Goal: Task Accomplishment & Management: Manage account settings

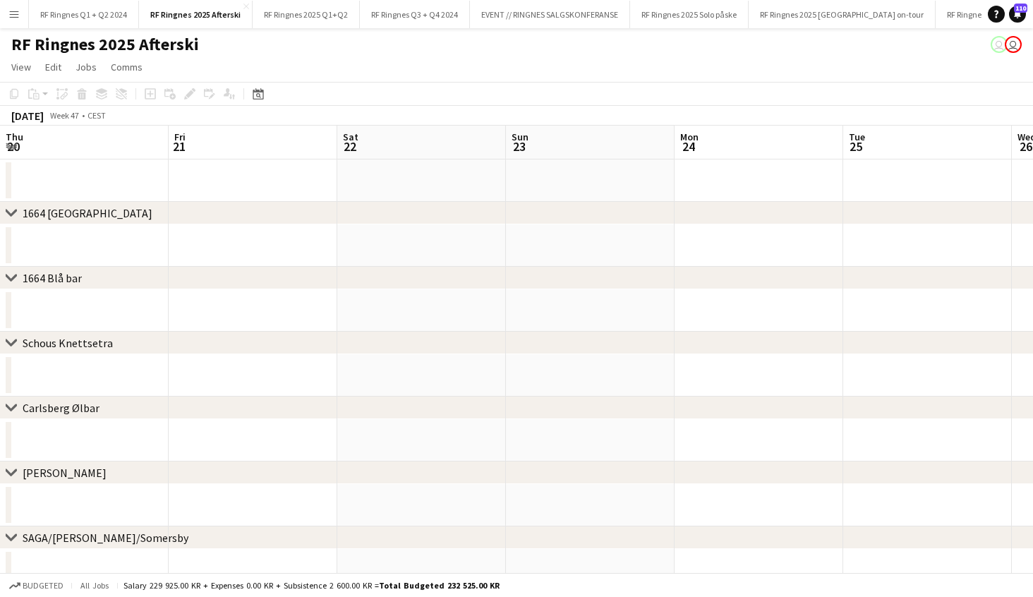
scroll to position [0, 610]
drag, startPoint x: 259, startPoint y: 44, endPoint x: 312, endPoint y: 54, distance: 54.6
click at [259, 44] on div "RF Ringnes 2025 Afterski user user" at bounding box center [516, 41] width 1033 height 27
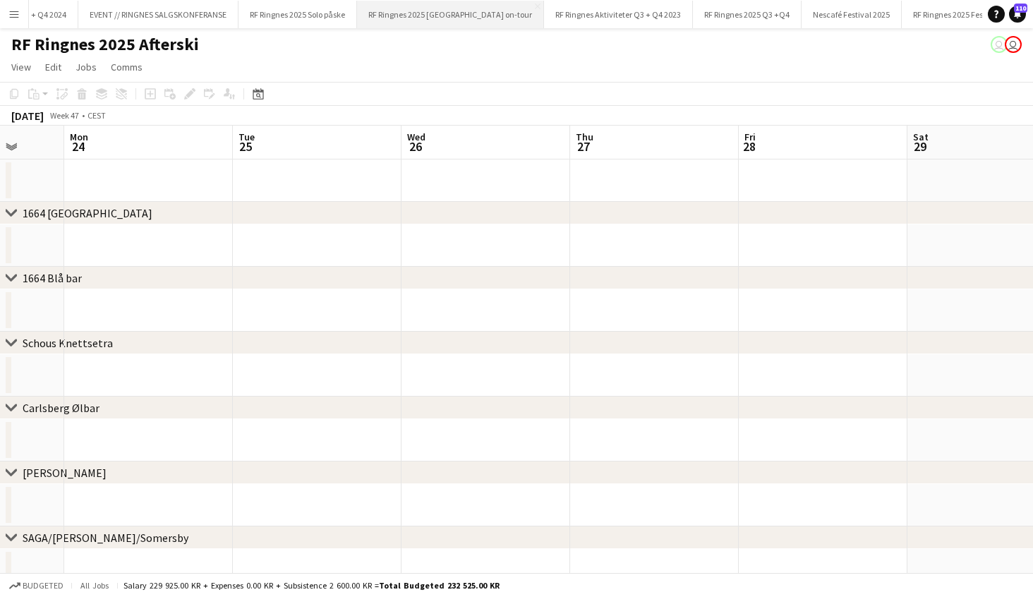
scroll to position [0, 403]
click at [694, 7] on button "RF Ringnes 2025 Q3 +Q4 Close" at bounding box center [735, 15] width 109 height 28
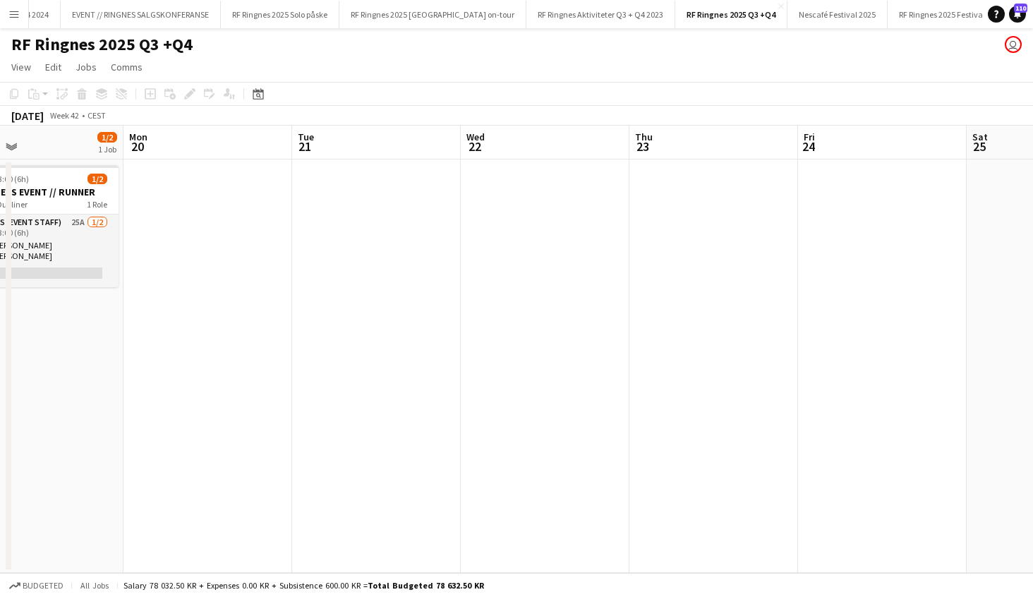
scroll to position [0, 558]
click at [702, 201] on app-date-cell at bounding box center [706, 365] width 169 height 413
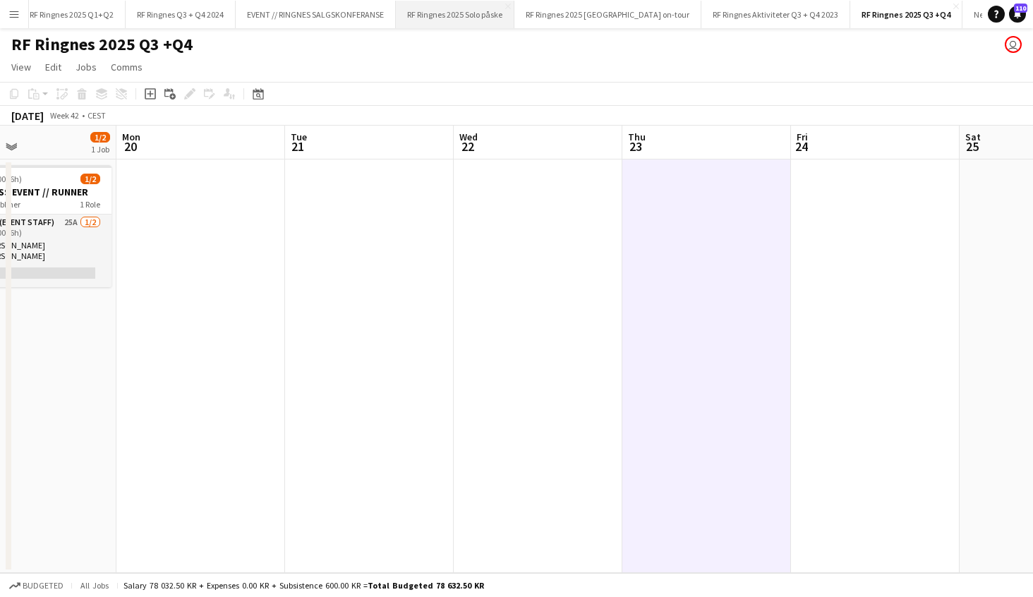
scroll to position [0, 225]
click at [185, 23] on button "RF Ringnes Q3 + Q4 2024 Close" at bounding box center [184, 15] width 110 height 28
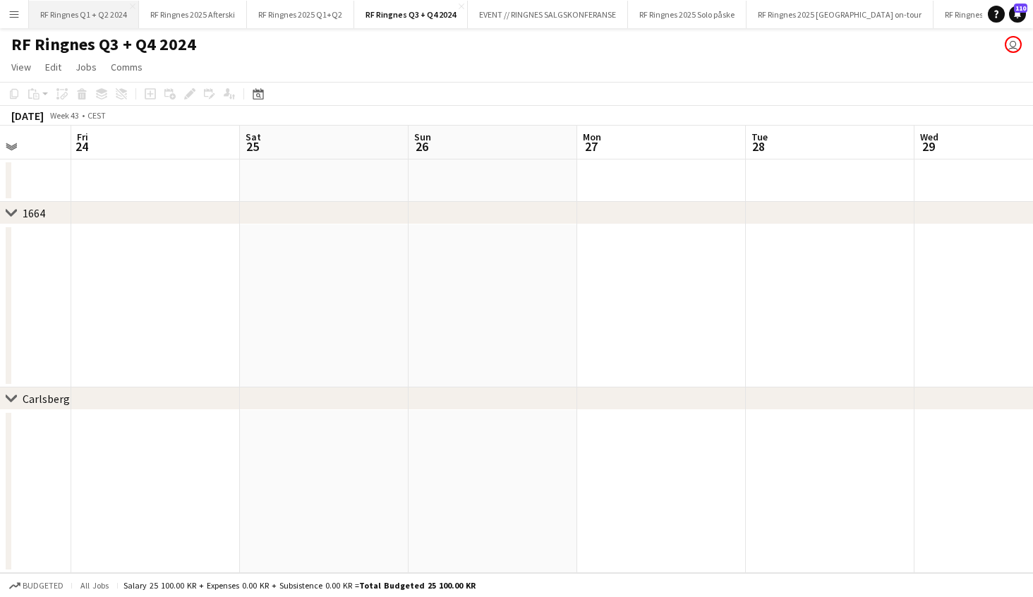
click at [95, 18] on button "RF Ringnes Q1 + Q2 2024 Close" at bounding box center [84, 15] width 110 height 28
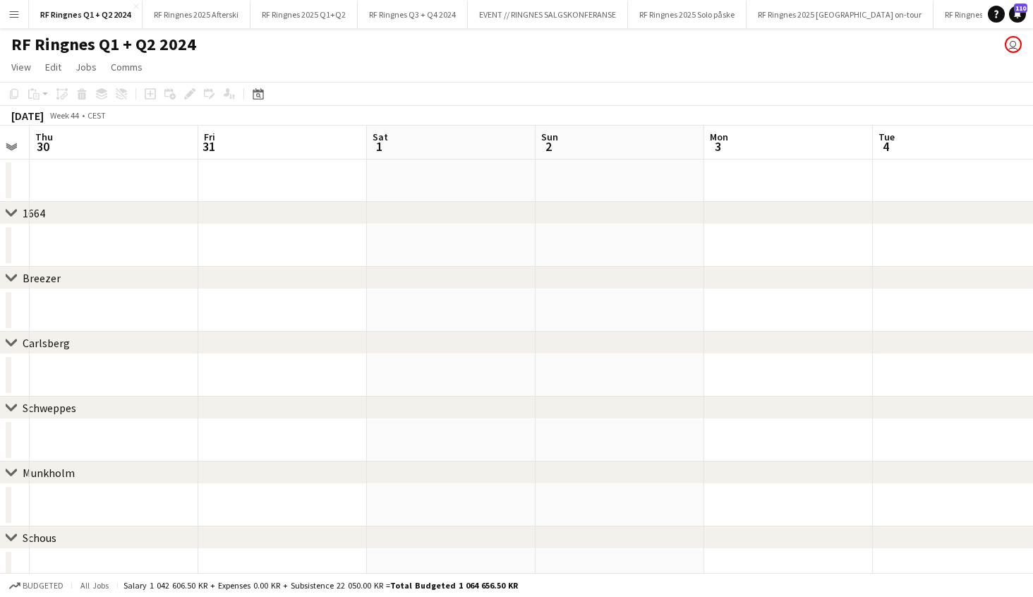
click at [11, 19] on app-icon "Menu" at bounding box center [13, 13] width 11 height 11
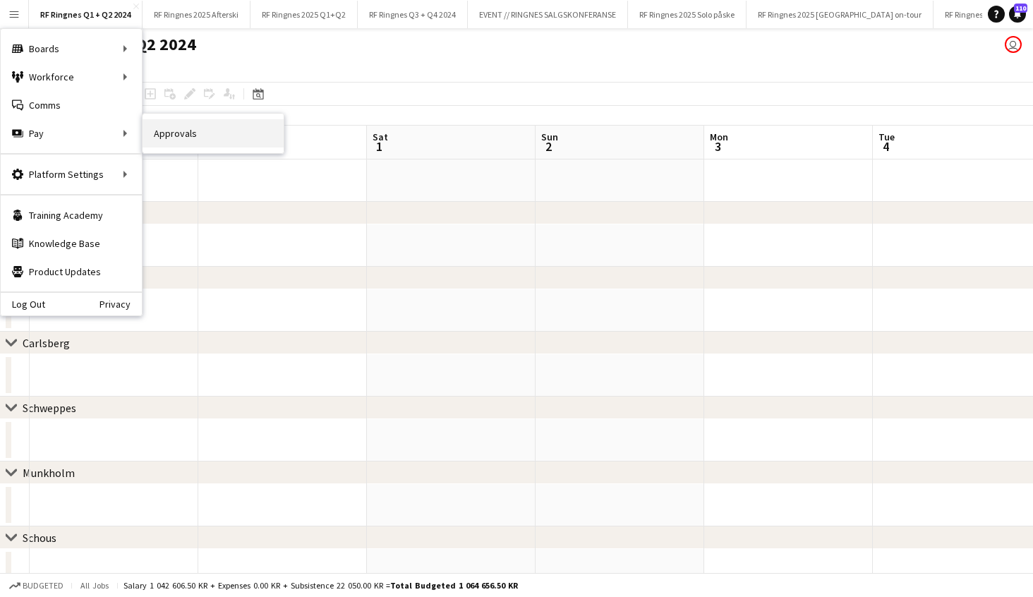
click at [192, 133] on link "Approvals" at bounding box center [212, 133] width 141 height 28
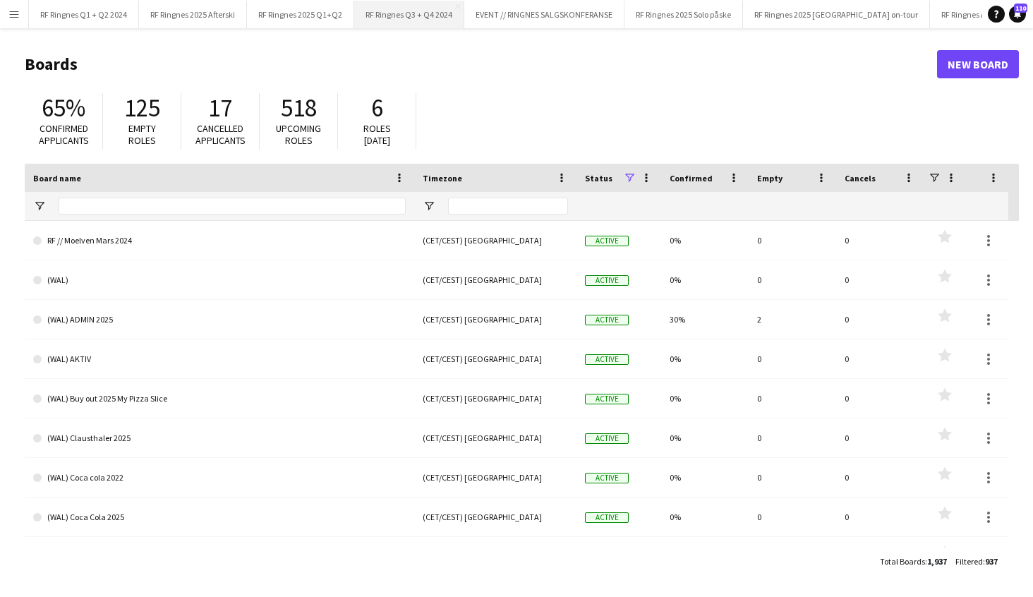
click at [410, 13] on button "RF Ringnes Q3 + Q4 2024 Close" at bounding box center [409, 15] width 110 height 28
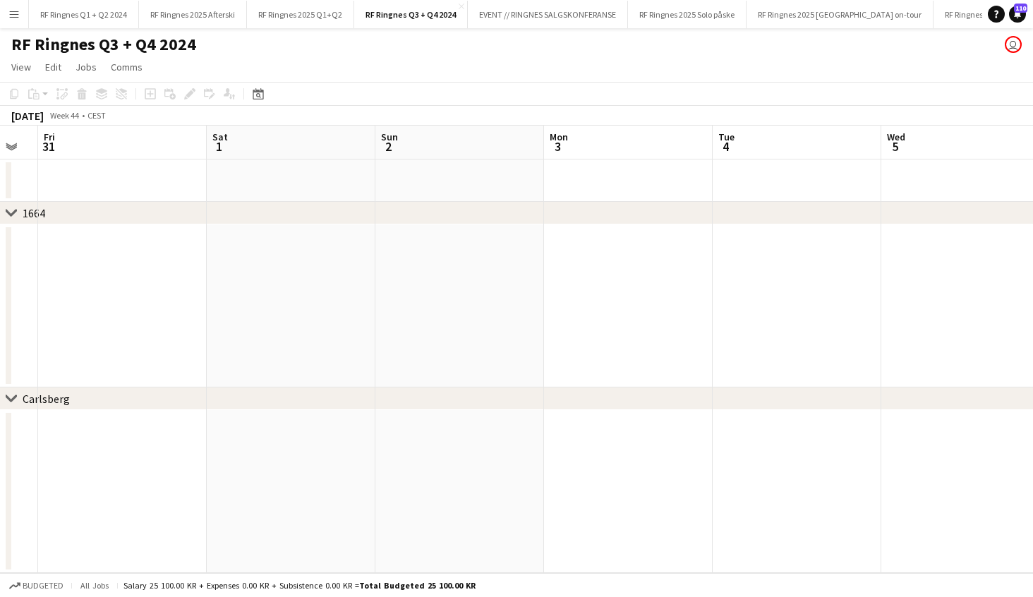
scroll to position [0, 674]
click at [71, 16] on button "RF Ringnes Q1 + Q2 2024 Close" at bounding box center [84, 15] width 110 height 28
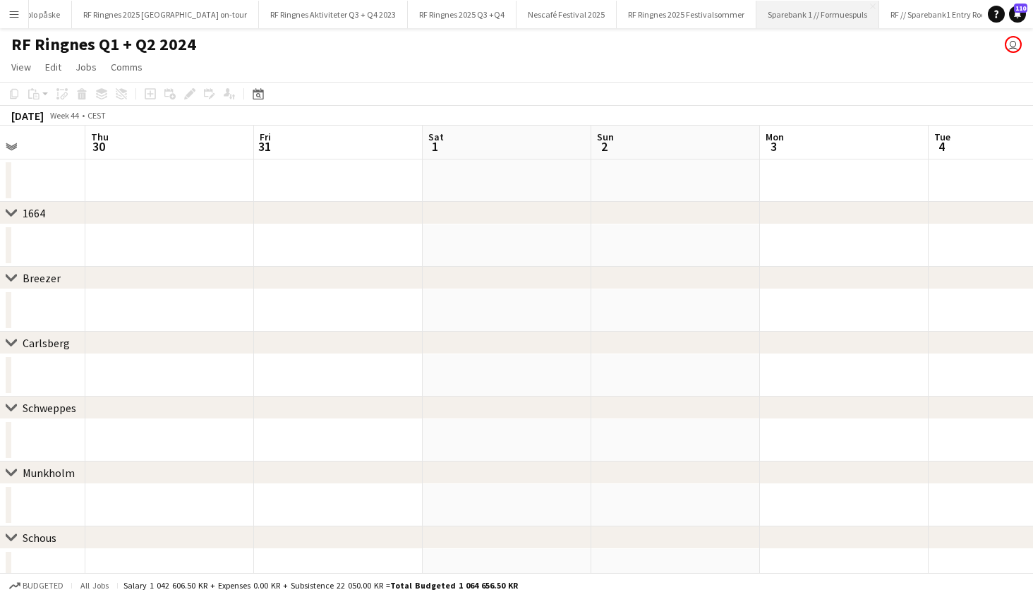
scroll to position [0, 672]
click at [17, 14] on app-icon "Menu" at bounding box center [13, 13] width 11 height 11
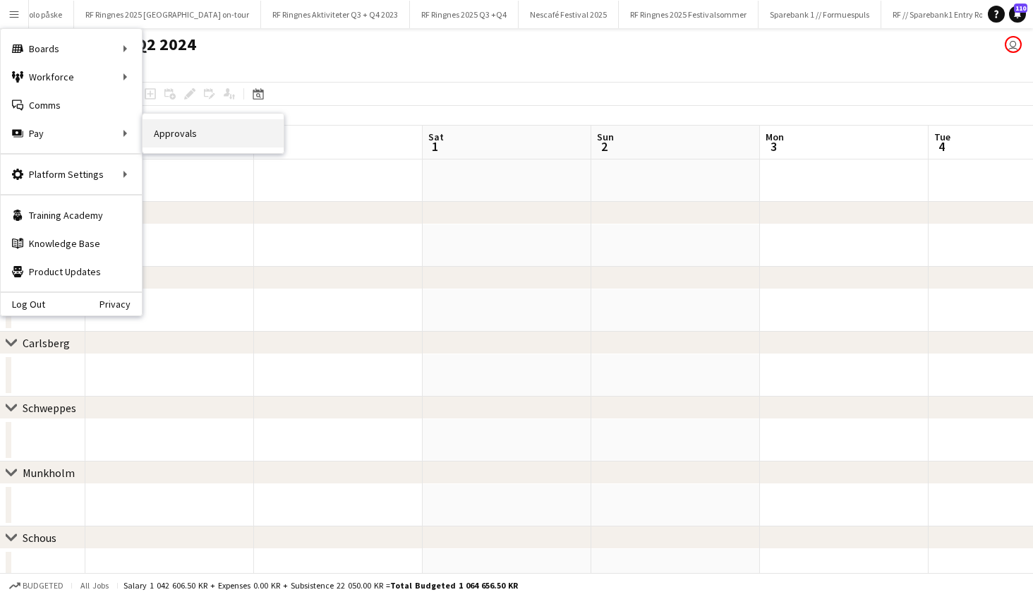
click at [181, 135] on link "Approvals" at bounding box center [212, 133] width 141 height 28
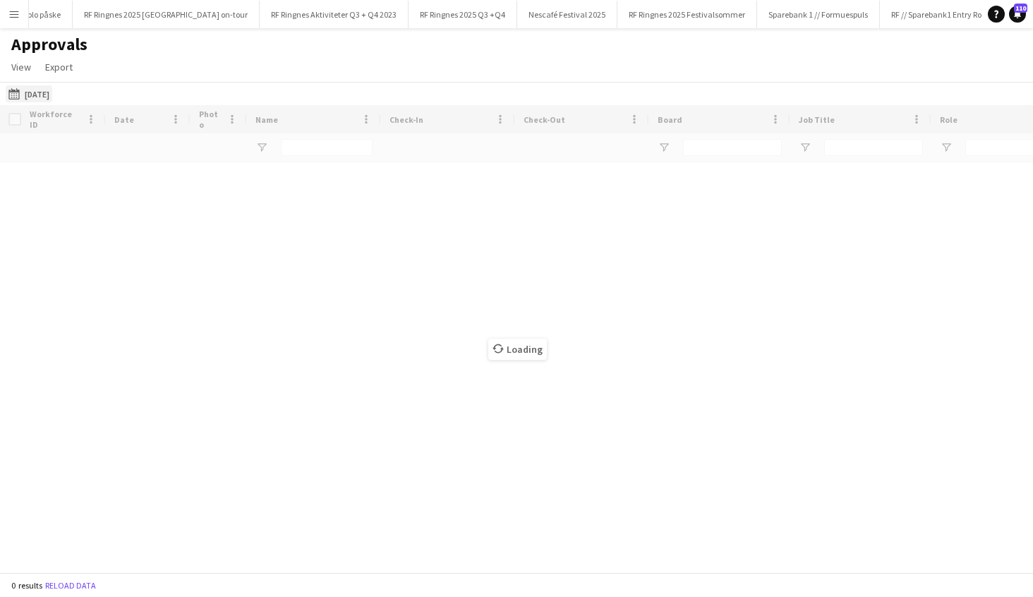
click at [44, 88] on button "20-06-2025 20-06-2025" at bounding box center [29, 93] width 47 height 17
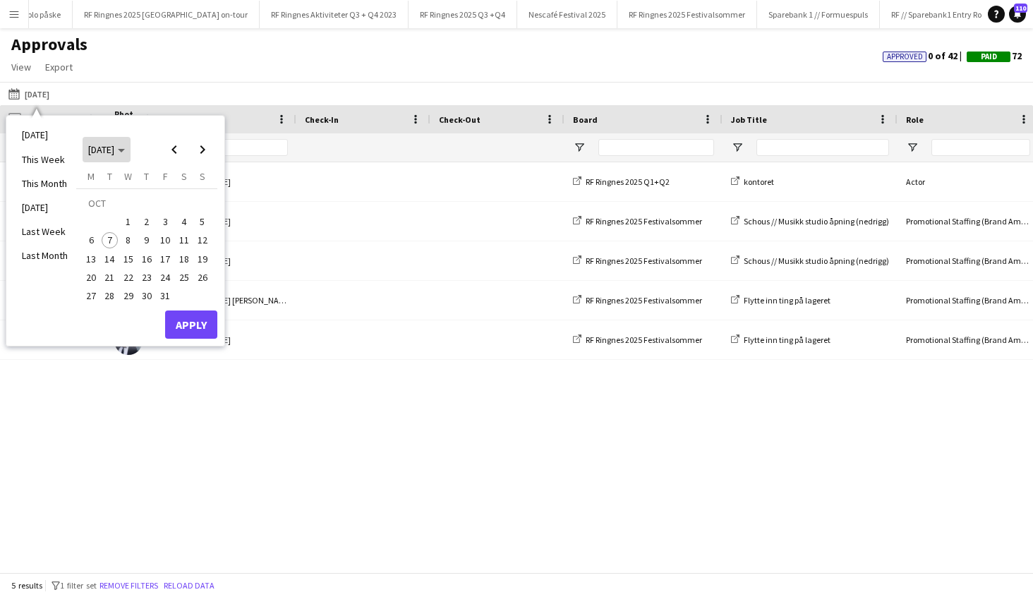
click at [125, 150] on polygon "Choose month and year" at bounding box center [121, 151] width 7 height 4
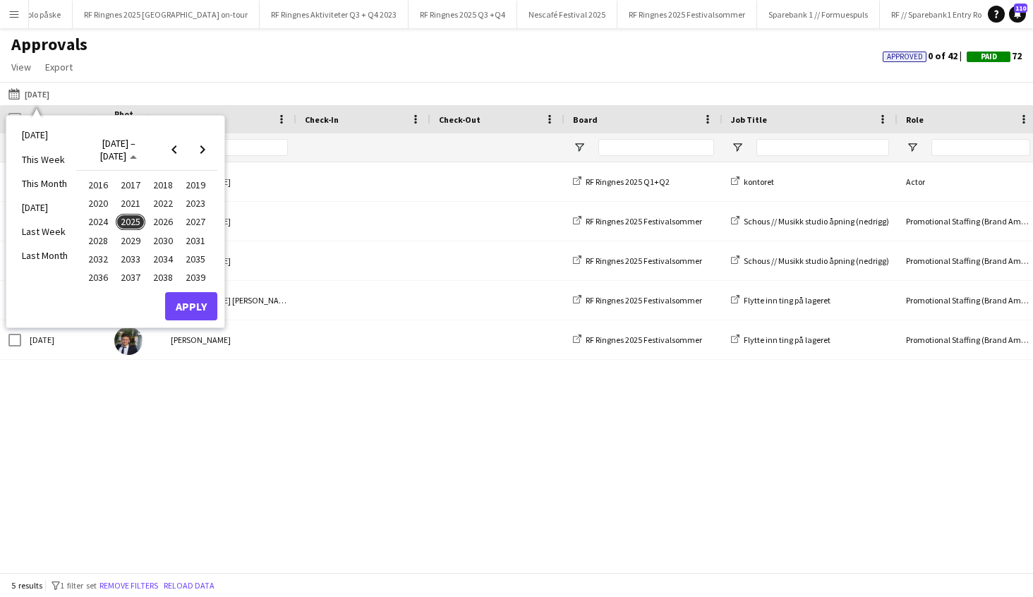
click at [99, 220] on span "2024" at bounding box center [97, 222] width 29 height 17
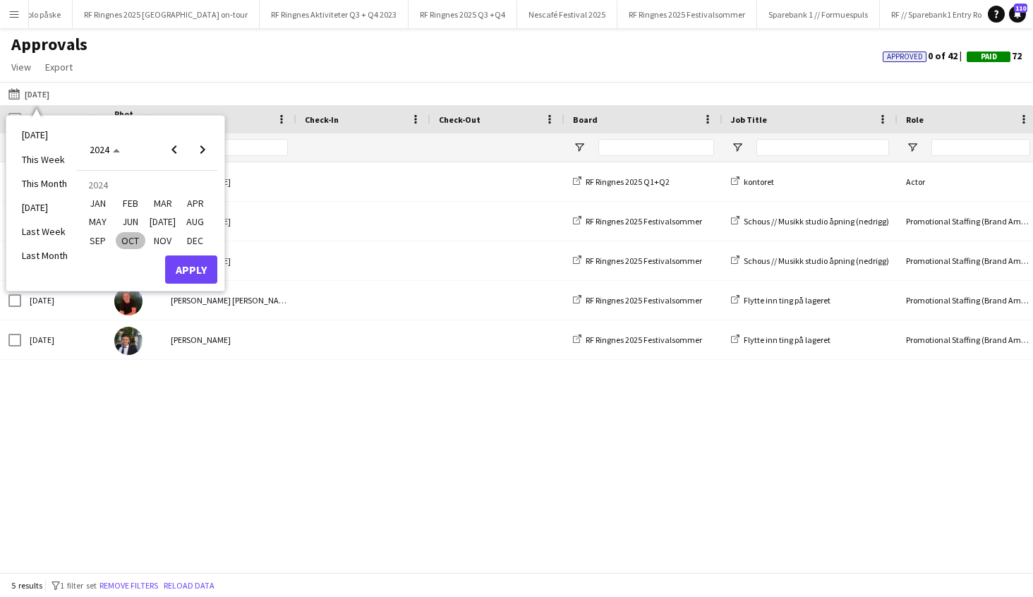
click at [133, 238] on span "OCT" at bounding box center [130, 240] width 29 height 17
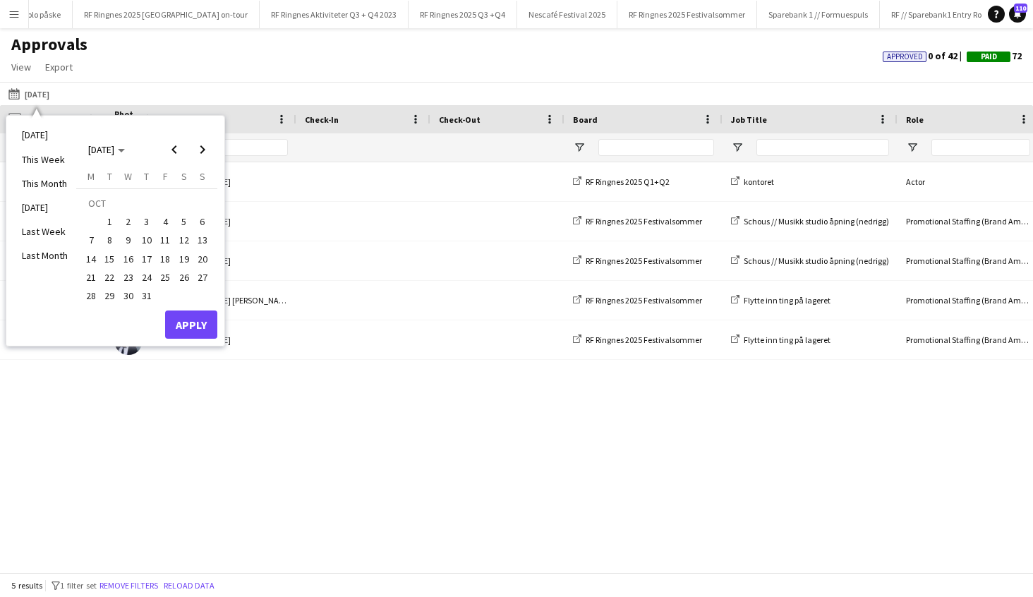
drag, startPoint x: 114, startPoint y: 215, endPoint x: 136, endPoint y: 272, distance: 61.2
click at [114, 217] on span "1" at bounding box center [110, 221] width 17 height 17
click at [149, 296] on span "31" at bounding box center [146, 295] width 17 height 17
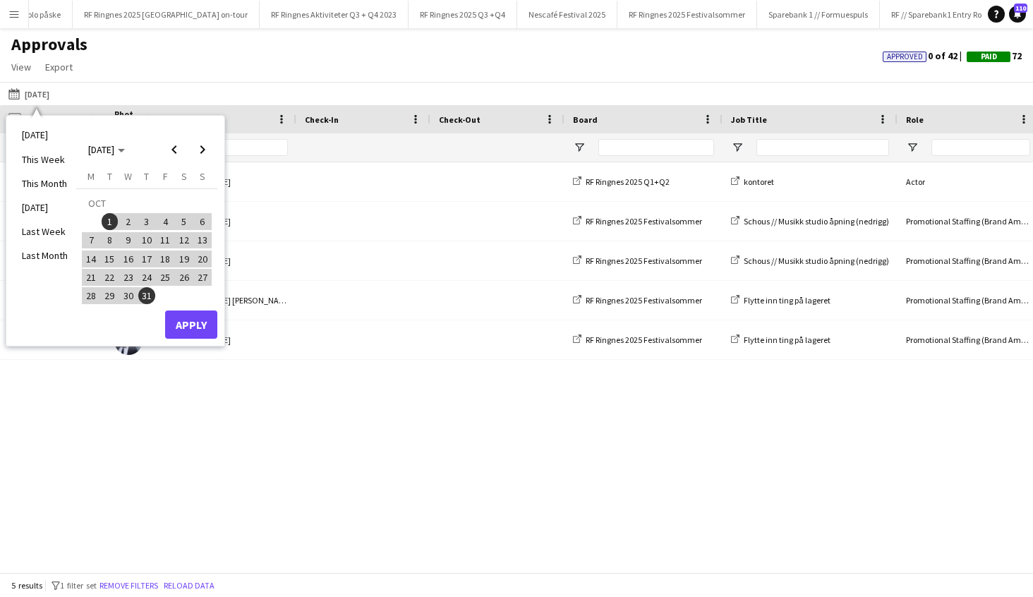
click at [477, 458] on div "Fri, 20 Jun 2025 Wilmer Borgnes RF Ringnes 2025 Q1+Q2 kontoret Actor Fri, 20 Ju…" at bounding box center [516, 367] width 1033 height 410
drag, startPoint x: 193, startPoint y: 327, endPoint x: 223, endPoint y: 329, distance: 29.7
click at [196, 327] on button "Apply" at bounding box center [191, 324] width 52 height 28
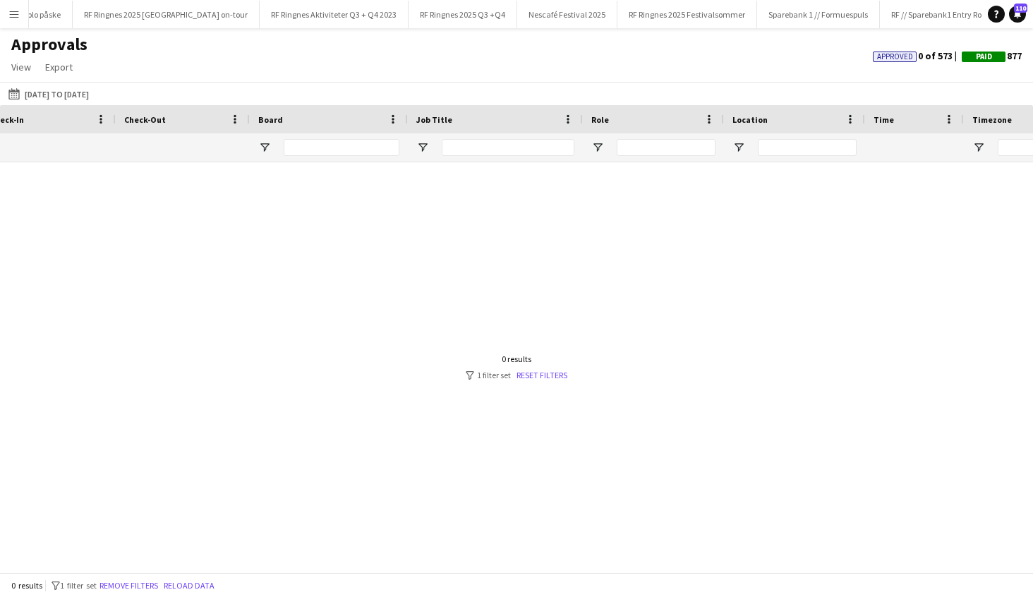
scroll to position [0, 0]
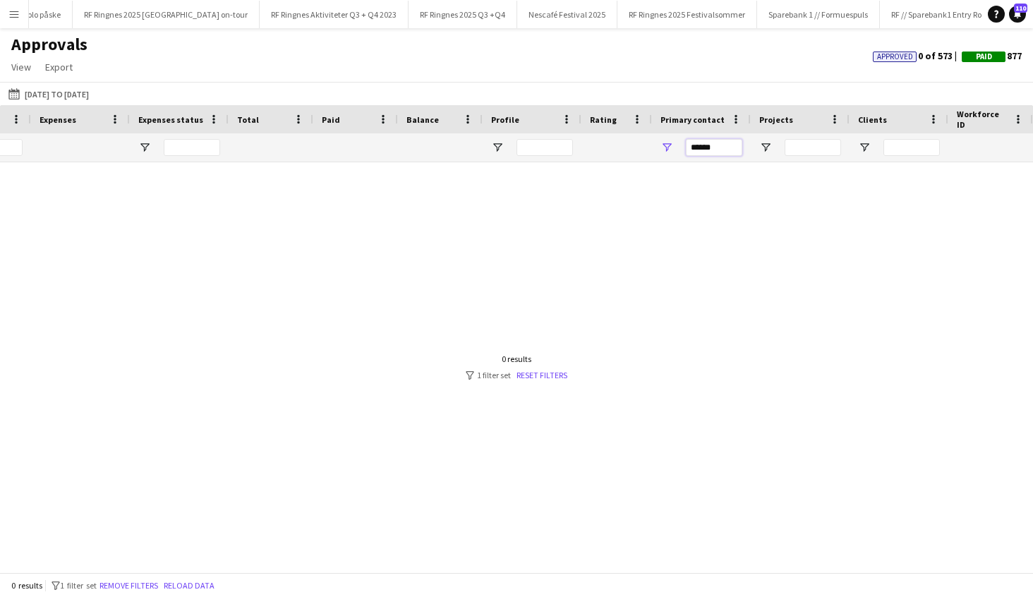
drag, startPoint x: 731, startPoint y: 151, endPoint x: 588, endPoint y: 149, distance: 143.2
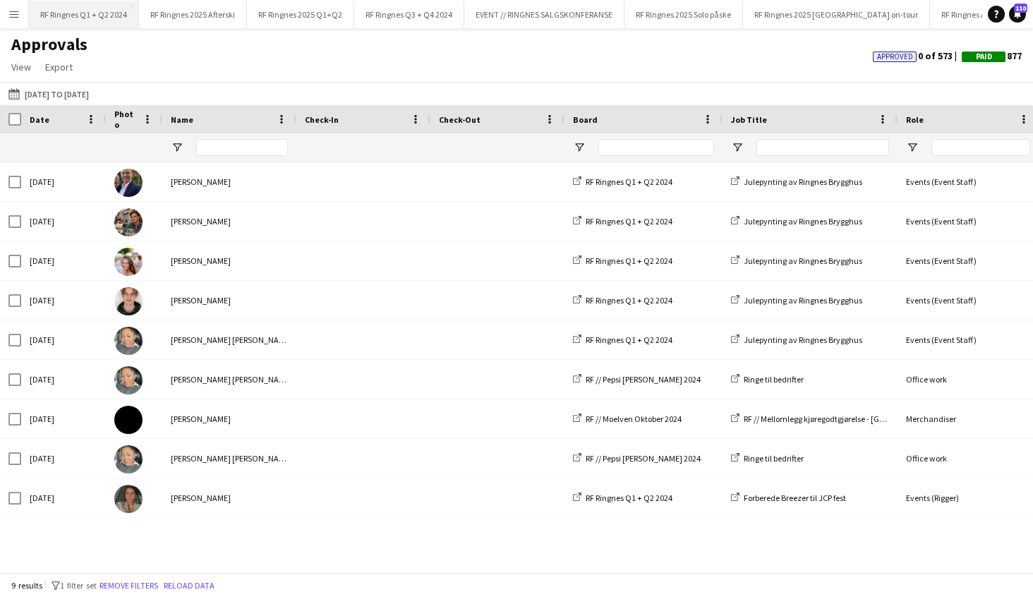
type input "*******"
click at [61, 9] on button "RF Ringnes Q1 + Q2 2024 Close" at bounding box center [84, 15] width 110 height 28
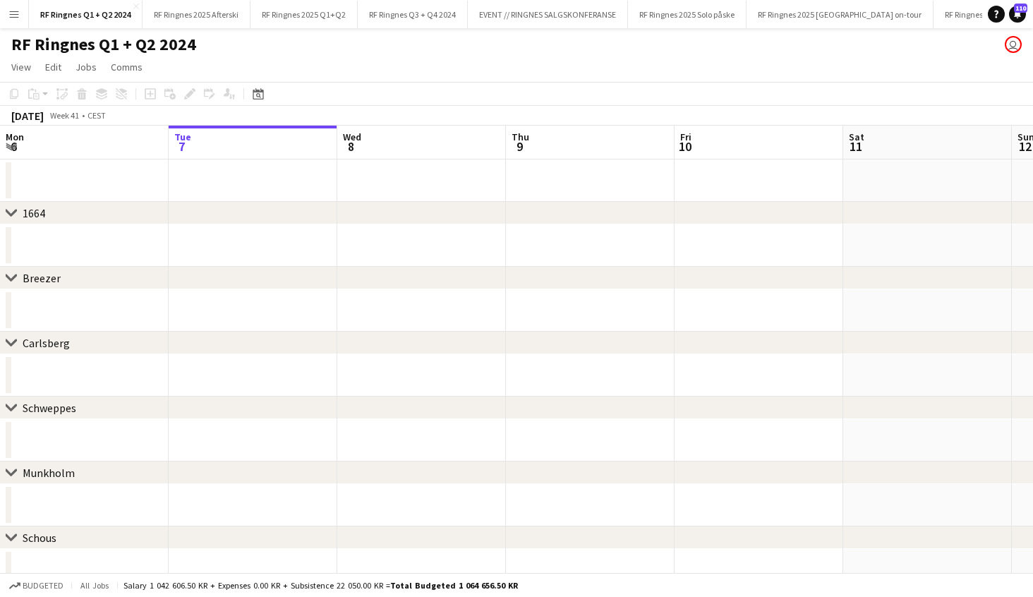
click at [44, 113] on div "[DATE]" at bounding box center [27, 116] width 32 height 14
click at [84, 121] on div "October 2025 Week 41 • CEST" at bounding box center [58, 116] width 117 height 20
click at [82, 118] on span "Week 41" at bounding box center [64, 115] width 35 height 11
click at [38, 111] on div "[DATE]" at bounding box center [27, 116] width 32 height 14
drag, startPoint x: 6, startPoint y: 116, endPoint x: 59, endPoint y: 114, distance: 52.2
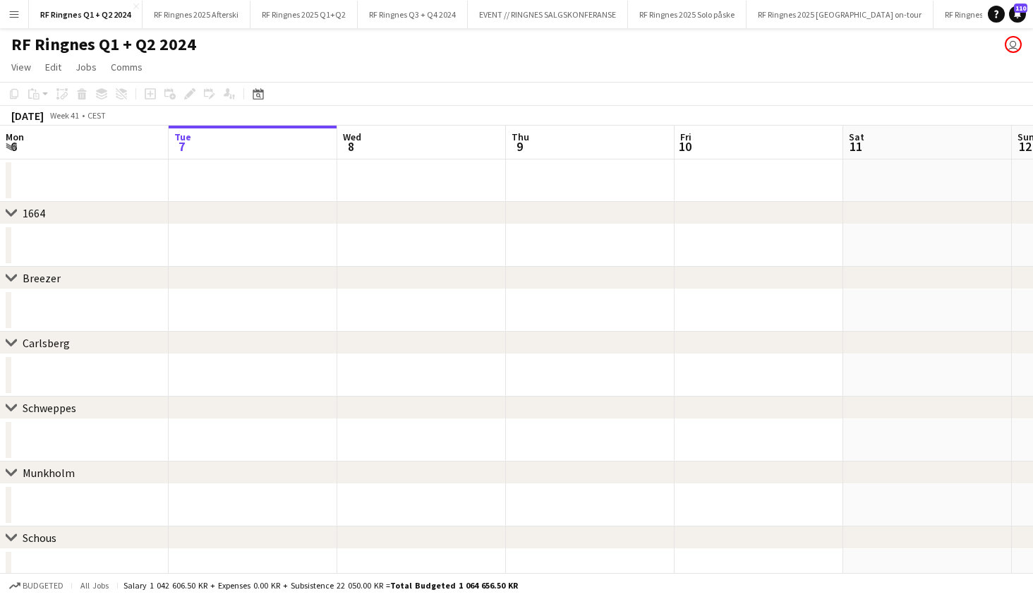
click at [6, 116] on div "October 2025 Week 41 • CEST" at bounding box center [58, 116] width 117 height 20
click at [362, 64] on app-page-menu "View Day view expanded Day view collapsed Month view Date picker Jump to today …" at bounding box center [516, 68] width 1033 height 27
click at [258, 95] on icon "Date picker" at bounding box center [257, 93] width 11 height 11
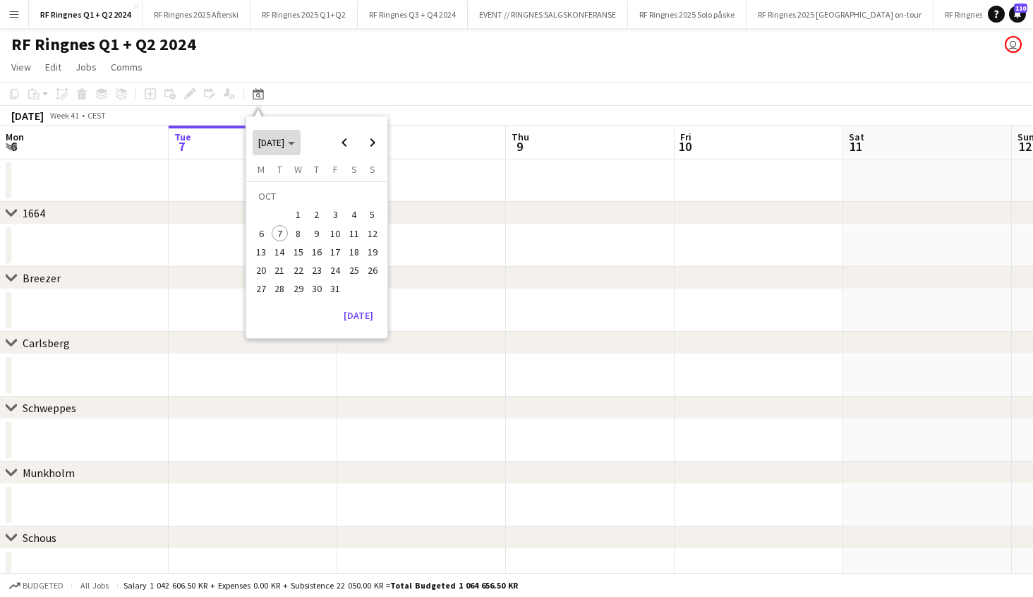
drag, startPoint x: 295, startPoint y: 138, endPoint x: 303, endPoint y: 147, distance: 11.5
click at [284, 138] on span "[DATE]" at bounding box center [271, 142] width 26 height 13
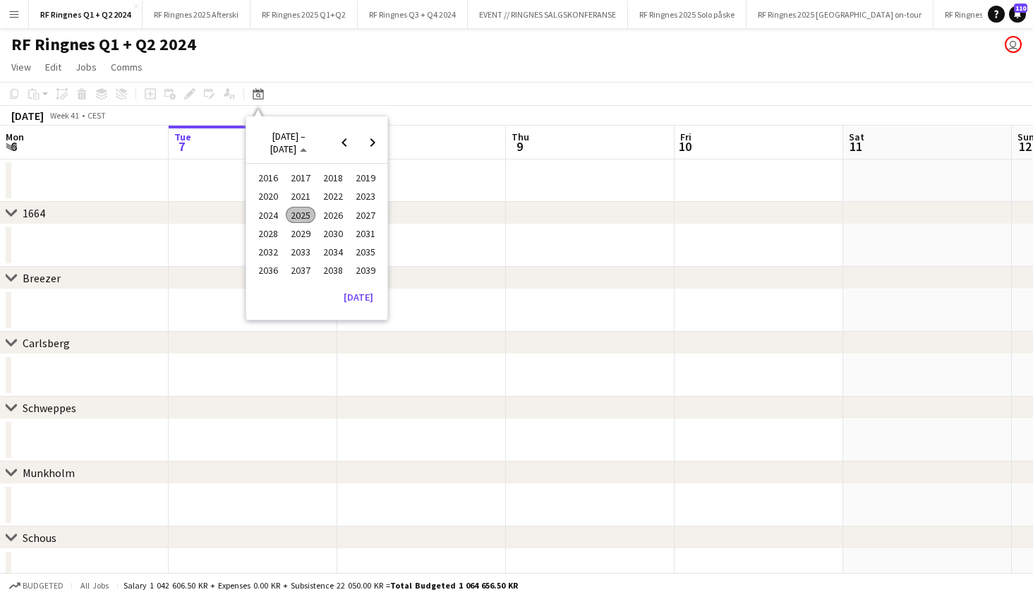
click at [269, 213] on span "2024" at bounding box center [267, 215] width 29 height 17
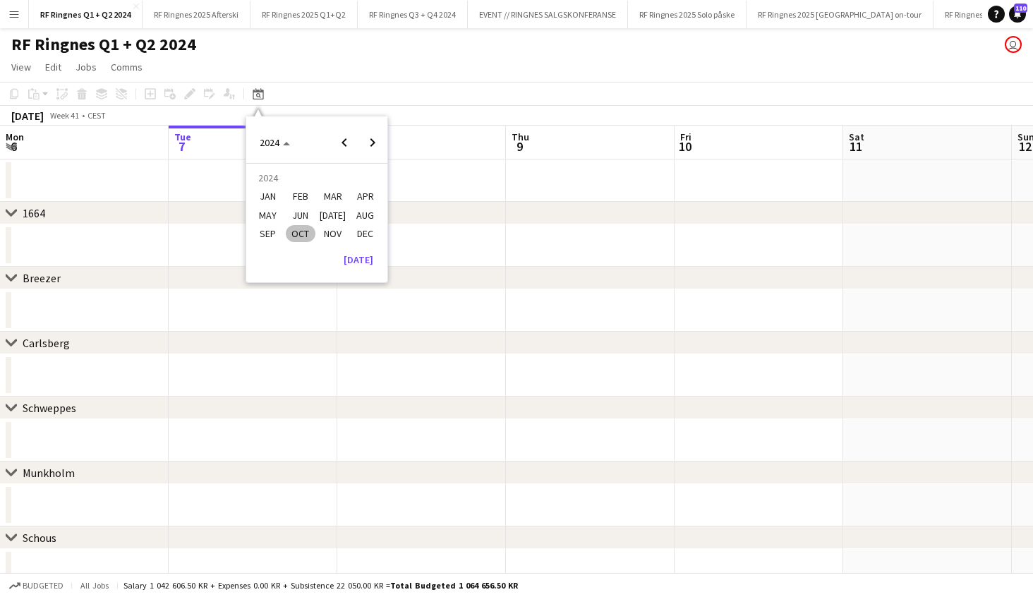
click at [305, 234] on span "OCT" at bounding box center [300, 233] width 29 height 17
click at [300, 291] on span "30" at bounding box center [298, 289] width 17 height 17
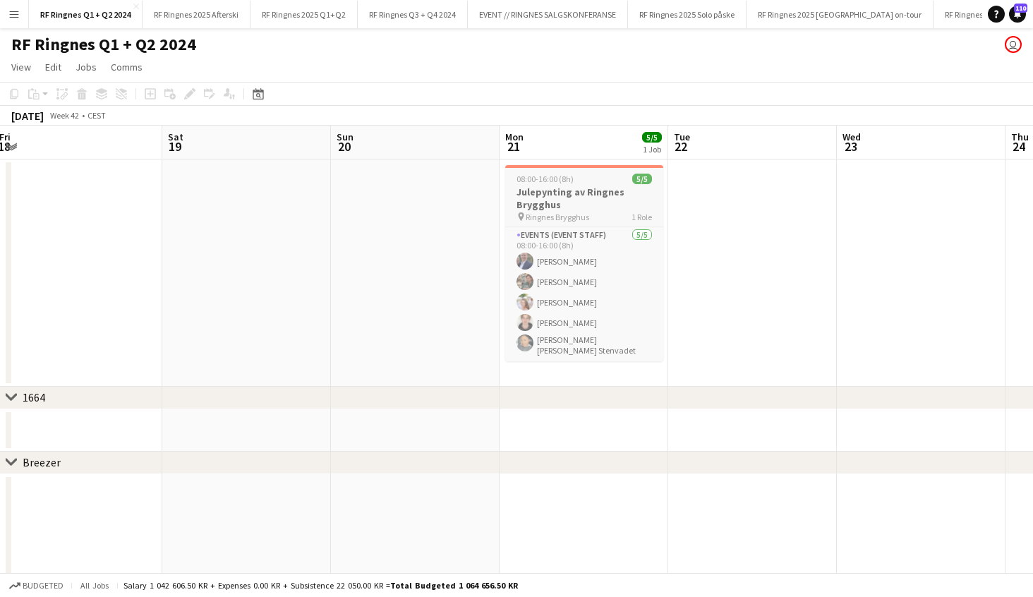
click at [594, 178] on div "08:00-16:00 (8h) 5/5" at bounding box center [584, 178] width 158 height 11
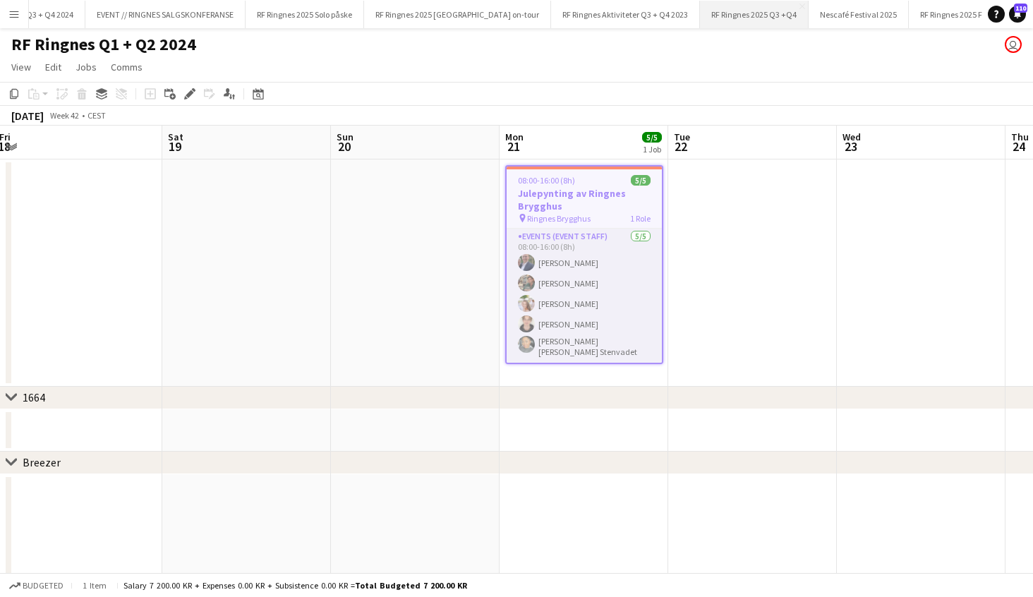
scroll to position [0, 388]
click at [694, 11] on button "RF Ringnes 2025 Q3 +Q4 Close" at bounding box center [748, 15] width 109 height 28
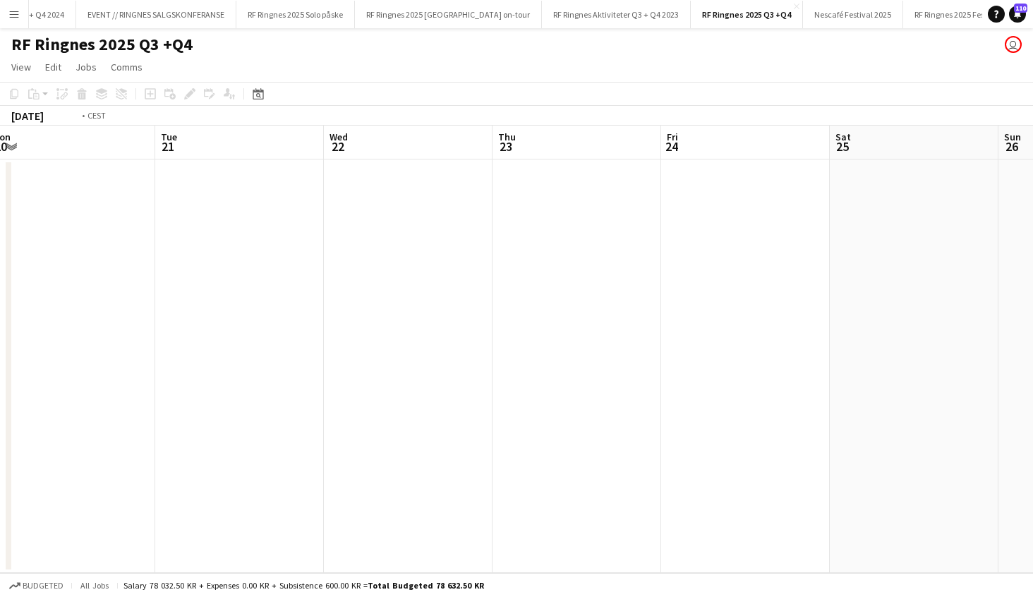
scroll to position [0, 688]
click at [562, 228] on app-date-cell at bounding box center [576, 365] width 169 height 413
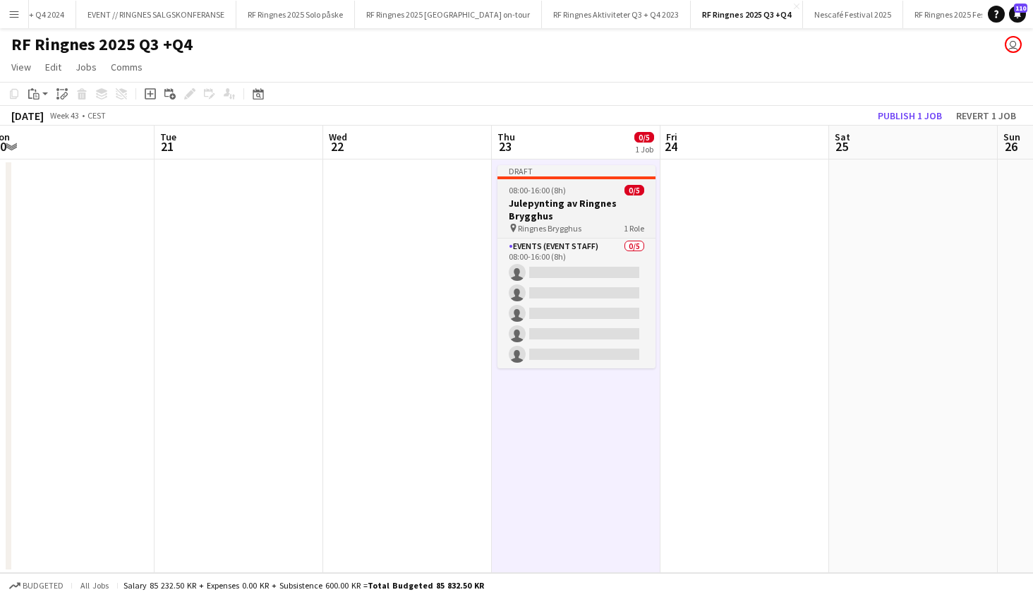
click at [590, 202] on h3 "Julepynting av Ringnes Brygghus" at bounding box center [576, 209] width 158 height 25
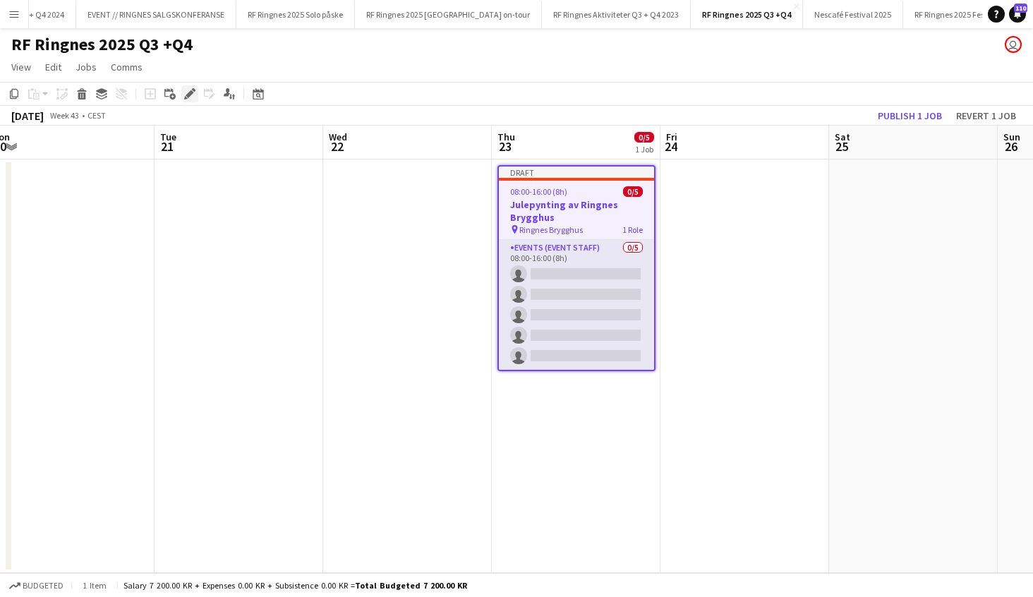
click at [187, 95] on icon at bounding box center [189, 94] width 8 height 8
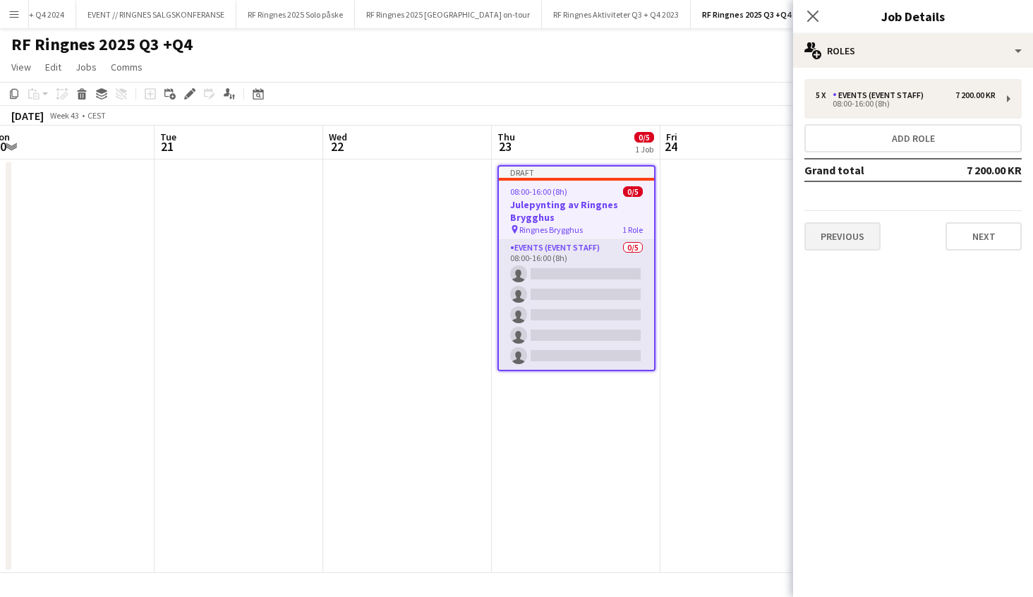
click at [853, 238] on button "Previous" at bounding box center [842, 236] width 76 height 28
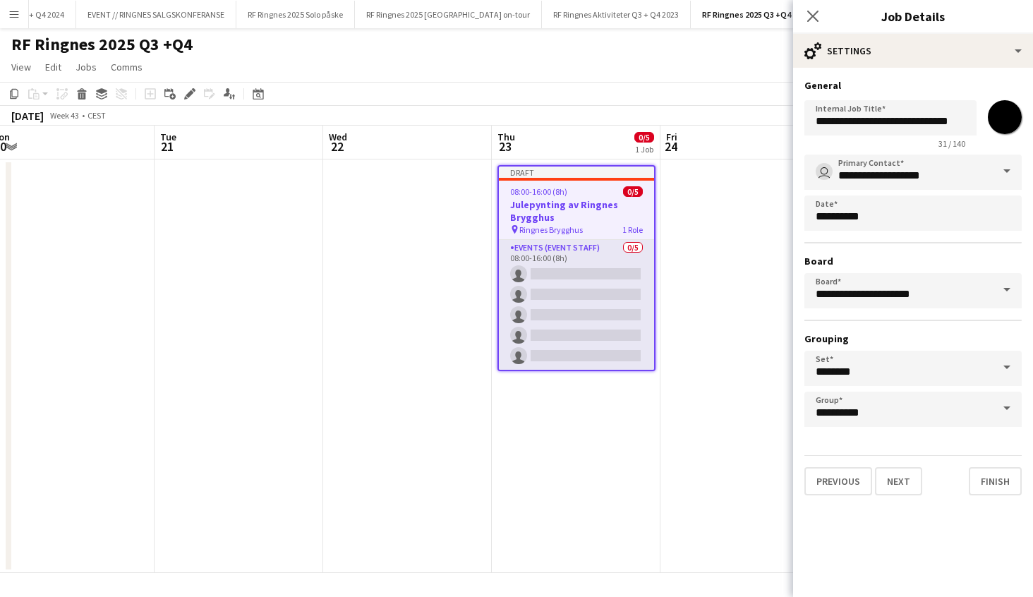
drag, startPoint x: 830, startPoint y: 480, endPoint x: 853, endPoint y: 482, distance: 23.4
click at [836, 480] on button "Previous" at bounding box center [838, 481] width 68 height 28
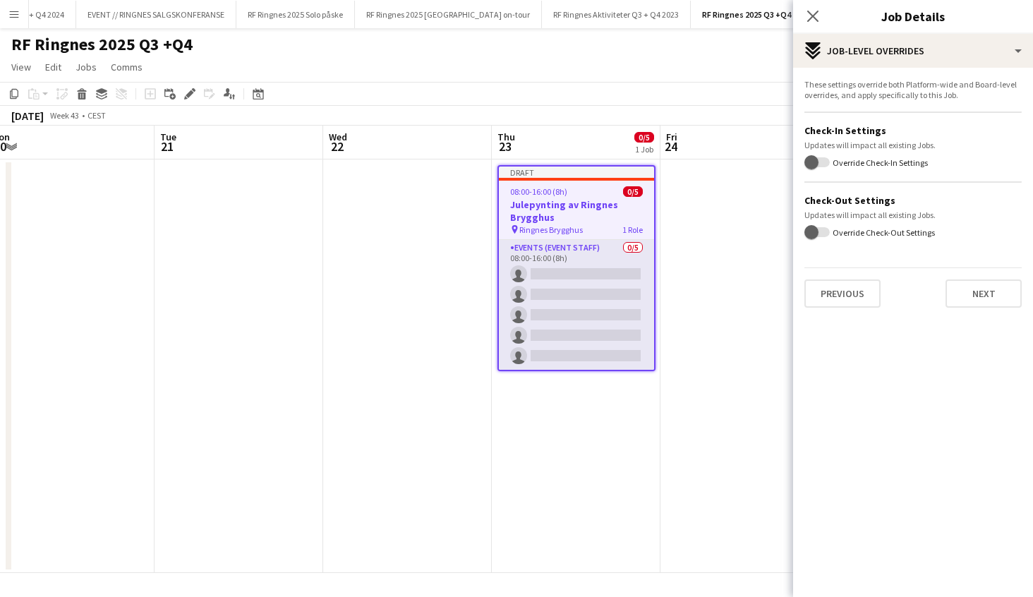
click at [846, 297] on button "Previous" at bounding box center [842, 293] width 76 height 28
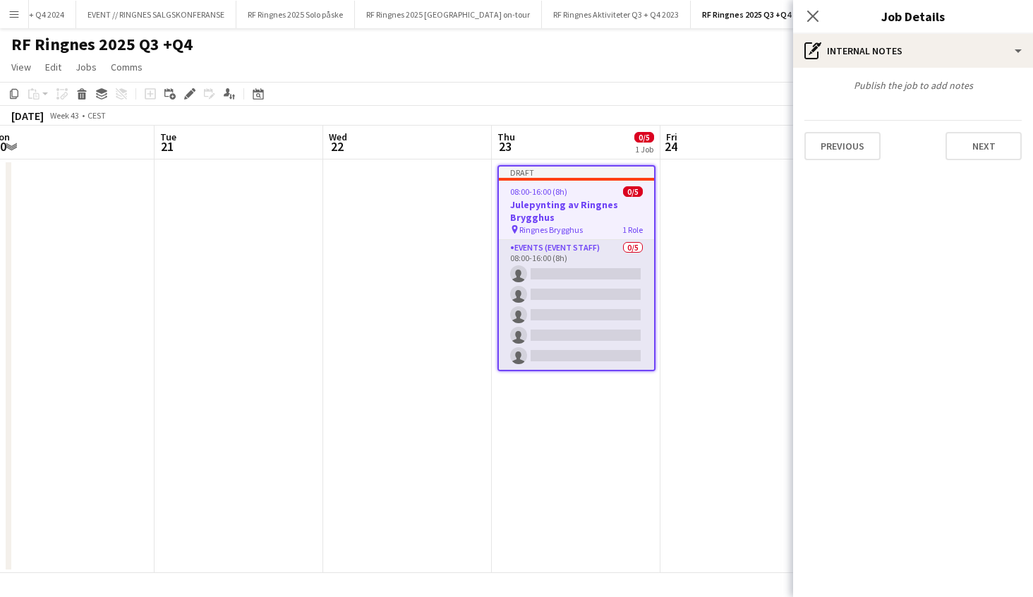
click at [847, 152] on button "Previous" at bounding box center [842, 146] width 76 height 28
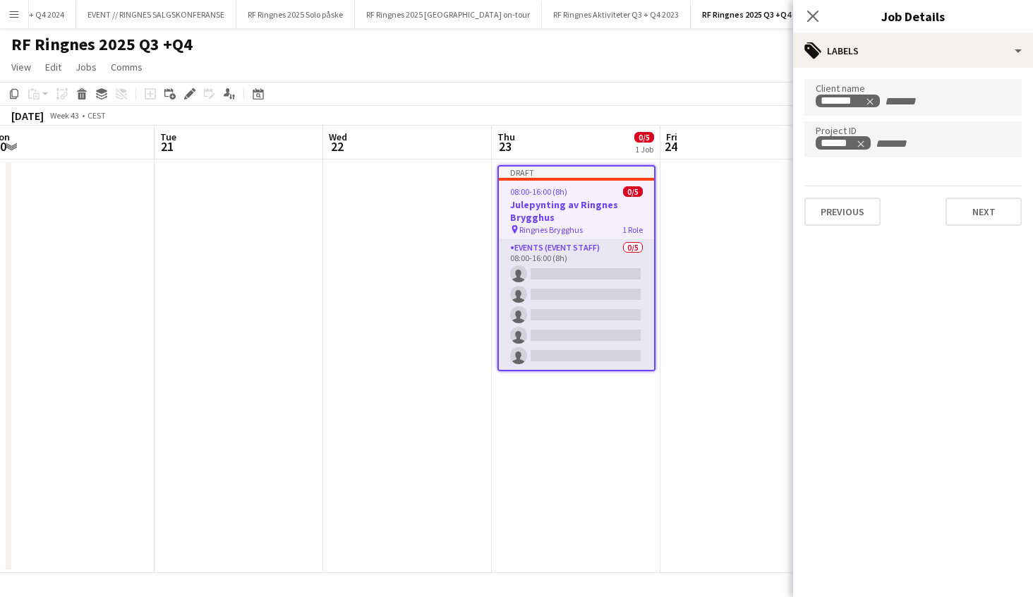
drag, startPoint x: 930, startPoint y: 138, endPoint x: 923, endPoint y: 142, distance: 7.6
click at [930, 138] on input "+ Label" at bounding box center [904, 144] width 60 height 13
type input "******"
click at [987, 222] on button "Next" at bounding box center [983, 211] width 76 height 28
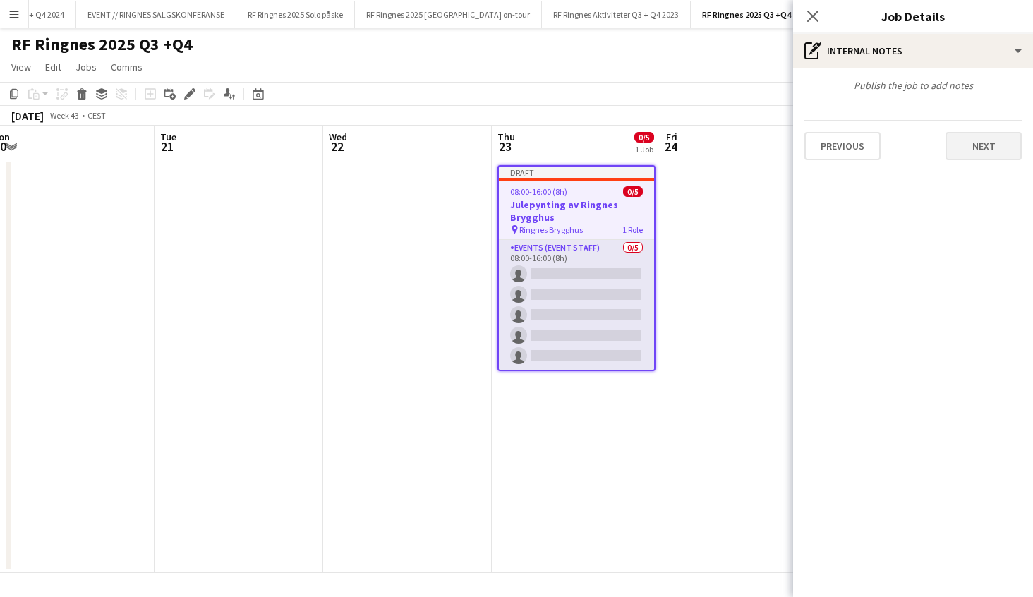
click at [993, 143] on button "Next" at bounding box center [983, 146] width 76 height 28
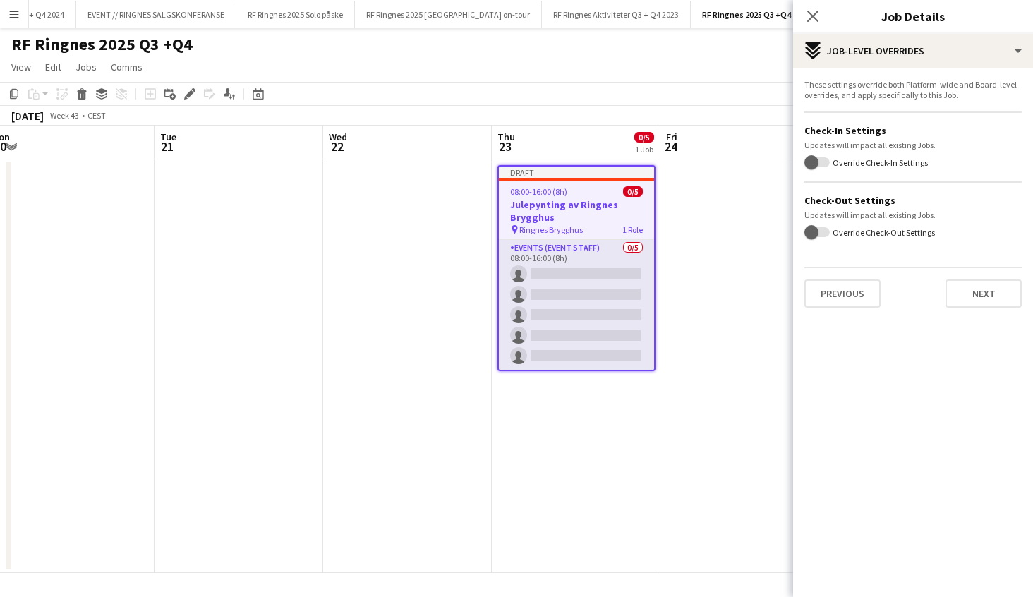
click at [980, 291] on button "Next" at bounding box center [983, 293] width 76 height 28
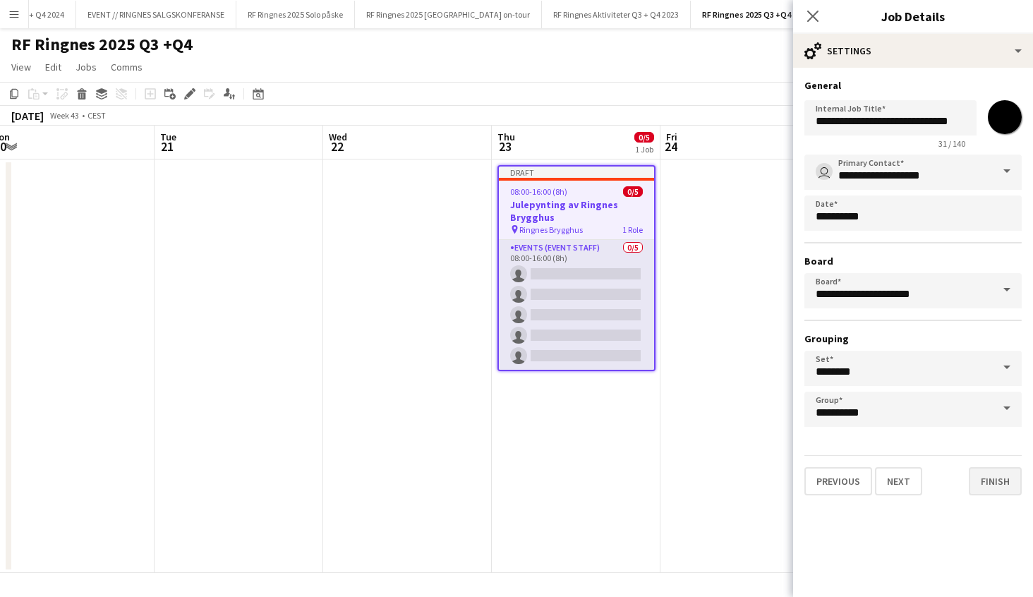
click at [996, 487] on button "Finish" at bounding box center [994, 481] width 53 height 28
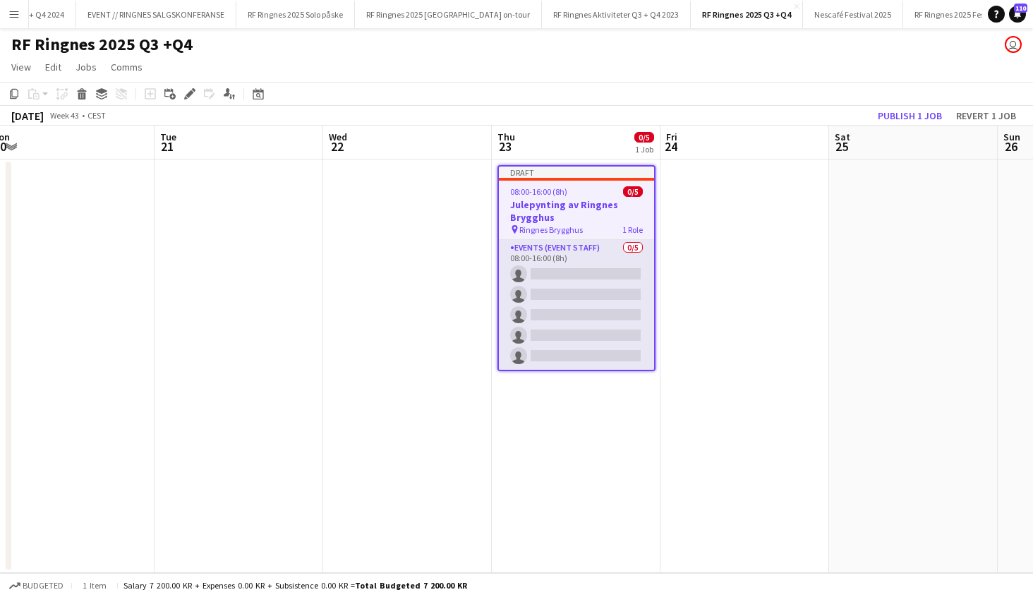
drag, startPoint x: 755, startPoint y: 264, endPoint x: 748, endPoint y: 271, distance: 9.5
click at [753, 264] on app-date-cell at bounding box center [744, 365] width 169 height 413
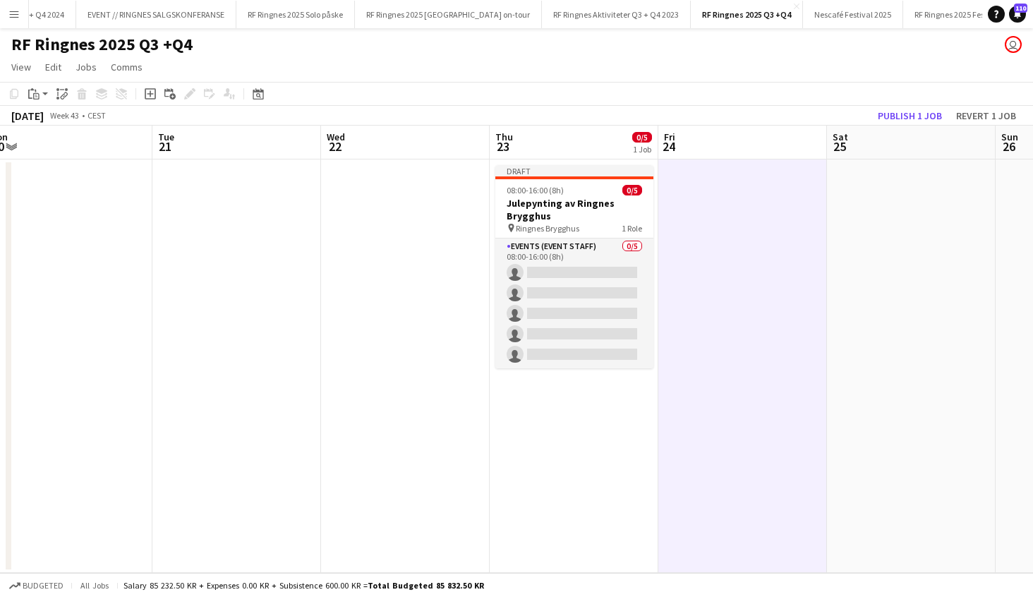
click at [571, 434] on app-date-cell "Draft 08:00-16:00 (8h) 0/5 Julepynting av Ringnes Brygghus pin Ringnes Brygghus…" at bounding box center [573, 365] width 169 height 413
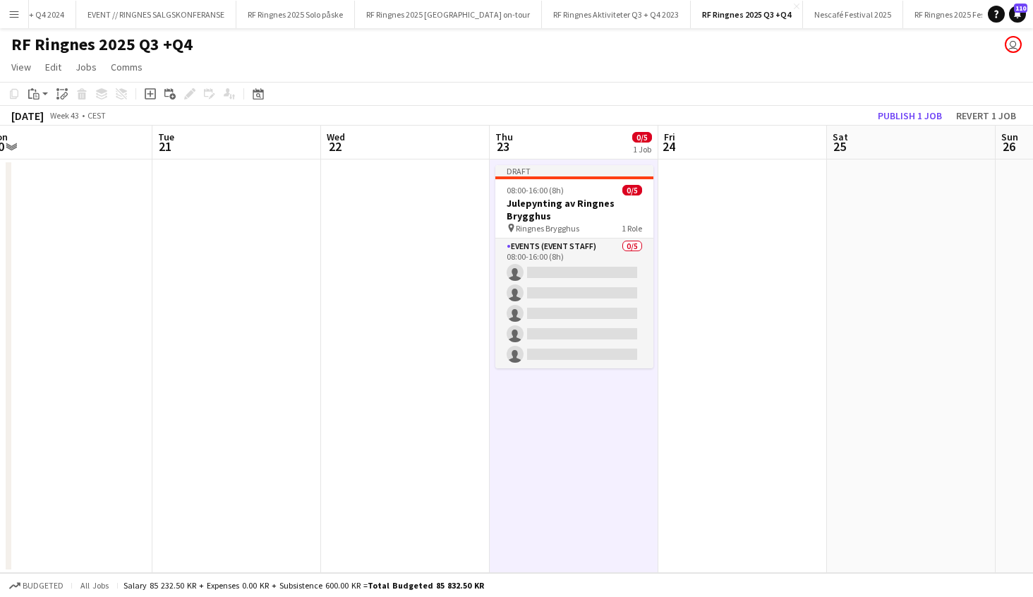
scroll to position [0, 691]
click at [619, 219] on h3 "Julepynting av Ringnes Brygghus" at bounding box center [573, 209] width 158 height 25
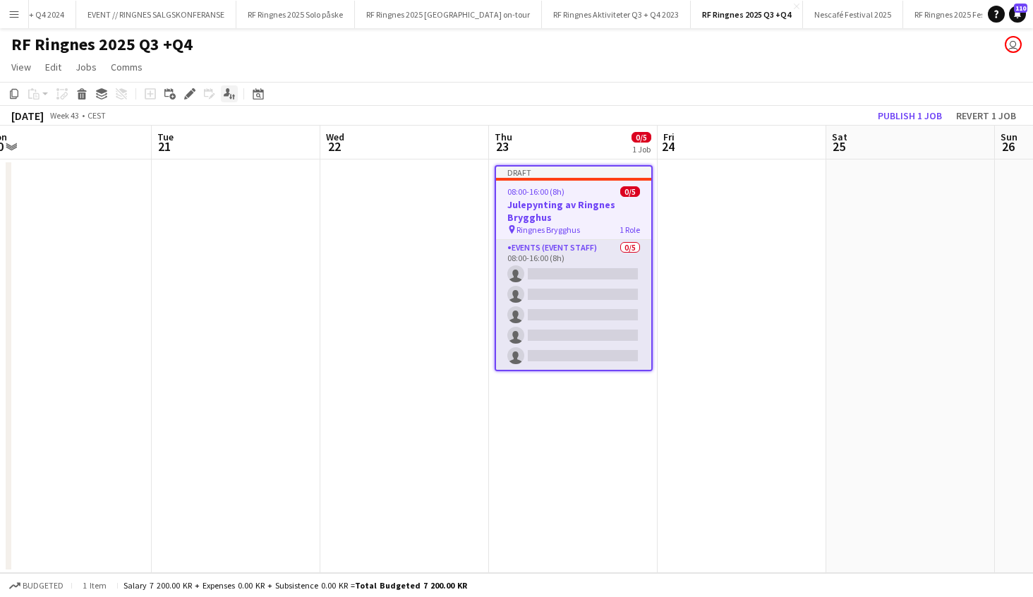
click at [233, 97] on icon "Applicants" at bounding box center [229, 93] width 11 height 11
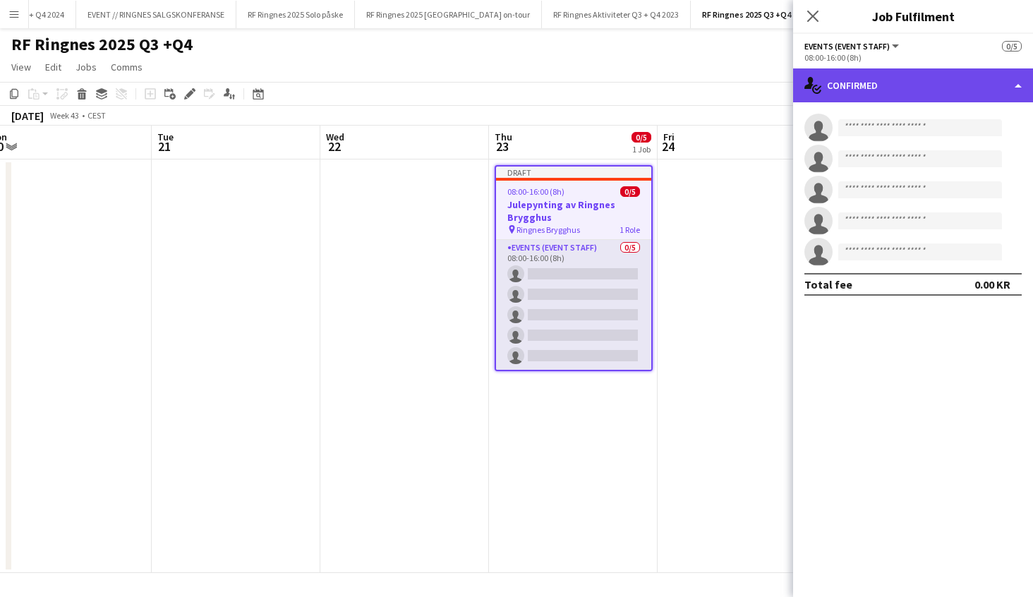
click at [925, 90] on div "single-neutral-actions-check-2 Confirmed" at bounding box center [913, 85] width 240 height 34
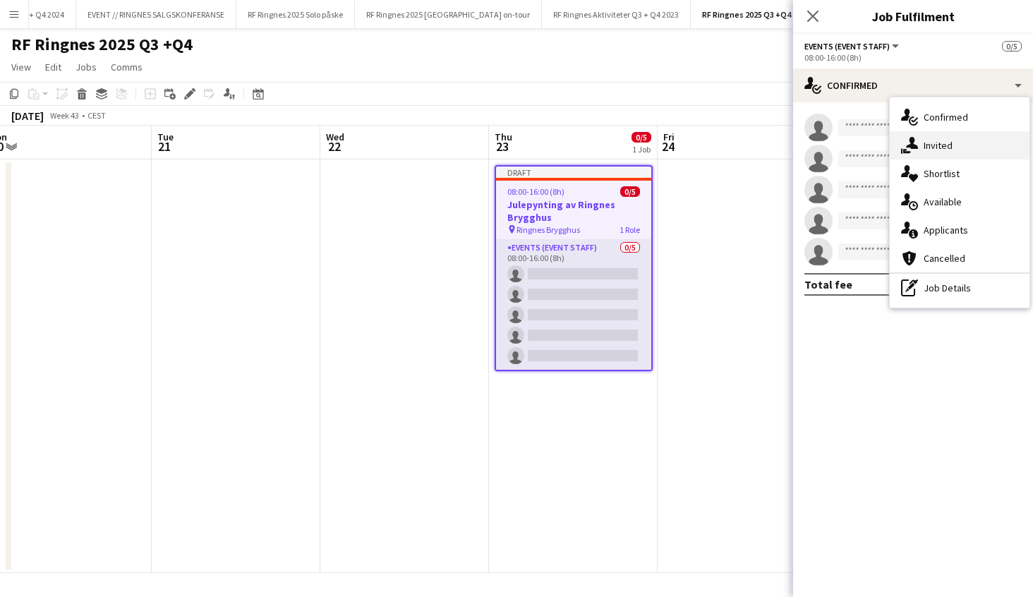
click at [951, 141] on span "Invited" at bounding box center [937, 145] width 29 height 13
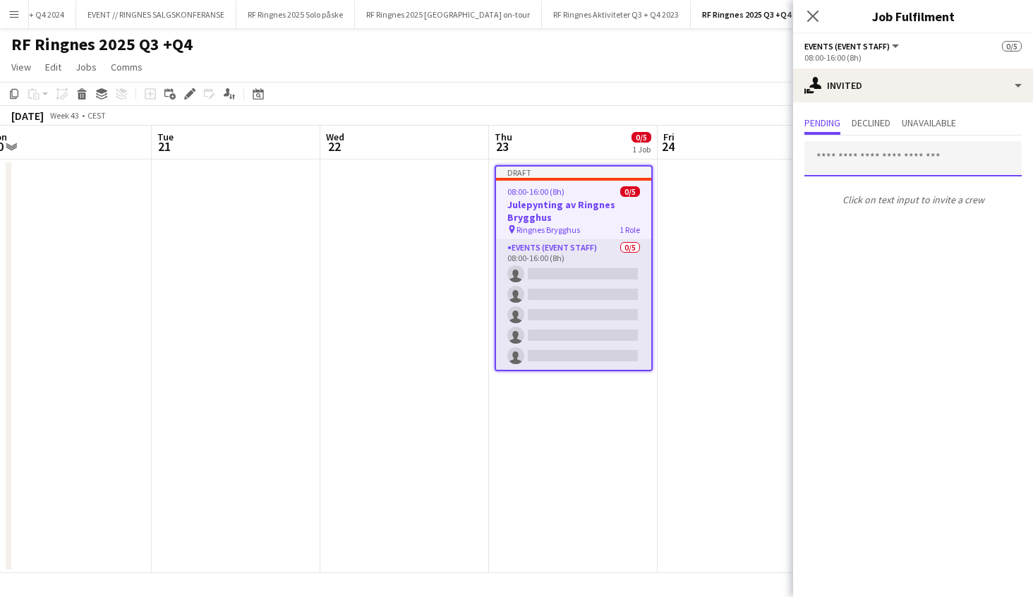
click at [887, 151] on input "text" at bounding box center [912, 158] width 217 height 35
type input "*"
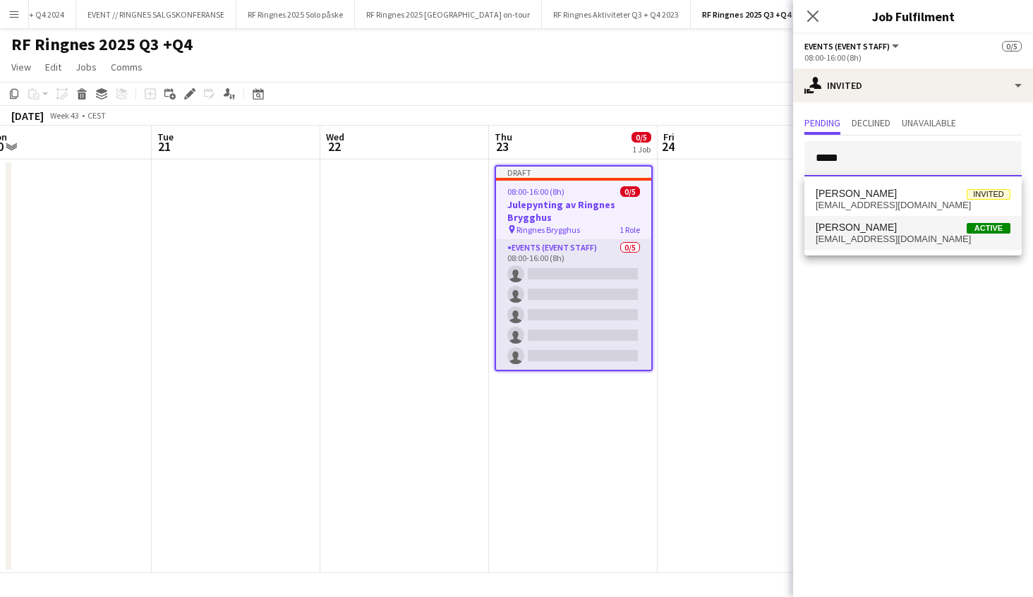
type input "****"
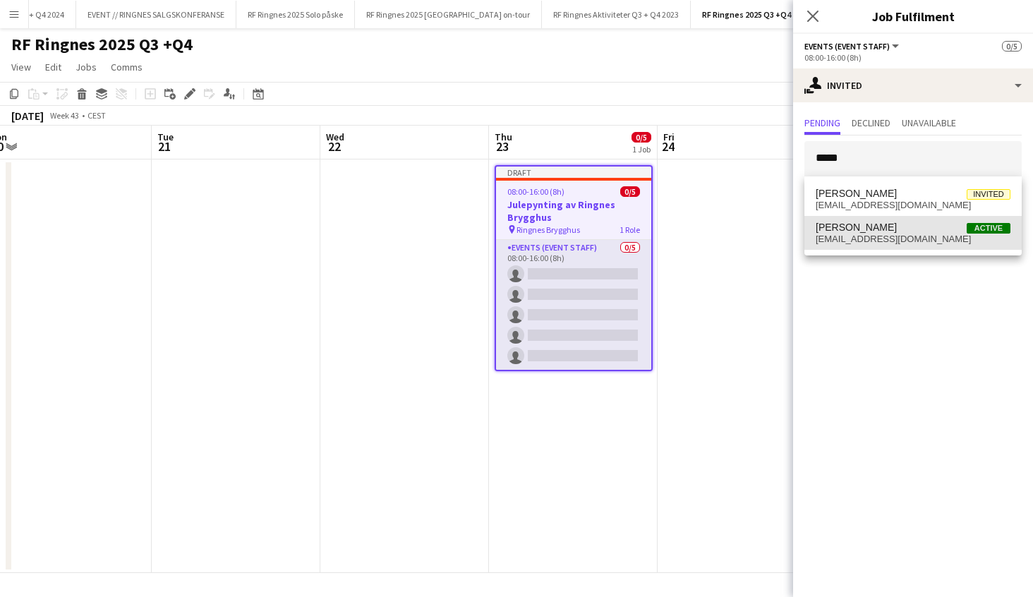
click at [839, 230] on span "Anja Vågan" at bounding box center [855, 227] width 81 height 12
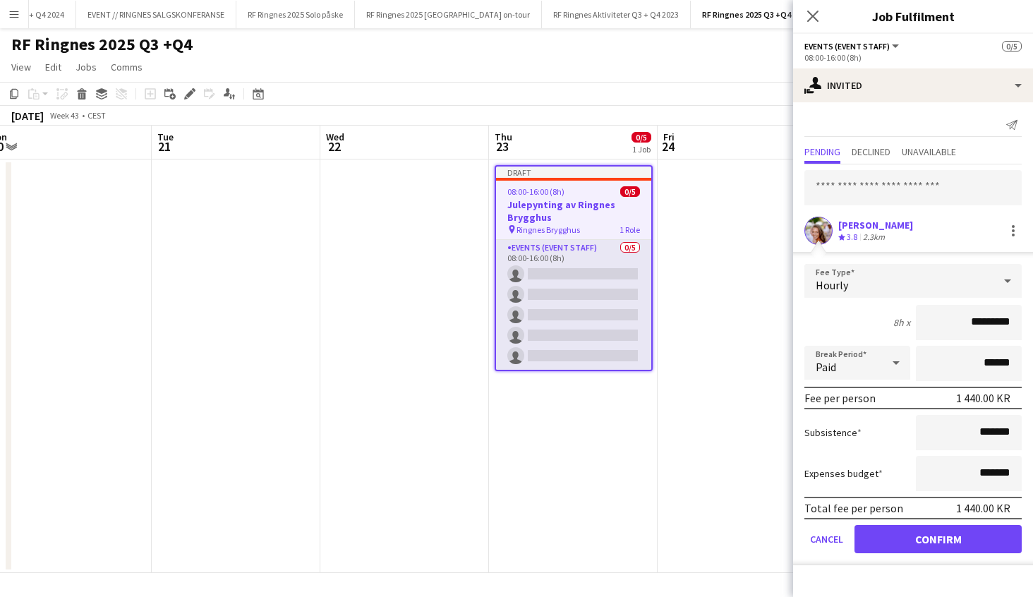
click at [941, 538] on button "Confirm" at bounding box center [937, 539] width 167 height 28
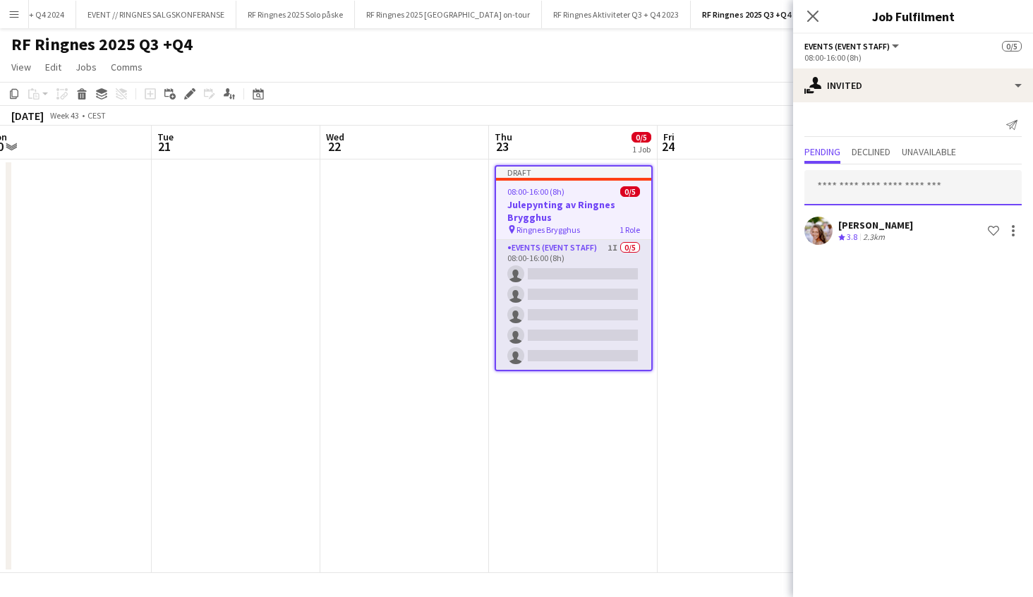
click at [852, 185] on input "text" at bounding box center [912, 187] width 217 height 35
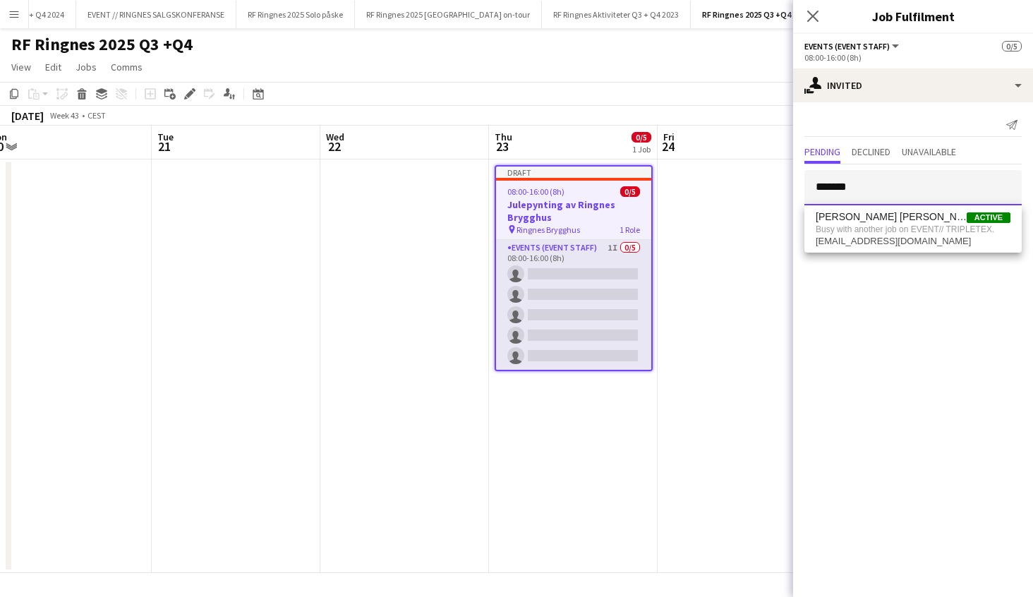
drag, startPoint x: 881, startPoint y: 171, endPoint x: 760, endPoint y: 193, distance: 123.4
click at [759, 193] on body "Menu Boards Boards Boards All jobs Status Workforce Workforce My Workforce Recr…" at bounding box center [516, 298] width 1033 height 597
drag, startPoint x: 878, startPoint y: 185, endPoint x: 730, endPoint y: 200, distance: 148.8
click at [730, 200] on body "Menu Boards Boards Boards All jobs Status Workforce Workforce My Workforce Recr…" at bounding box center [516, 298] width 1033 height 597
type input "*"
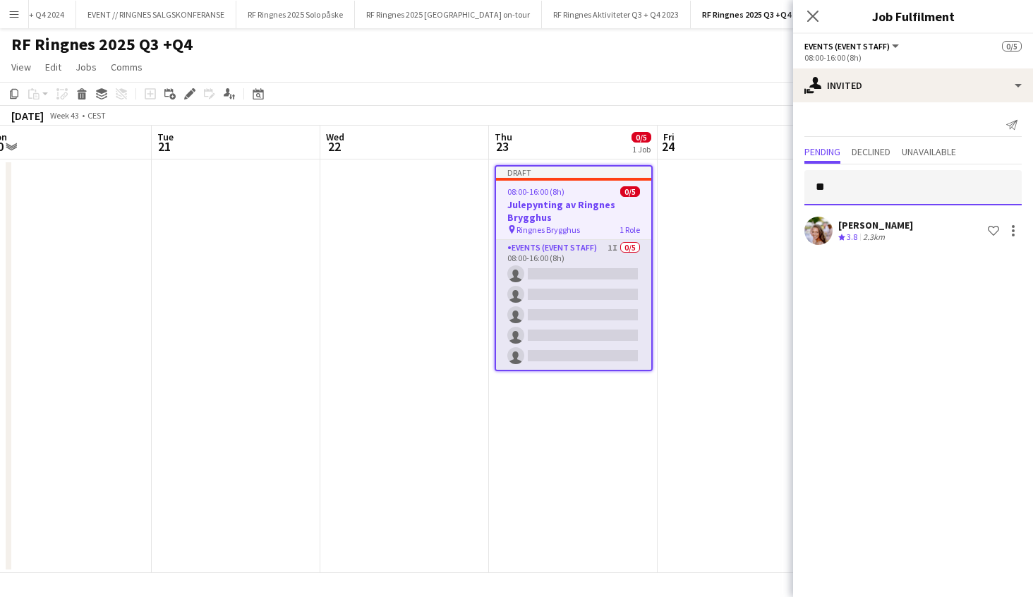
type input "*"
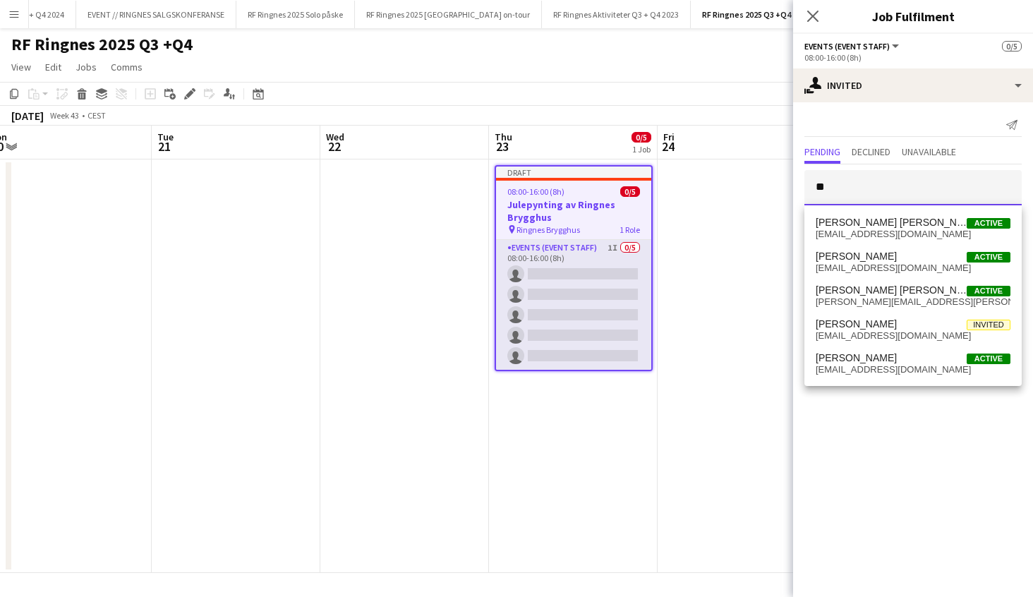
type input "*"
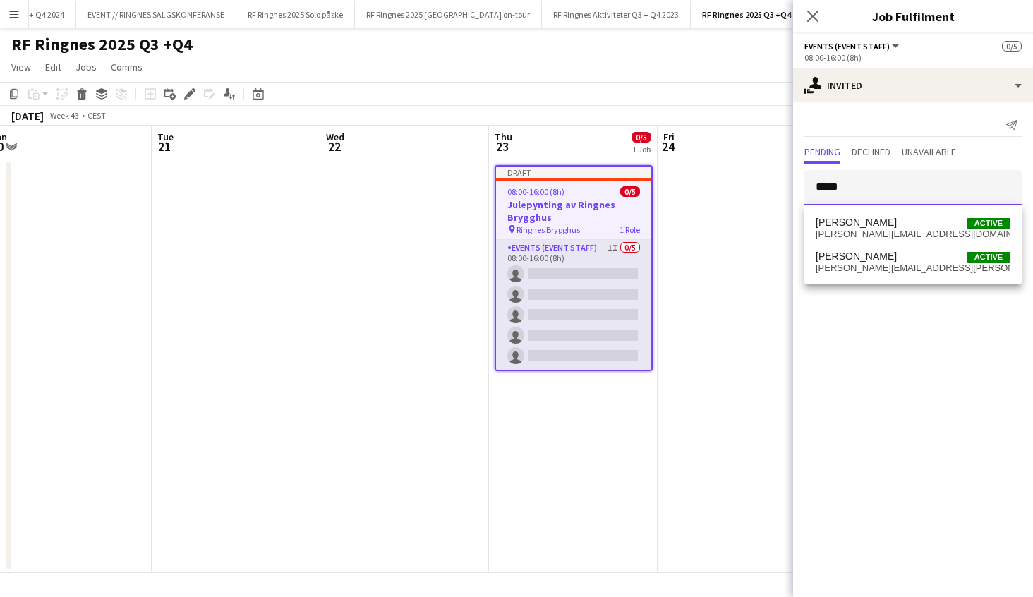
type input "*****"
click at [877, 123] on div "Send notification" at bounding box center [912, 125] width 217 height 23
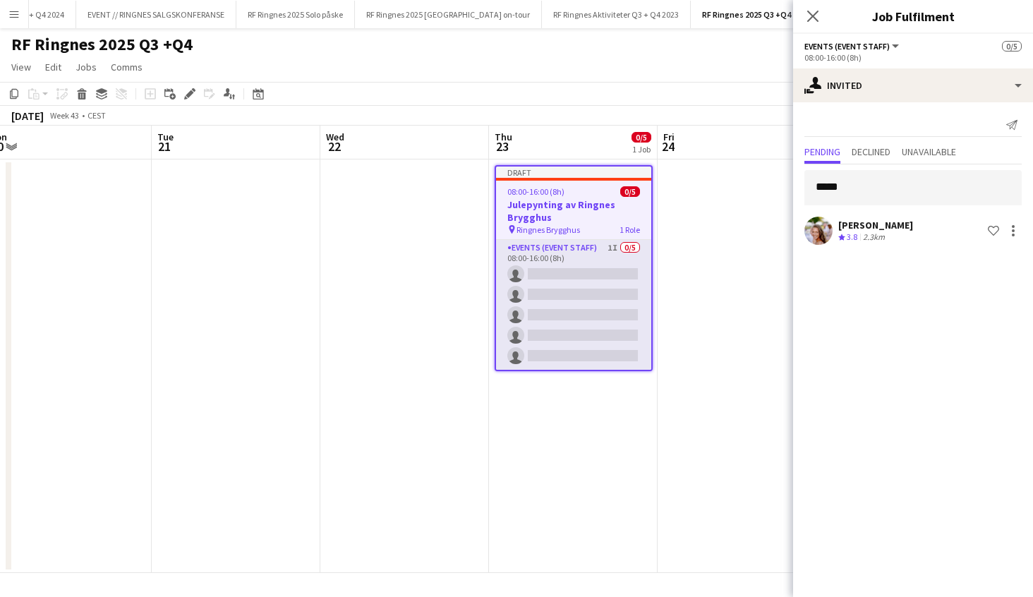
click at [18, 11] on app-icon "Menu" at bounding box center [13, 13] width 11 height 11
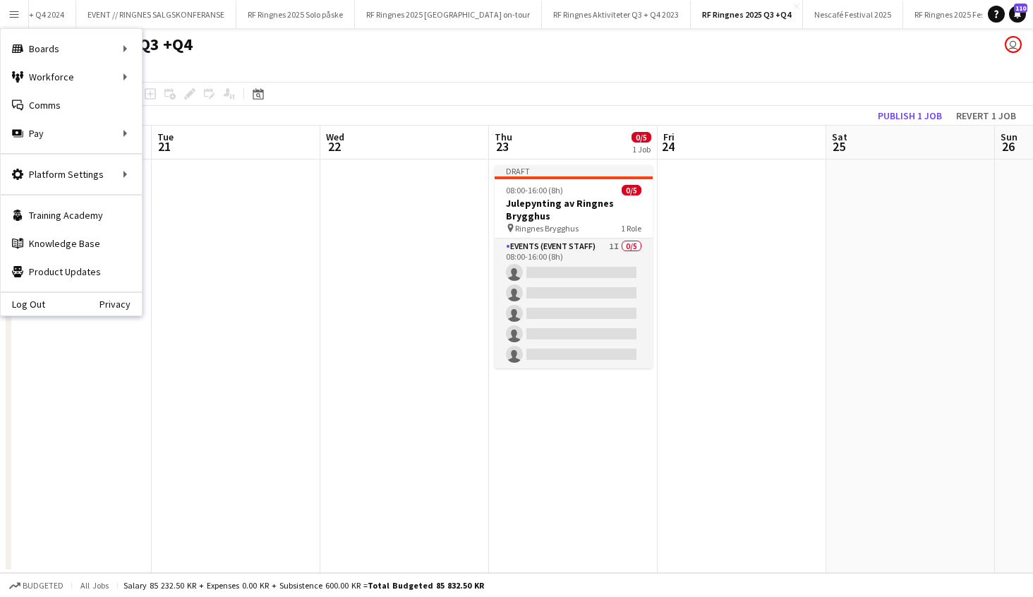
click at [453, 59] on app-page-menu "View Day view expanded Day view collapsed Month view Date picker Jump to today …" at bounding box center [516, 68] width 1033 height 27
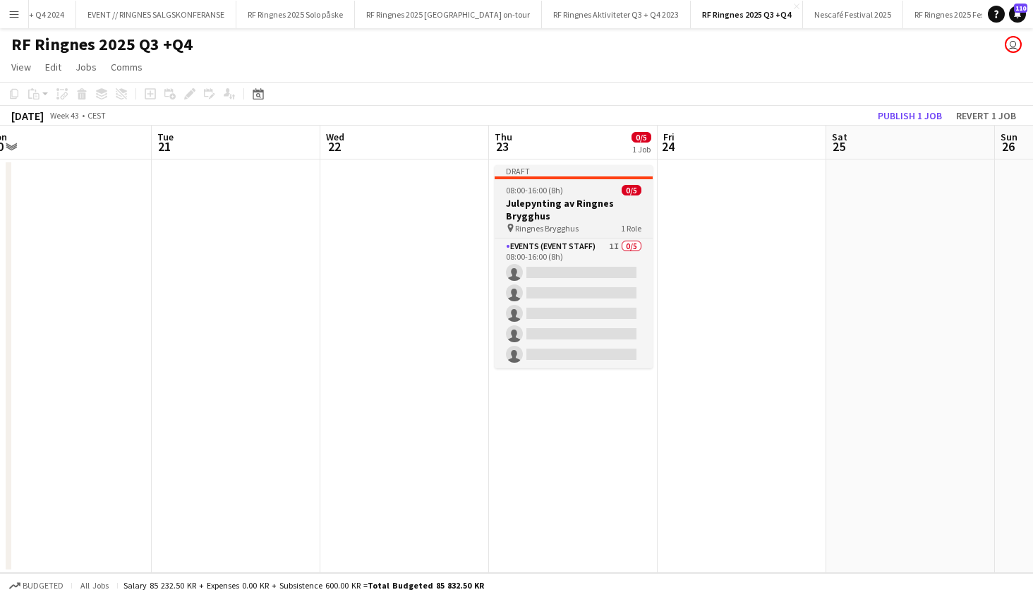
click at [592, 212] on h3 "Julepynting av Ringnes Brygghus" at bounding box center [573, 209] width 158 height 25
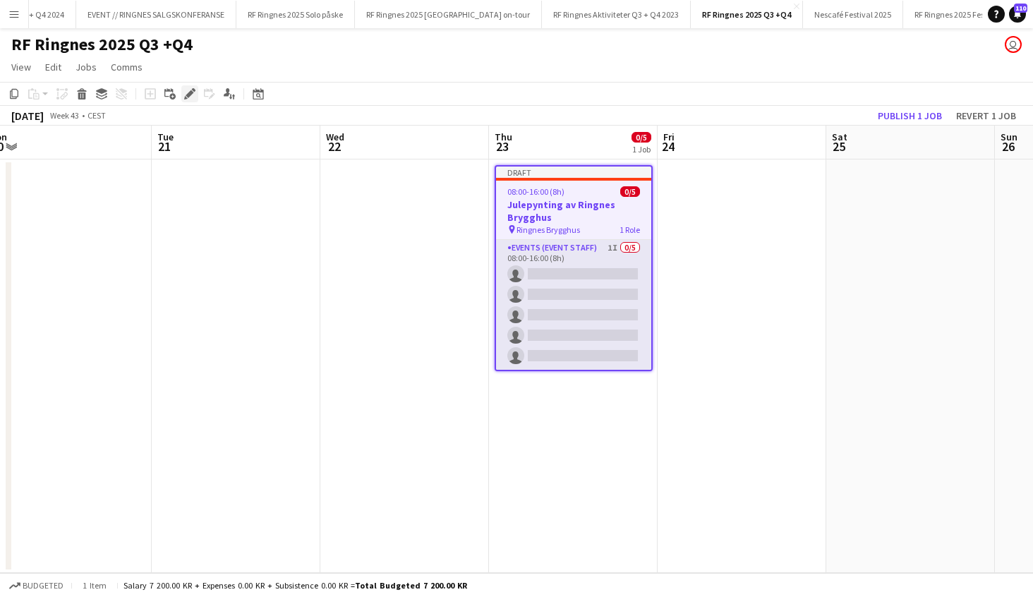
click at [187, 90] on icon "Edit" at bounding box center [189, 93] width 11 height 11
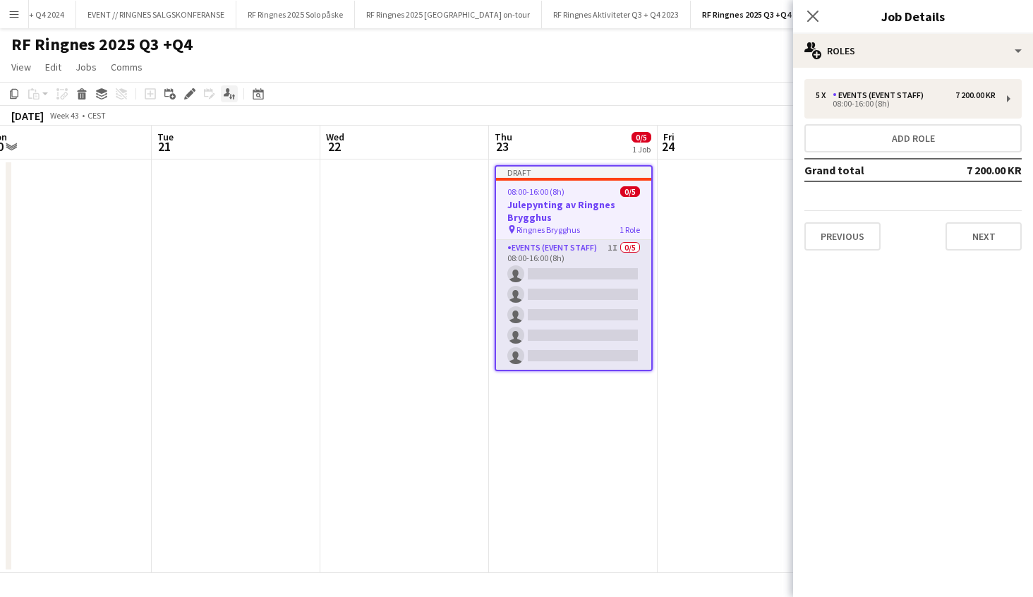
click at [231, 93] on icon "Applicants" at bounding box center [229, 93] width 11 height 11
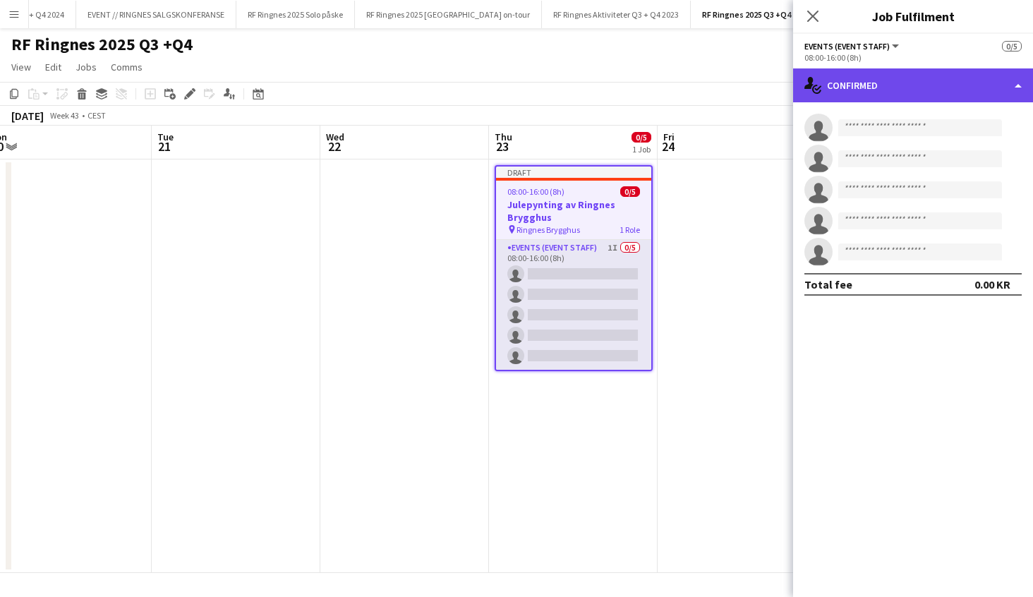
click at [914, 76] on div "single-neutral-actions-check-2 Confirmed" at bounding box center [913, 85] width 240 height 34
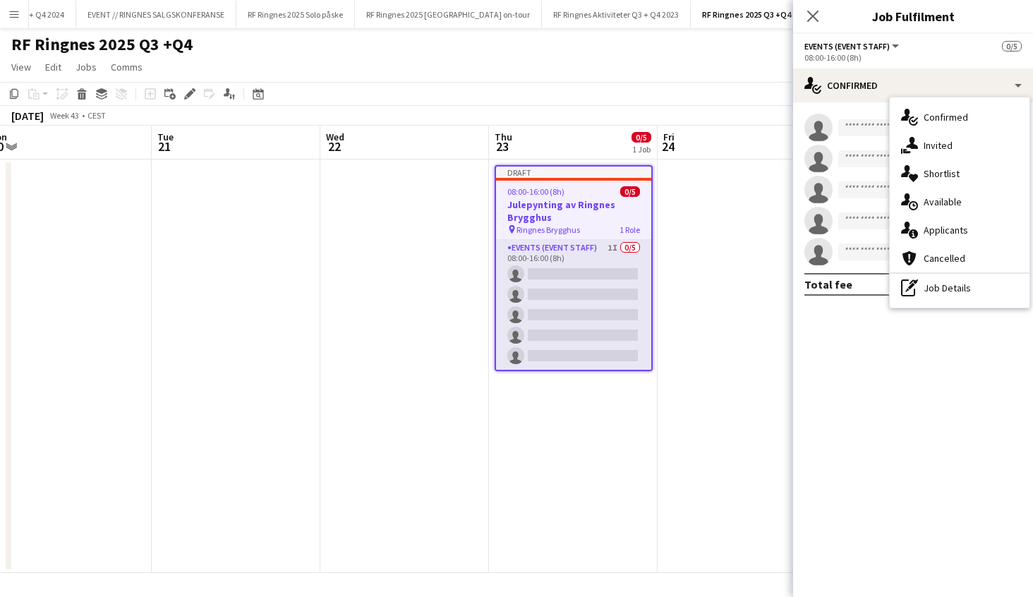
click at [945, 151] on span "Invited" at bounding box center [937, 145] width 29 height 13
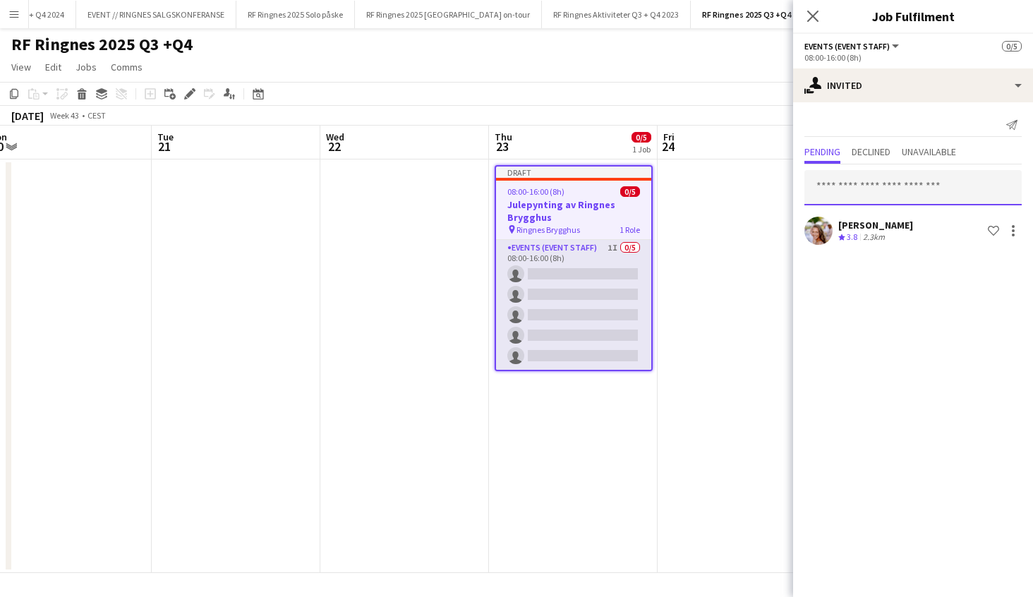
drag, startPoint x: 882, startPoint y: 188, endPoint x: 891, endPoint y: 192, distance: 10.1
click at [884, 188] on input "text" at bounding box center [912, 187] width 217 height 35
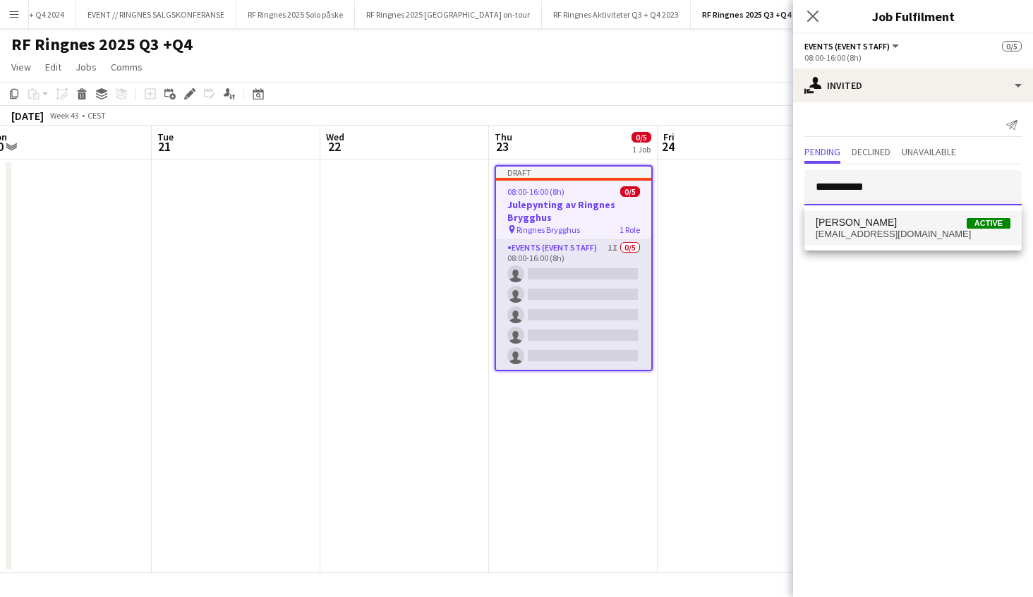
type input "**********"
click at [836, 233] on span "juliaholme@hotmail.no" at bounding box center [912, 234] width 195 height 11
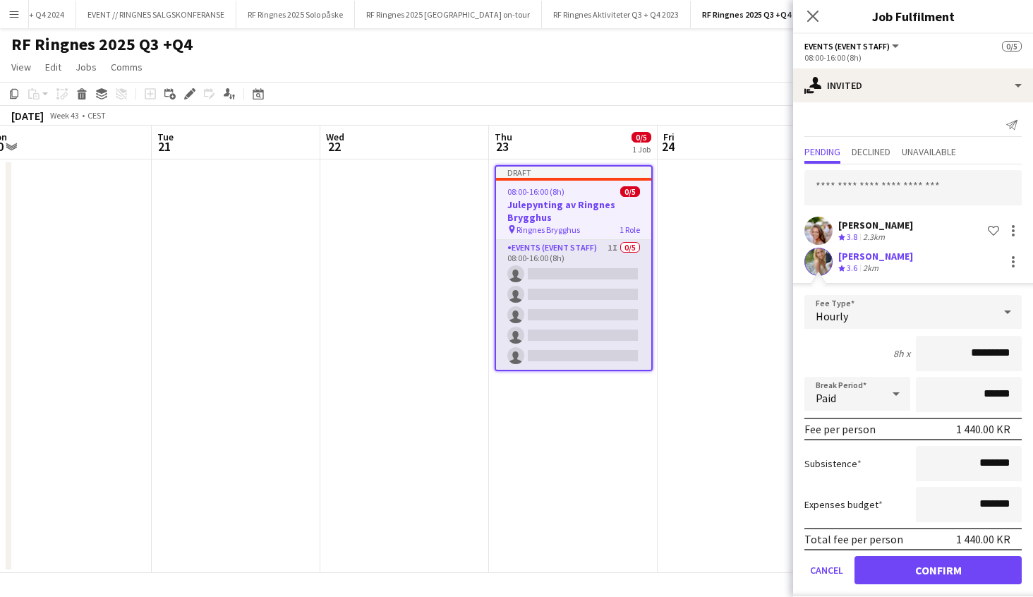
drag, startPoint x: 937, startPoint y: 570, endPoint x: 961, endPoint y: 564, distance: 24.8
click at [937, 570] on button "Confirm" at bounding box center [937, 570] width 167 height 28
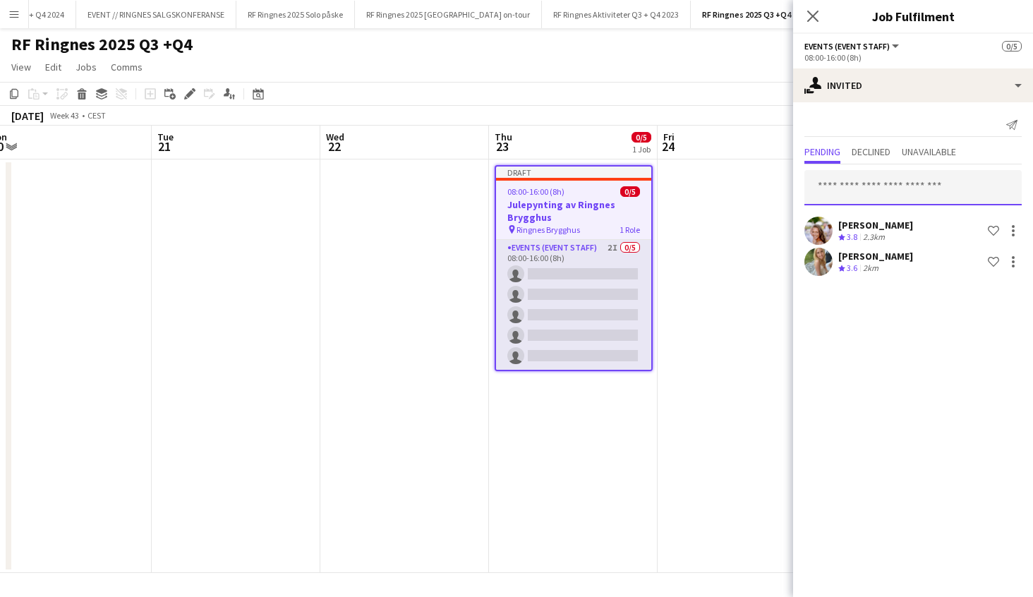
drag, startPoint x: 857, startPoint y: 181, endPoint x: 915, endPoint y: 181, distance: 58.5
click at [857, 181] on input "text" at bounding box center [912, 187] width 217 height 35
type input "*"
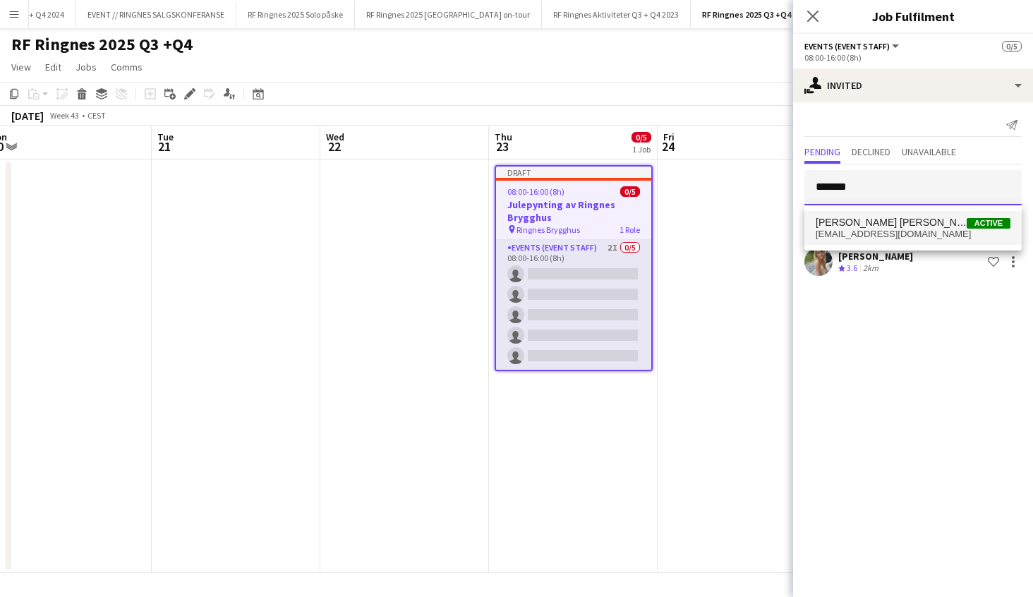
type input "*******"
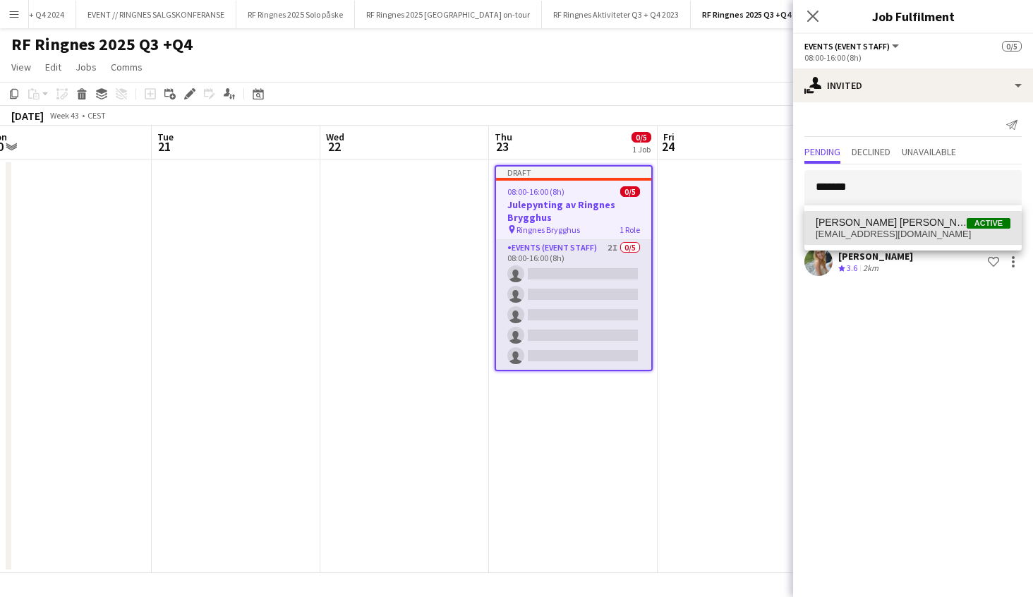
click at [860, 234] on span "vanessariisenaas@gmail.com" at bounding box center [912, 234] width 195 height 11
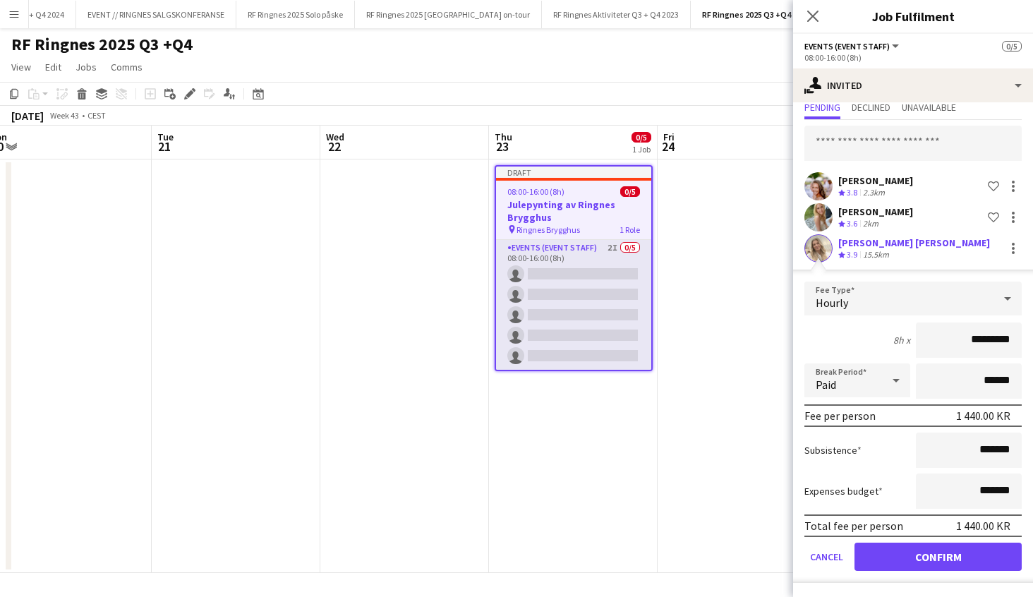
scroll to position [44, 0]
click at [933, 559] on button "Confirm" at bounding box center [937, 556] width 167 height 28
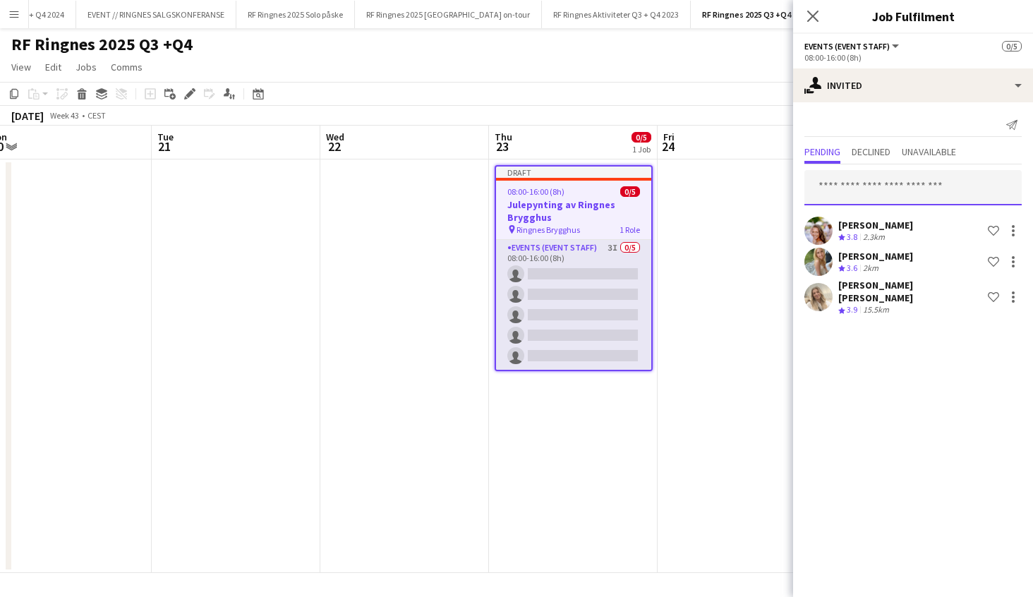
click at [884, 190] on input "text" at bounding box center [912, 187] width 217 height 35
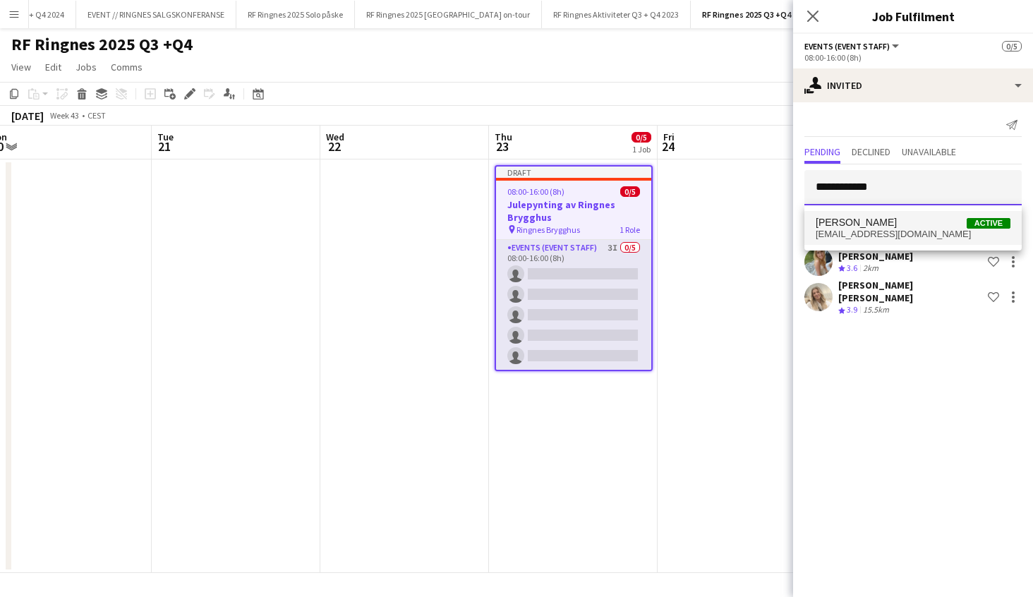
type input "**********"
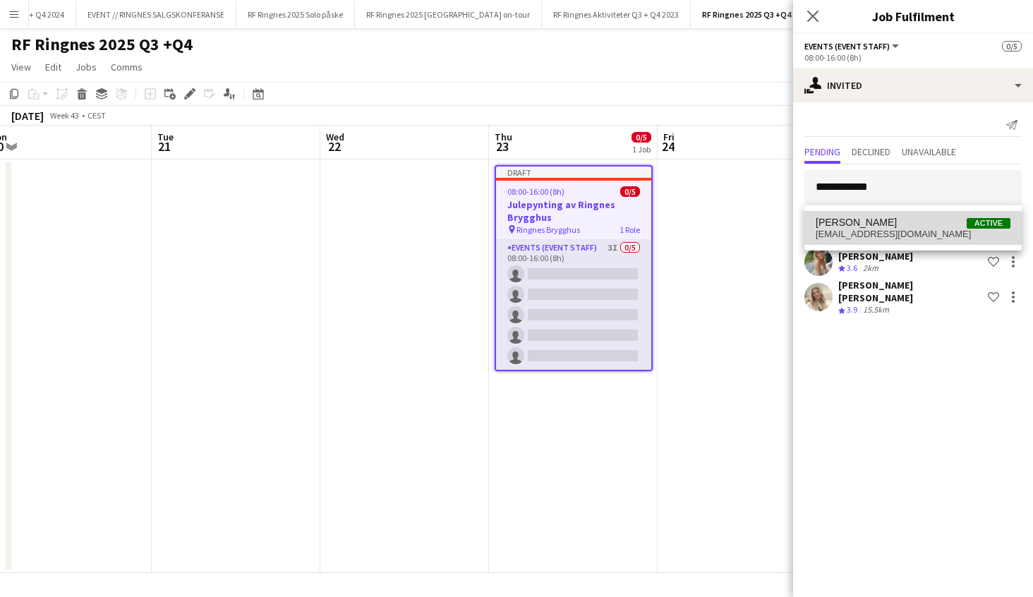
click at [878, 235] on span "fili-oe@online.no" at bounding box center [912, 234] width 195 height 11
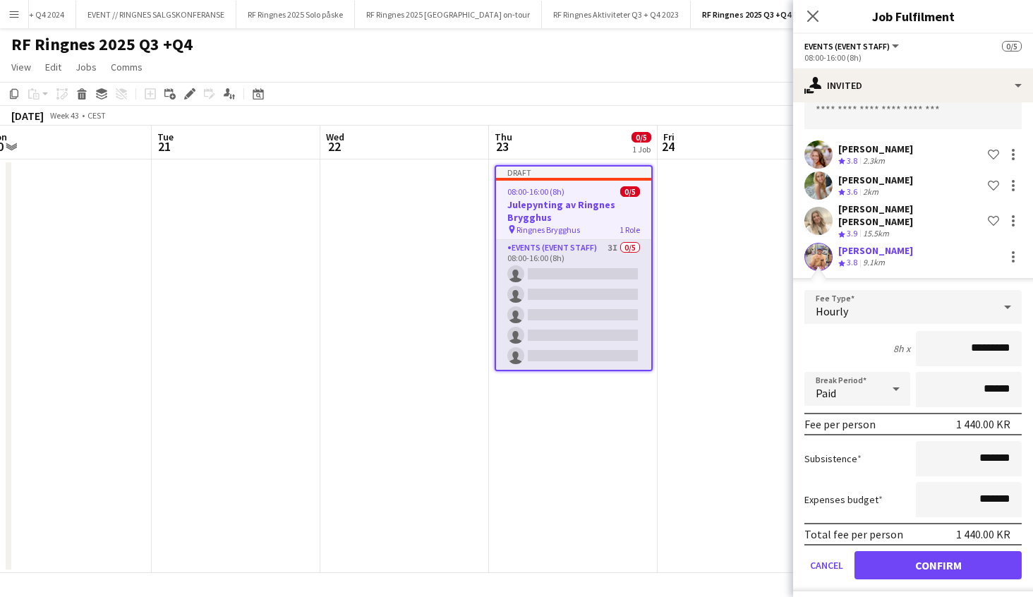
scroll to position [75, 0]
click at [942, 559] on button "Confirm" at bounding box center [937, 566] width 167 height 28
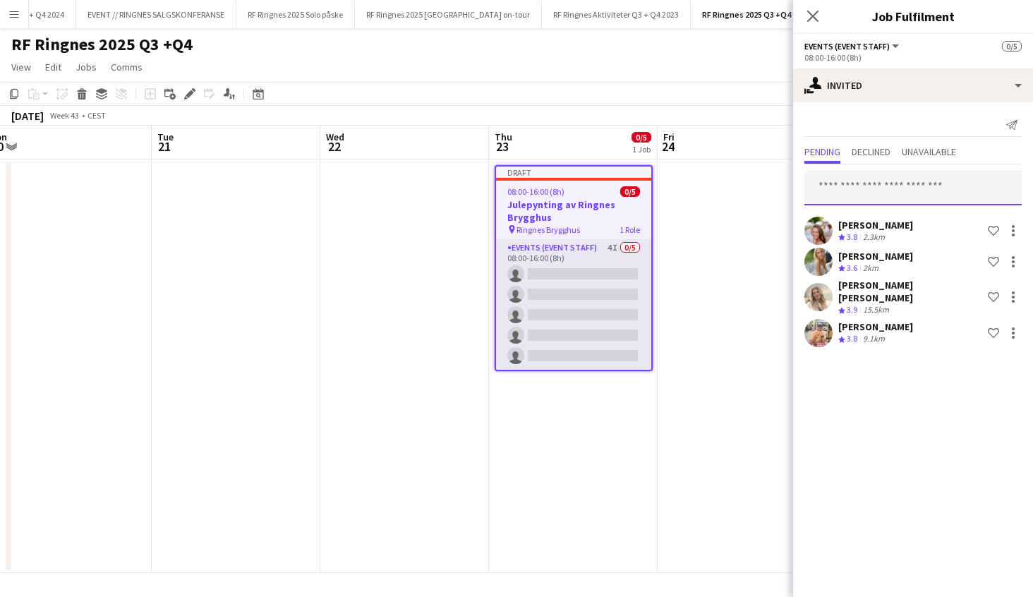
click at [879, 187] on input "text" at bounding box center [912, 187] width 217 height 35
type input "*"
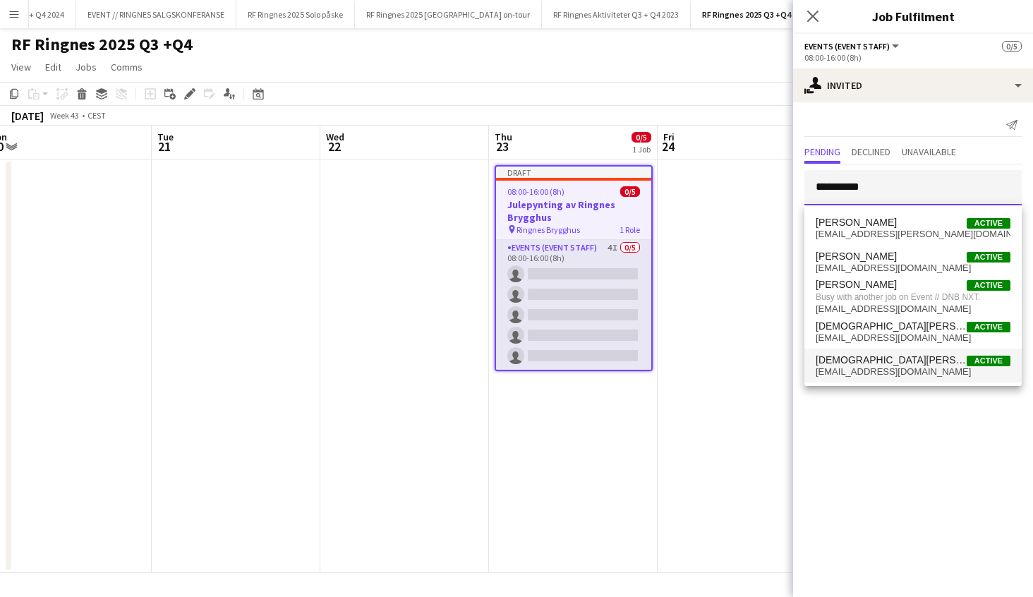
type input "*********"
click at [882, 368] on span "christian.tohje7@gmail.com" at bounding box center [912, 371] width 195 height 11
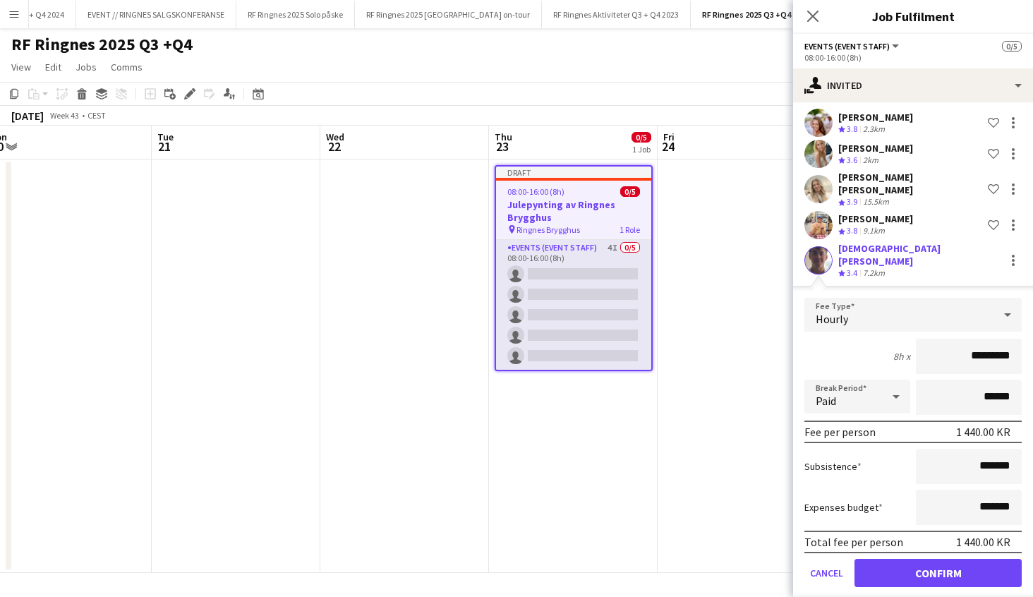
scroll to position [106, 0]
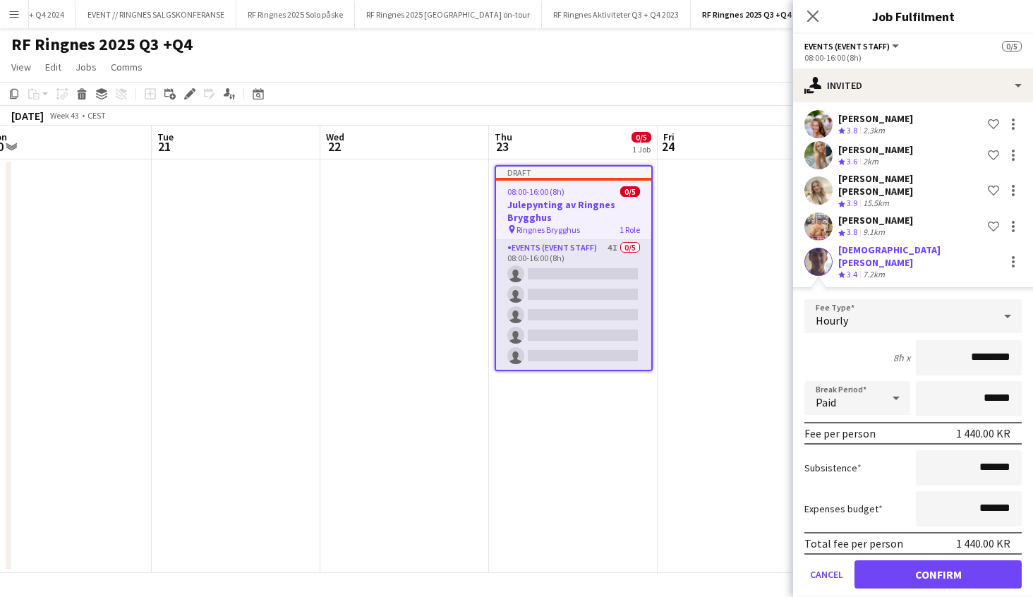
click at [959, 560] on button "Confirm" at bounding box center [937, 574] width 167 height 28
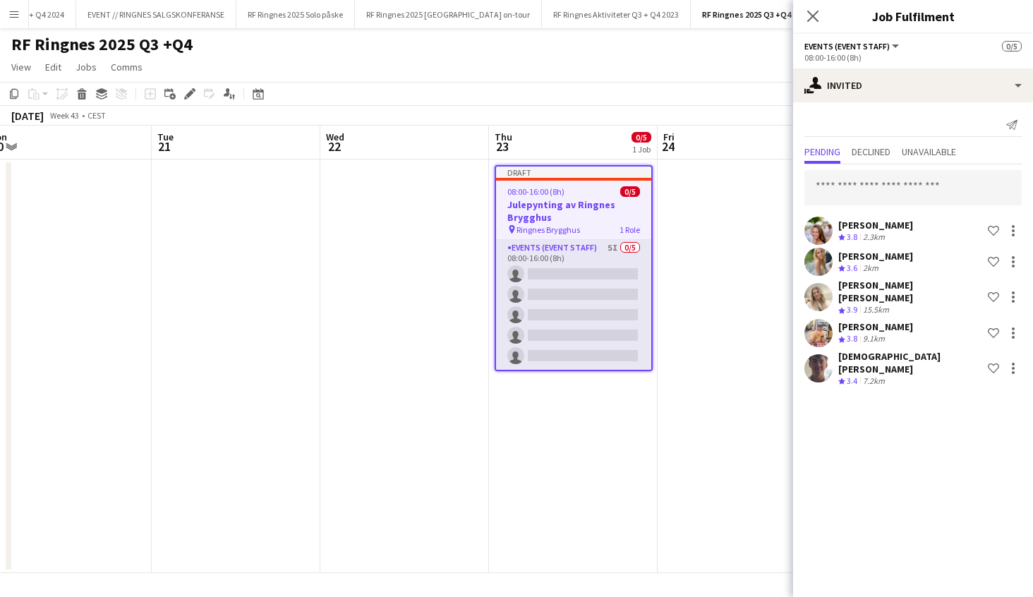
scroll to position [0, 0]
click at [870, 197] on input "text" at bounding box center [912, 187] width 217 height 35
click at [914, 104] on div "Send notification Pending Declined Unavailable Anja Vågan Crew rating 3.8 2.3km…" at bounding box center [913, 251] width 240 height 298
click at [924, 187] on input "text" at bounding box center [912, 187] width 217 height 35
click at [894, 123] on div "Send notification" at bounding box center [912, 125] width 217 height 23
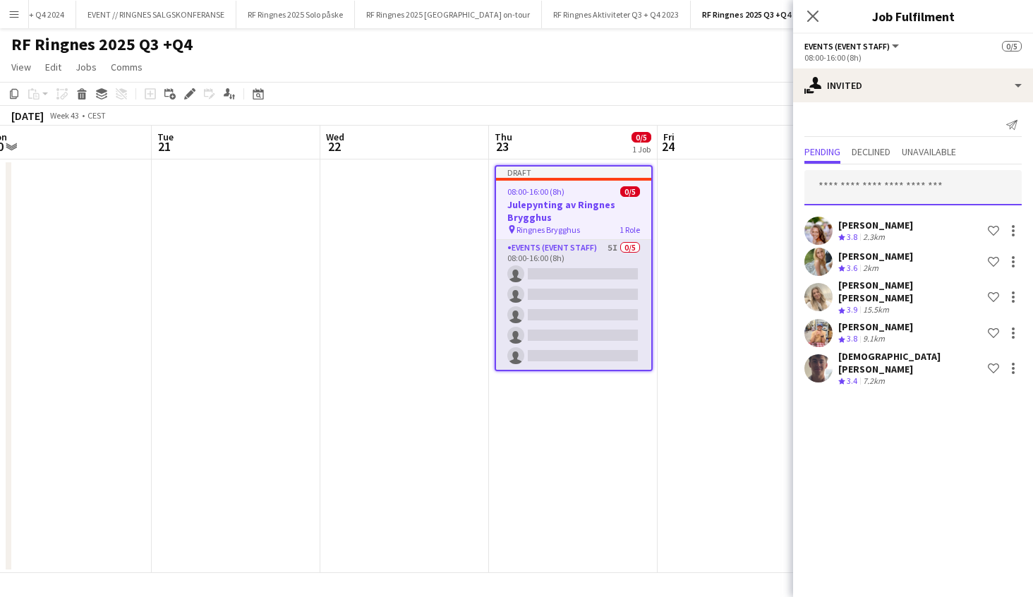
click at [876, 190] on input "text" at bounding box center [912, 187] width 217 height 35
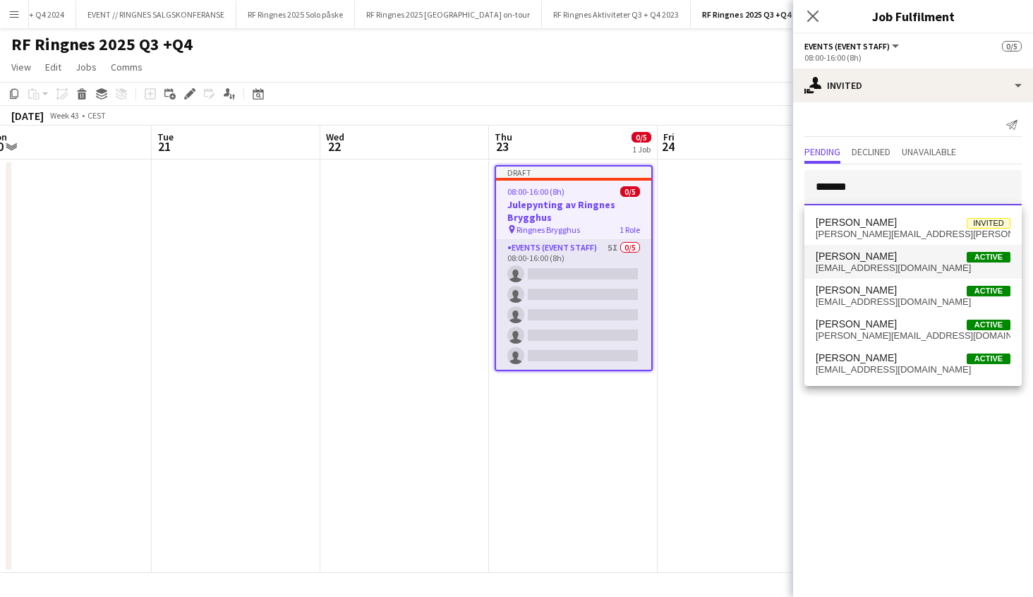
type input "*******"
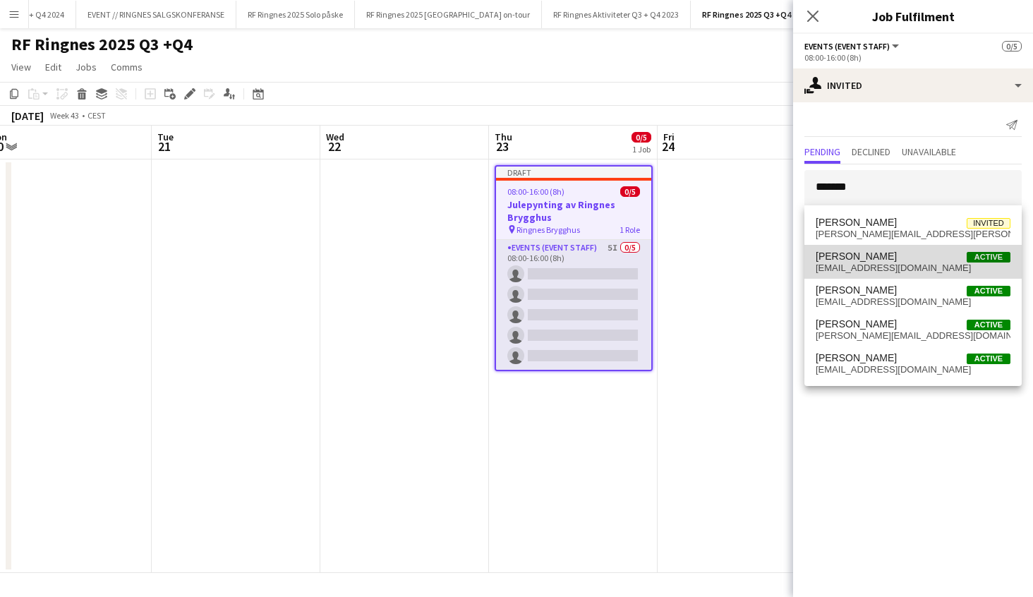
click at [889, 258] on span "Mathias Holgersen" at bounding box center [855, 256] width 81 height 12
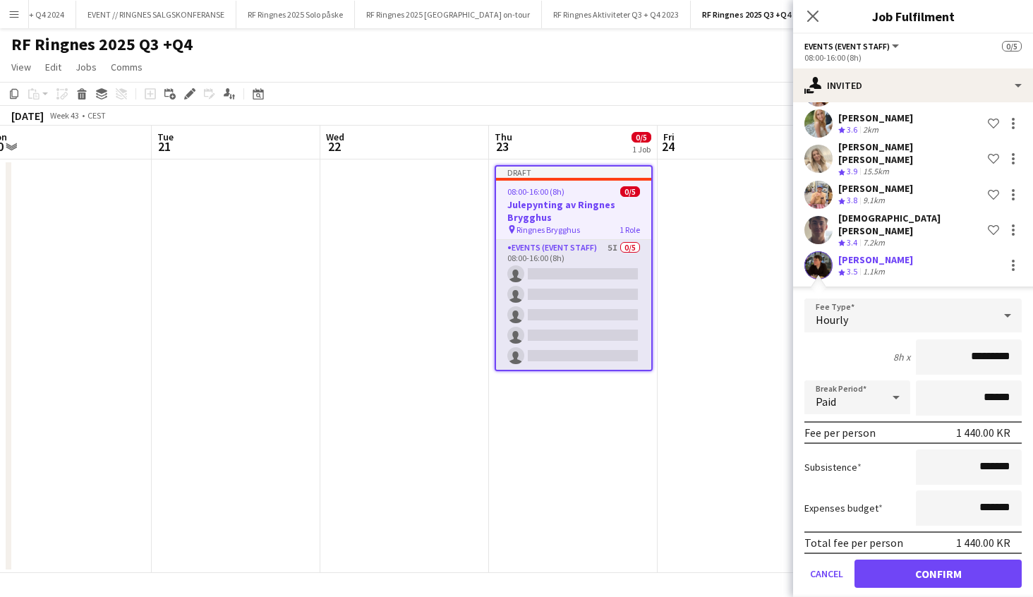
scroll to position [138, 0]
click at [937, 560] on button "Confirm" at bounding box center [937, 574] width 167 height 28
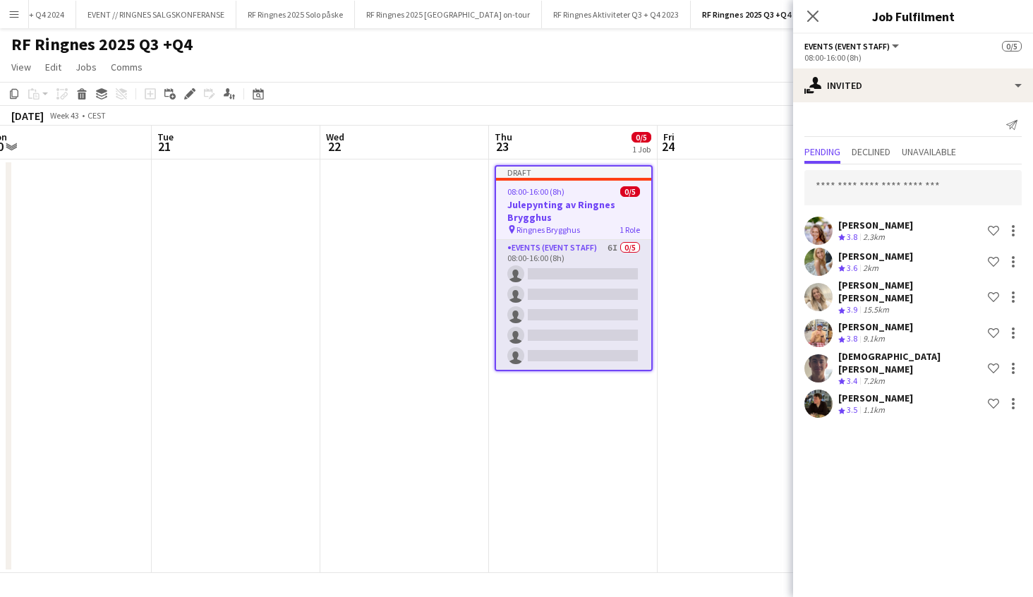
scroll to position [0, 0]
click at [860, 182] on input "text" at bounding box center [912, 187] width 217 height 35
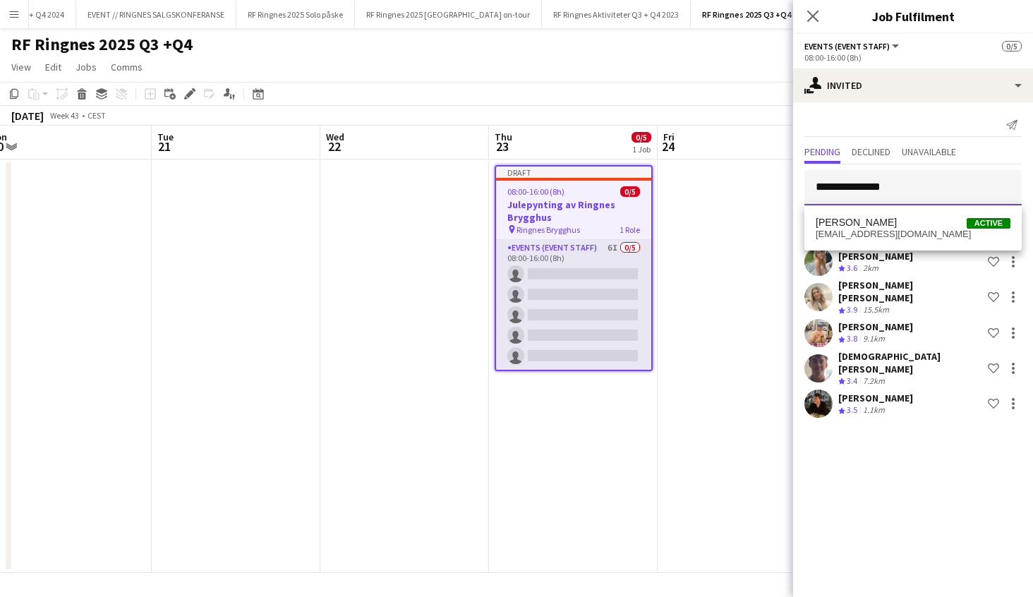
type input "**********"
click at [865, 246] on div "Oscar Solbakken Active oscar.solbakken@hotmail.com" at bounding box center [912, 227] width 217 height 45
click at [862, 233] on span "oscar.solbakken@hotmail.com" at bounding box center [912, 234] width 195 height 11
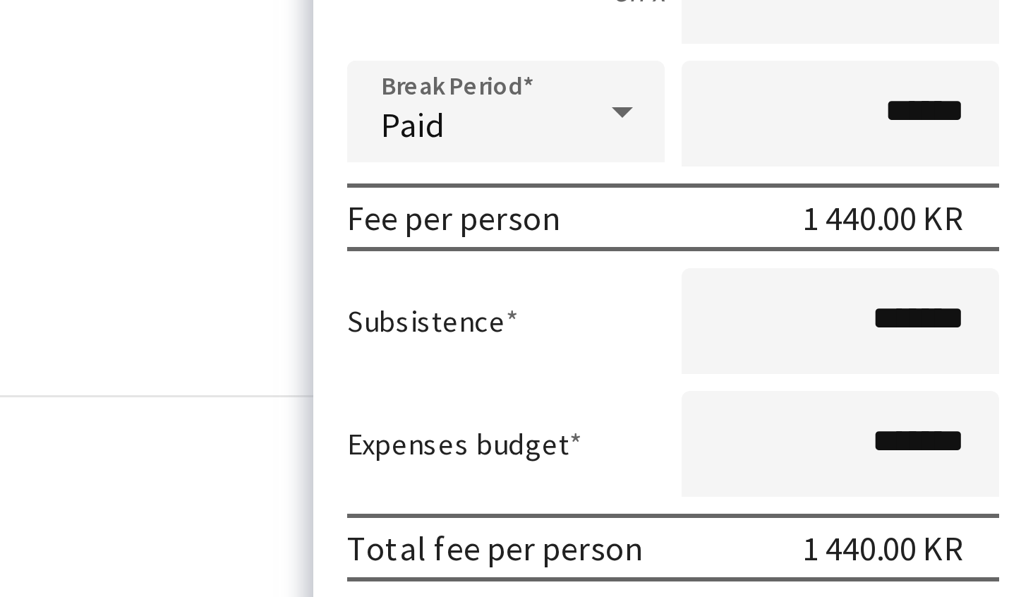
scroll to position [169, 0]
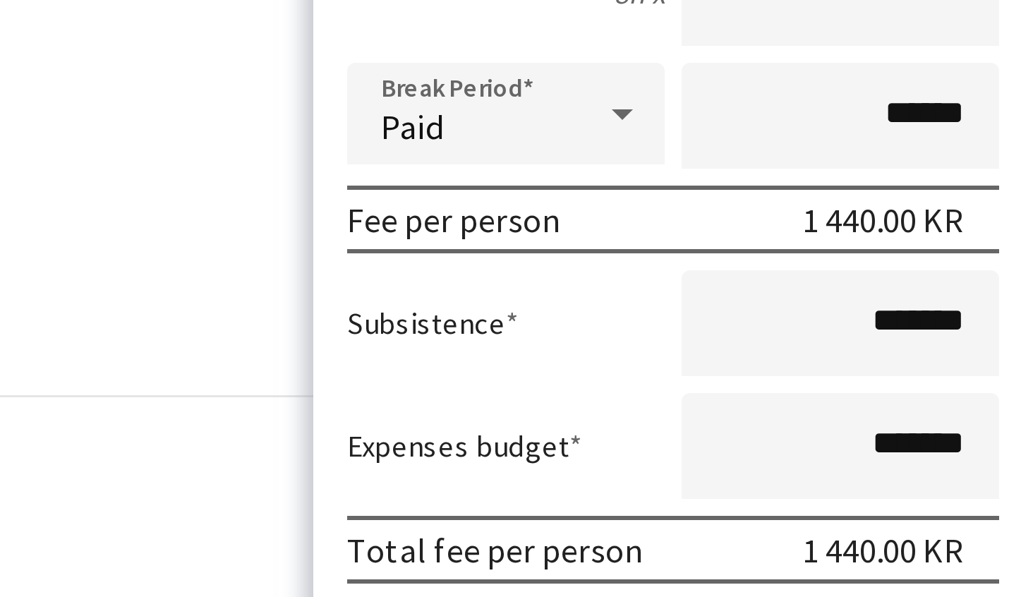
click at [854, 560] on button "Confirm" at bounding box center [937, 574] width 167 height 28
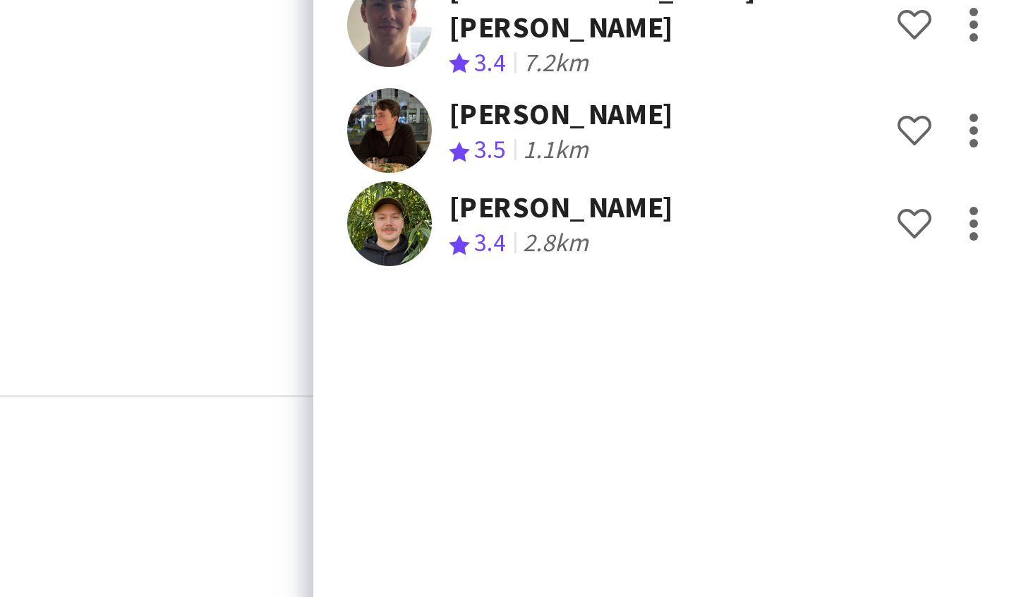
scroll to position [0, 0]
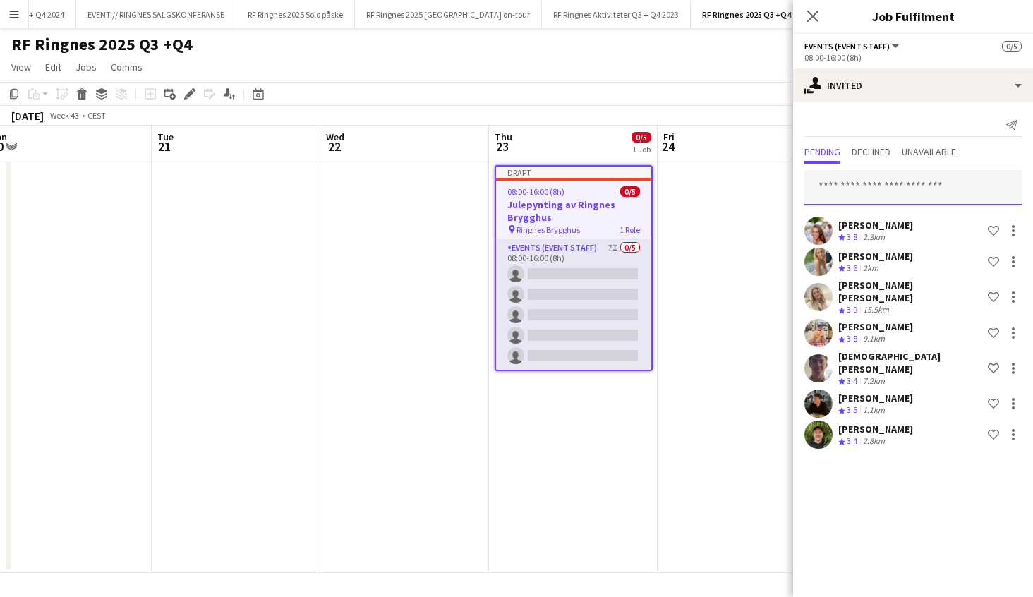
click at [907, 190] on input "text" at bounding box center [912, 187] width 217 height 35
type input "****"
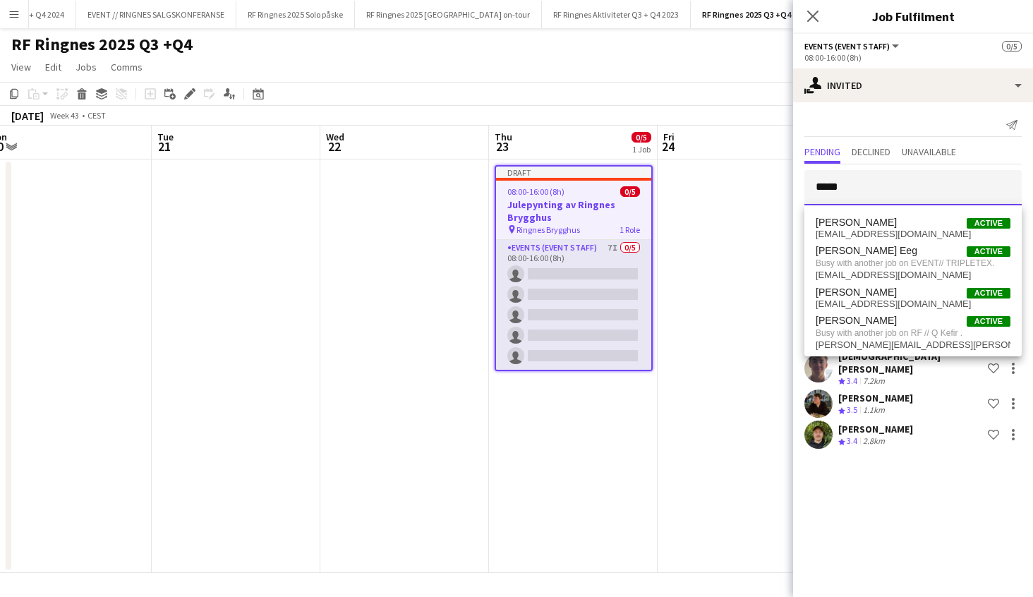
drag, startPoint x: 788, startPoint y: 185, endPoint x: 715, endPoint y: 180, distance: 72.9
click at [715, 180] on body "Menu Boards Boards Boards All jobs Status Workforce Workforce My Workforce Recr…" at bounding box center [516, 298] width 1033 height 597
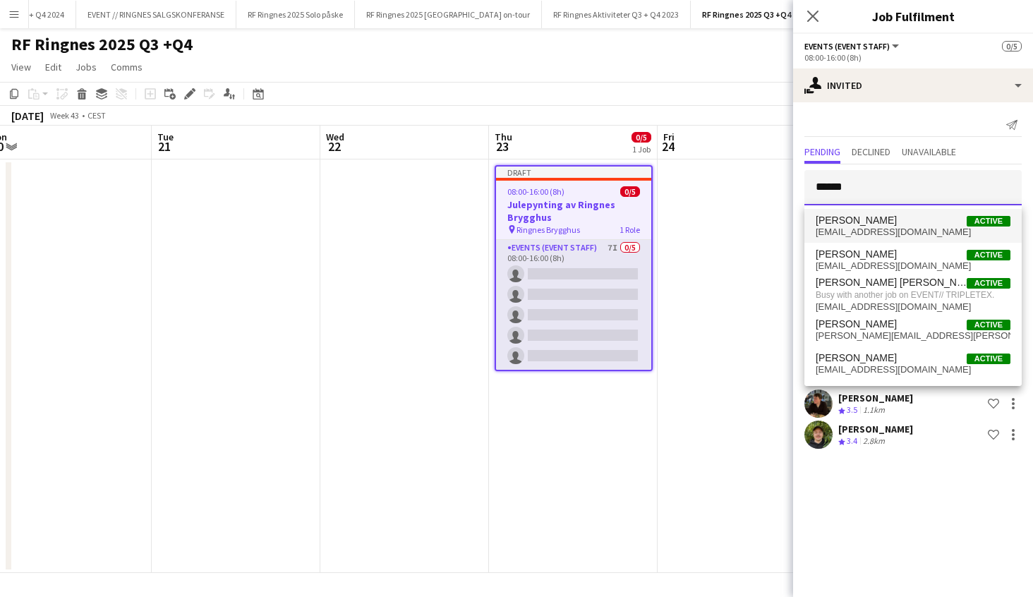
scroll to position [1, 0]
type input "**********"
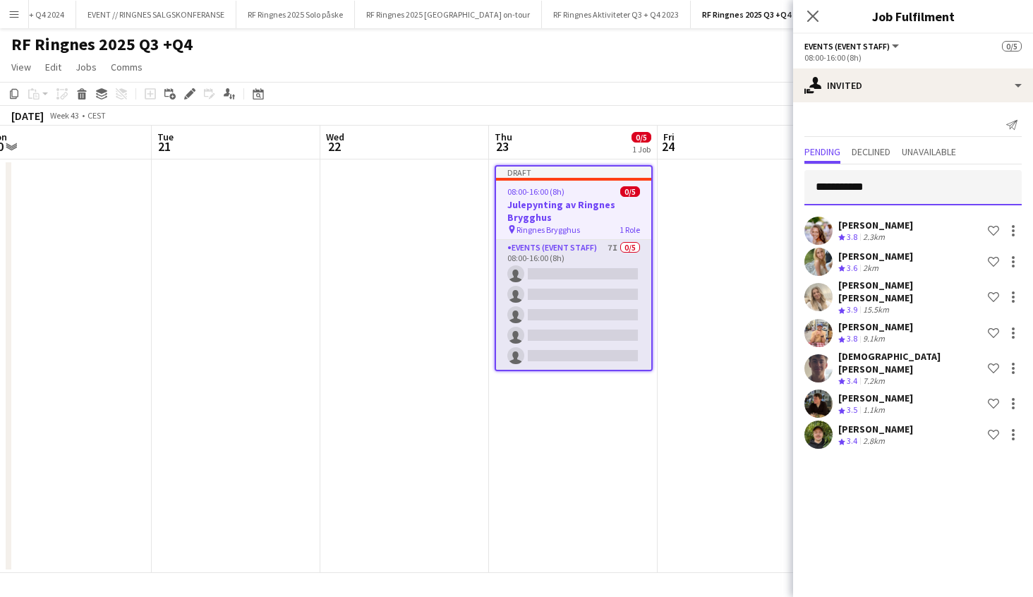
scroll to position [0, 0]
drag, startPoint x: 892, startPoint y: 189, endPoint x: 649, endPoint y: 181, distance: 243.4
click at [649, 181] on body "Menu Boards Boards Boards All jobs Status Workforce Workforce My Workforce Recr…" at bounding box center [516, 298] width 1033 height 597
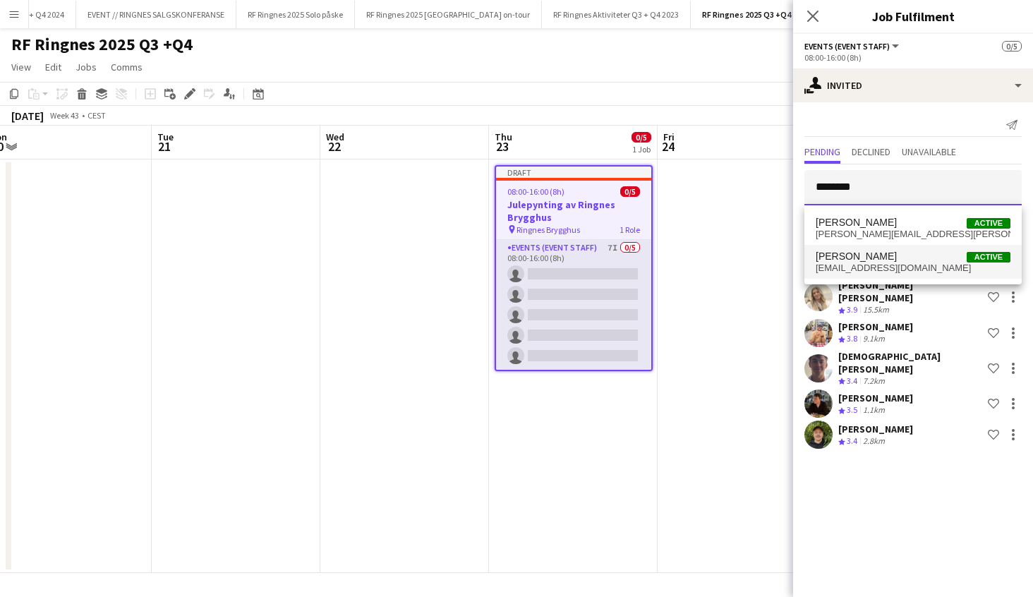
type input "********"
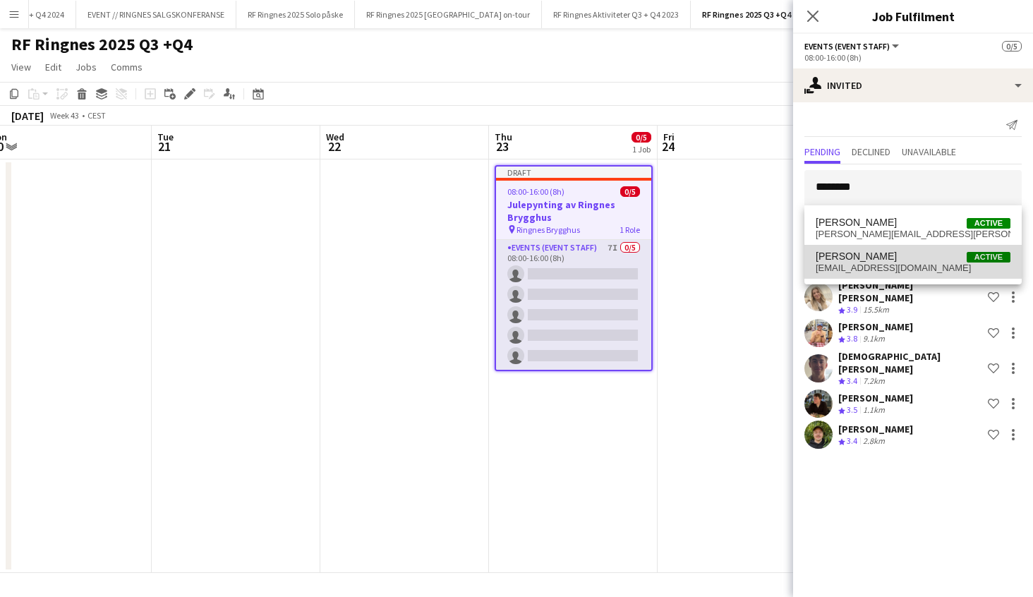
click at [867, 264] on span "danielrmarthinsen@gmail.com" at bounding box center [912, 267] width 195 height 11
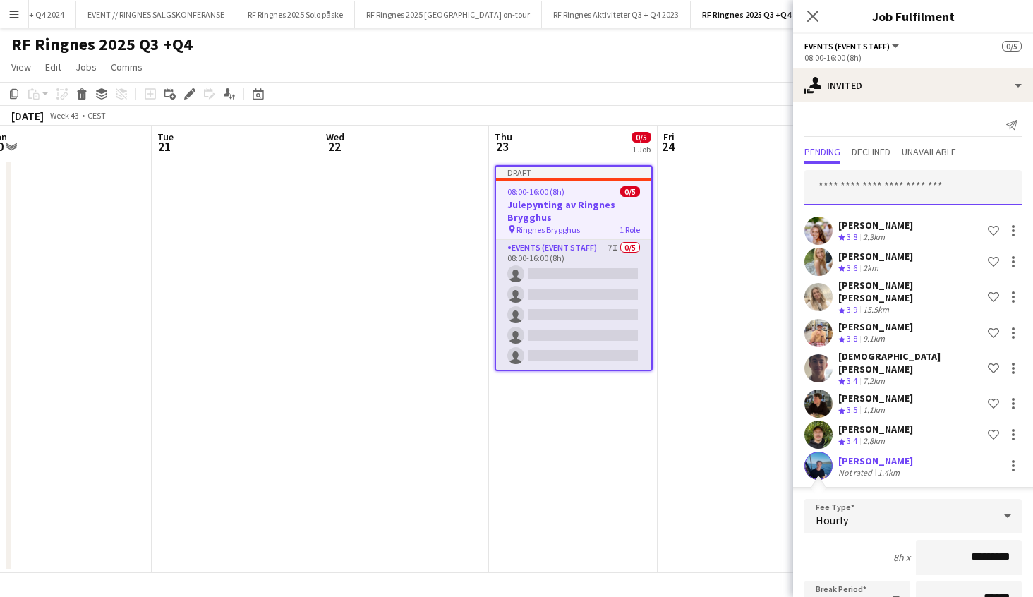
click at [861, 183] on input "text" at bounding box center [912, 187] width 217 height 35
click at [889, 120] on div "Send notification" at bounding box center [912, 125] width 217 height 23
click at [867, 192] on input "text" at bounding box center [912, 187] width 217 height 35
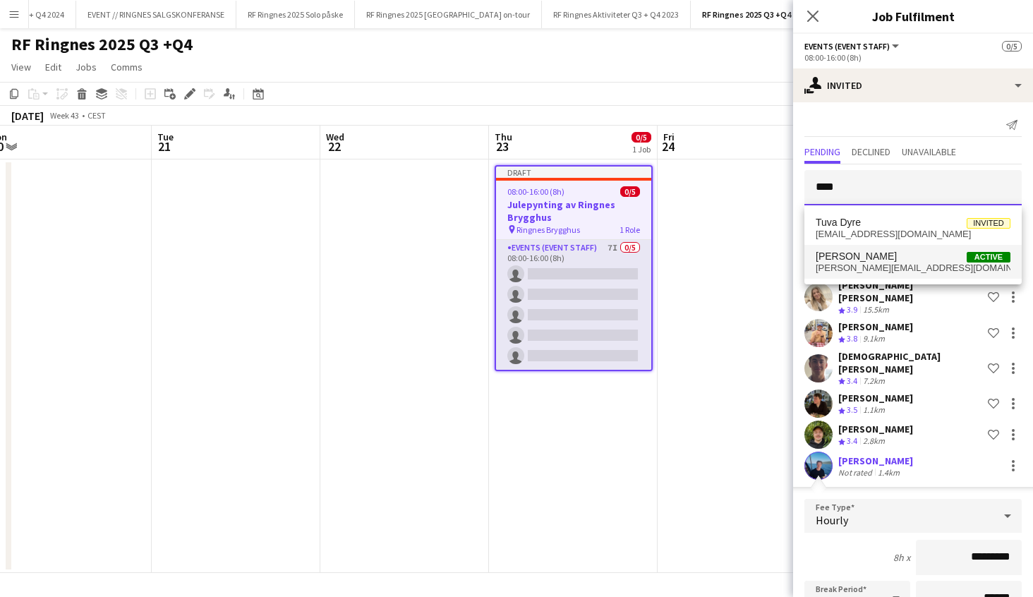
type input "****"
click at [891, 264] on span "lund.tuva@gmail.com" at bounding box center [912, 267] width 195 height 11
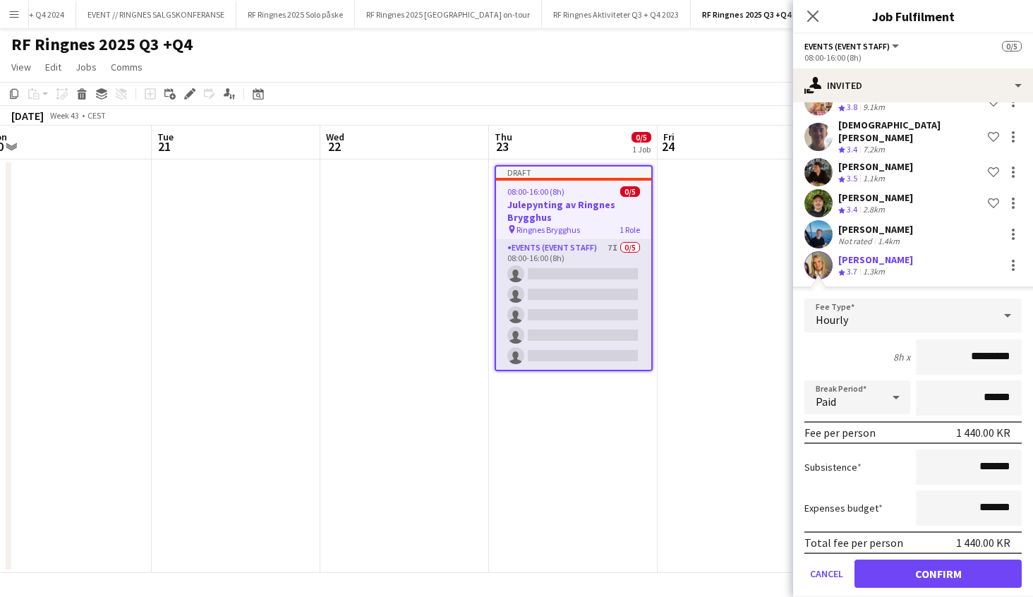
scroll to position [231, 0]
click at [949, 561] on button "Confirm" at bounding box center [937, 574] width 167 height 28
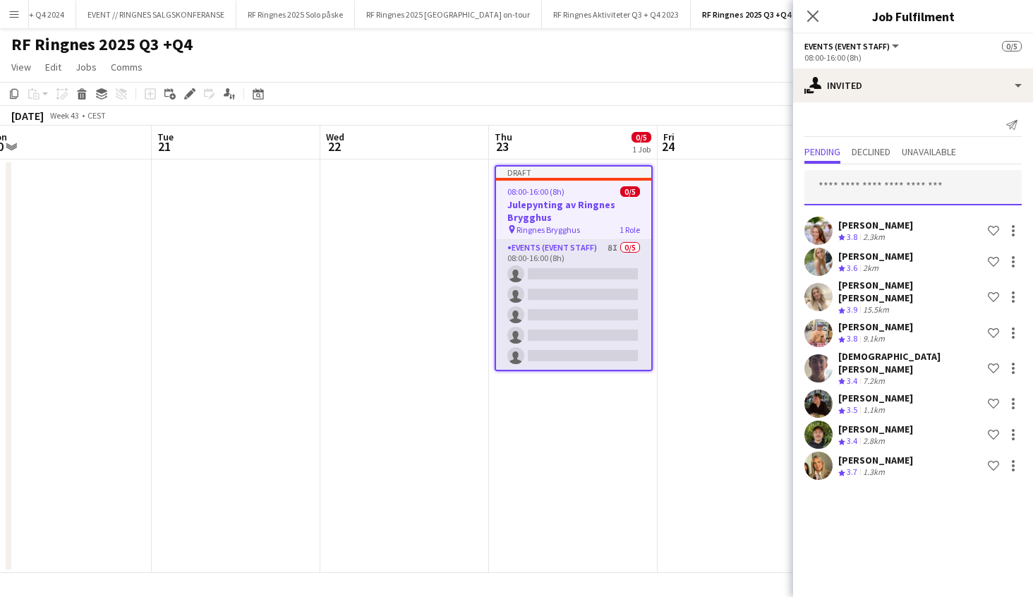
click at [856, 178] on input "text" at bounding box center [912, 187] width 217 height 35
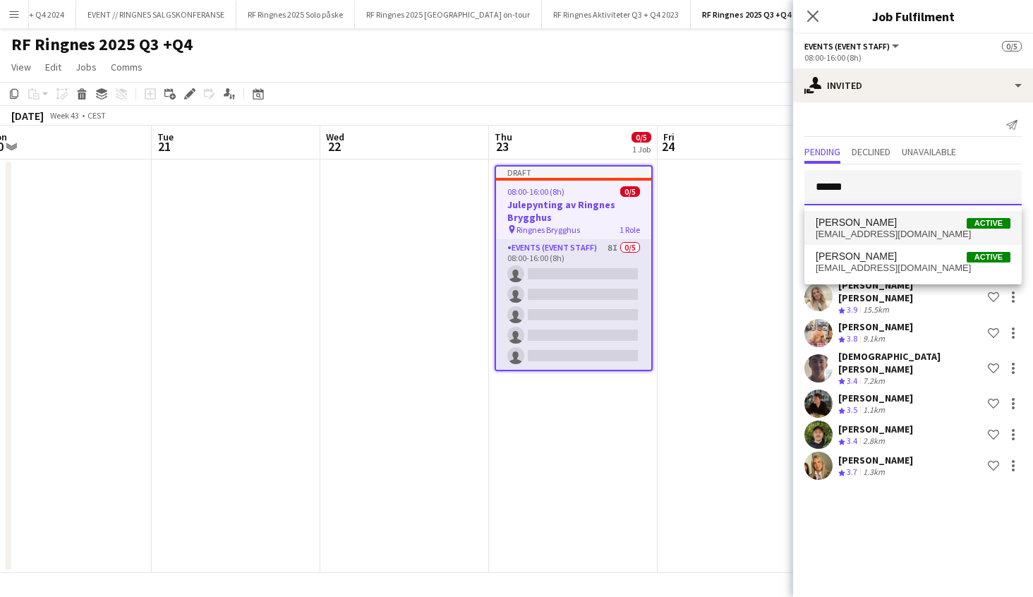
type input "******"
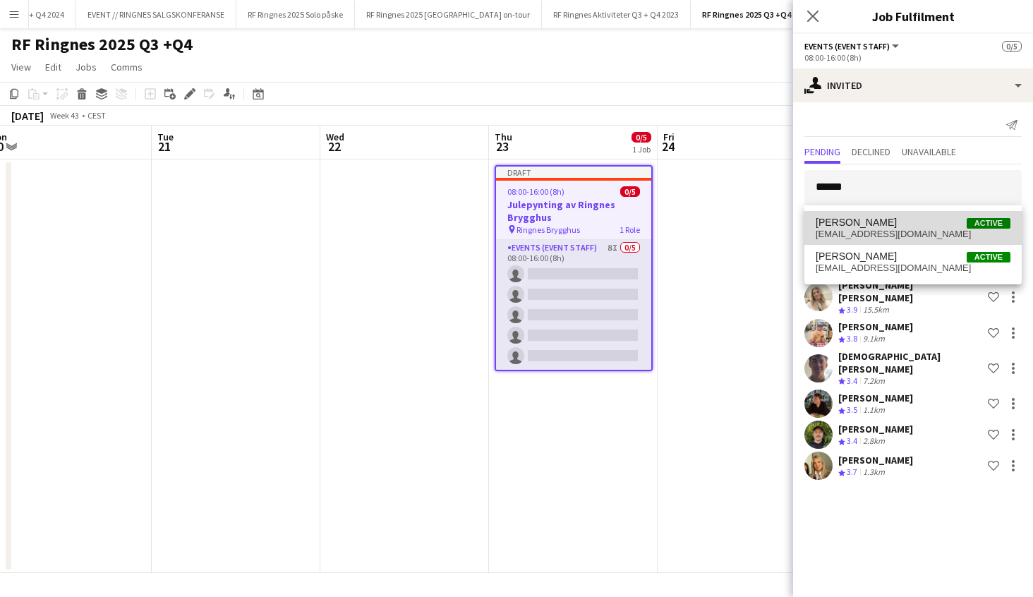
click at [898, 222] on span "Sandra Haavik Active" at bounding box center [912, 223] width 195 height 12
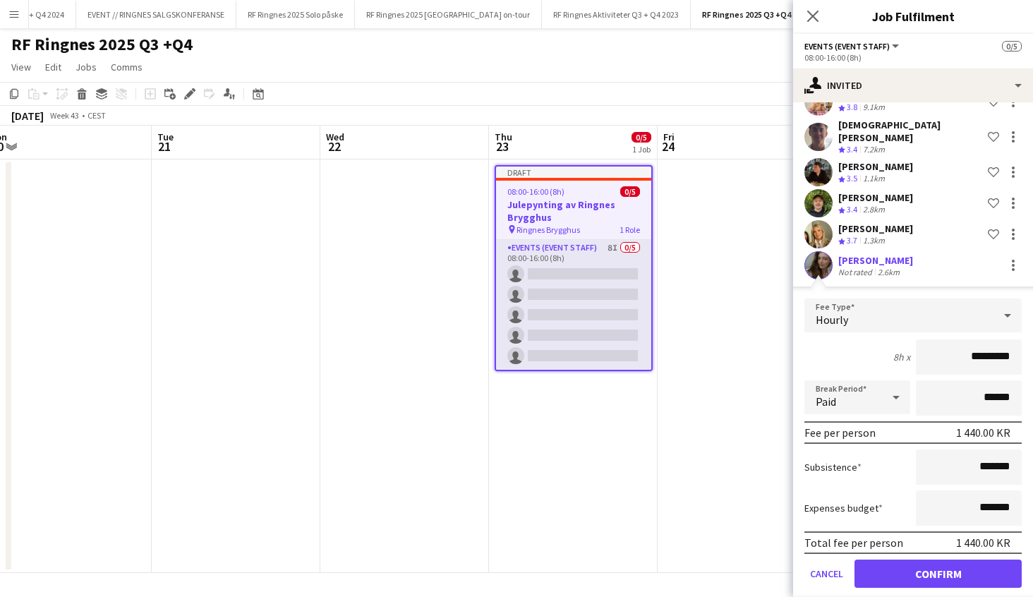
scroll to position [231, 0]
click at [941, 561] on button "Confirm" at bounding box center [937, 574] width 167 height 28
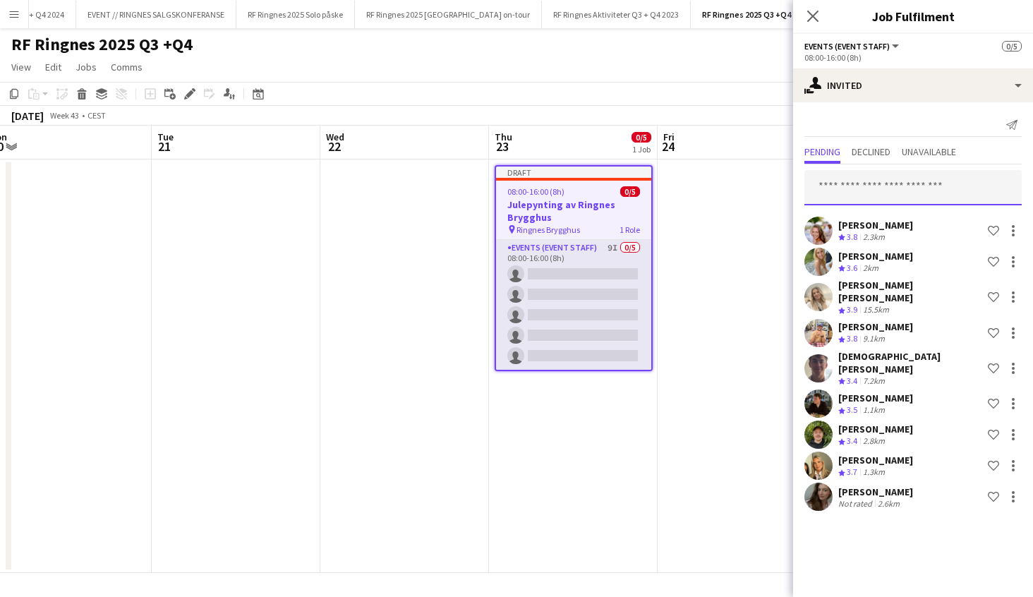
click at [896, 180] on input "text" at bounding box center [912, 187] width 217 height 35
click at [933, 113] on div "Send notification Pending Declined Unavailable Anja Vågan Crew rating 3.8 2.3km…" at bounding box center [913, 313] width 240 height 422
click at [870, 174] on input "text" at bounding box center [912, 187] width 217 height 35
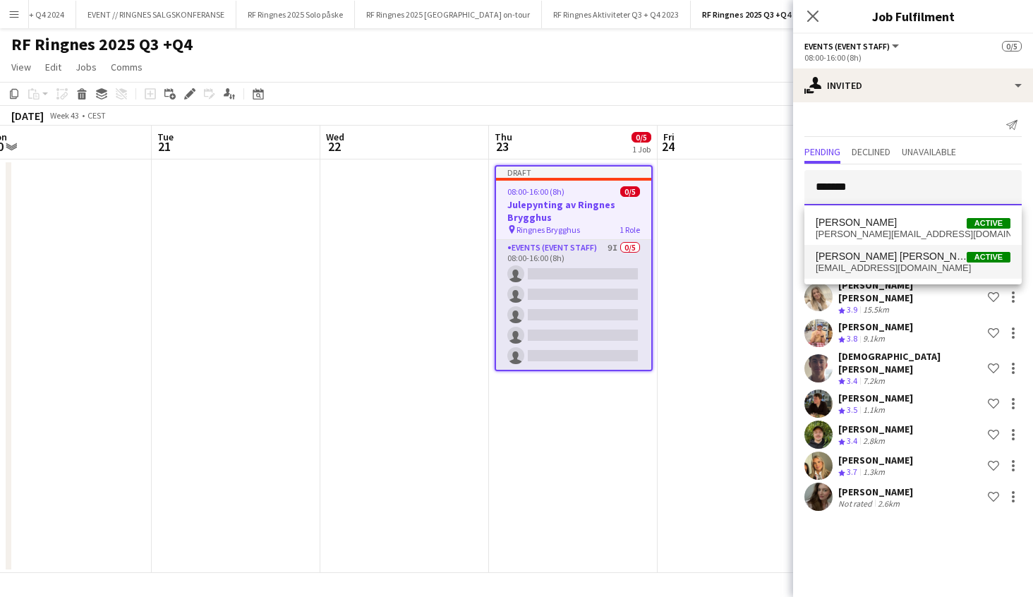
type input "*******"
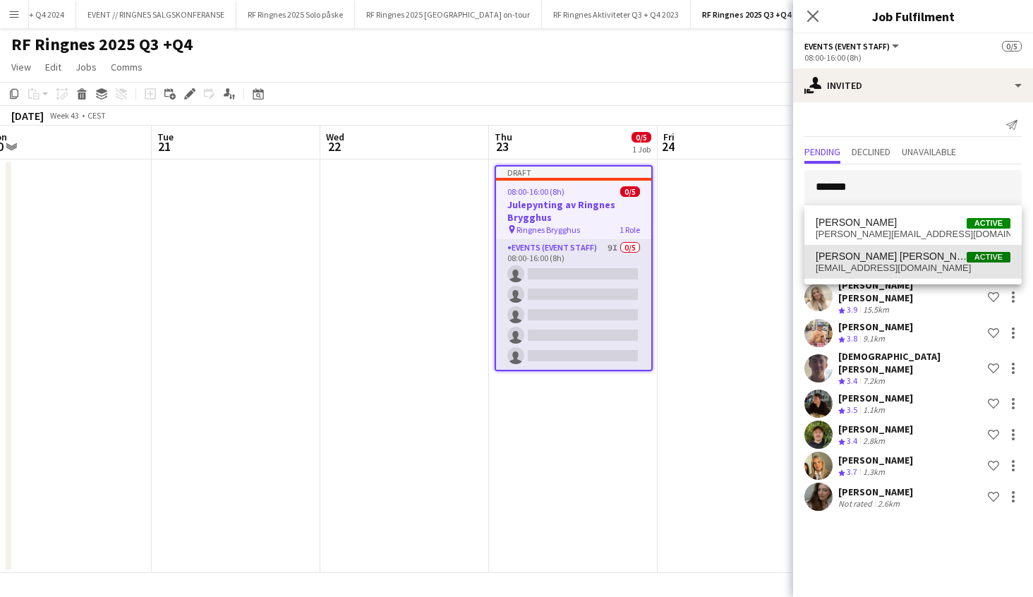
click at [885, 265] on span "bastia1508@gmail.com" at bounding box center [912, 267] width 195 height 11
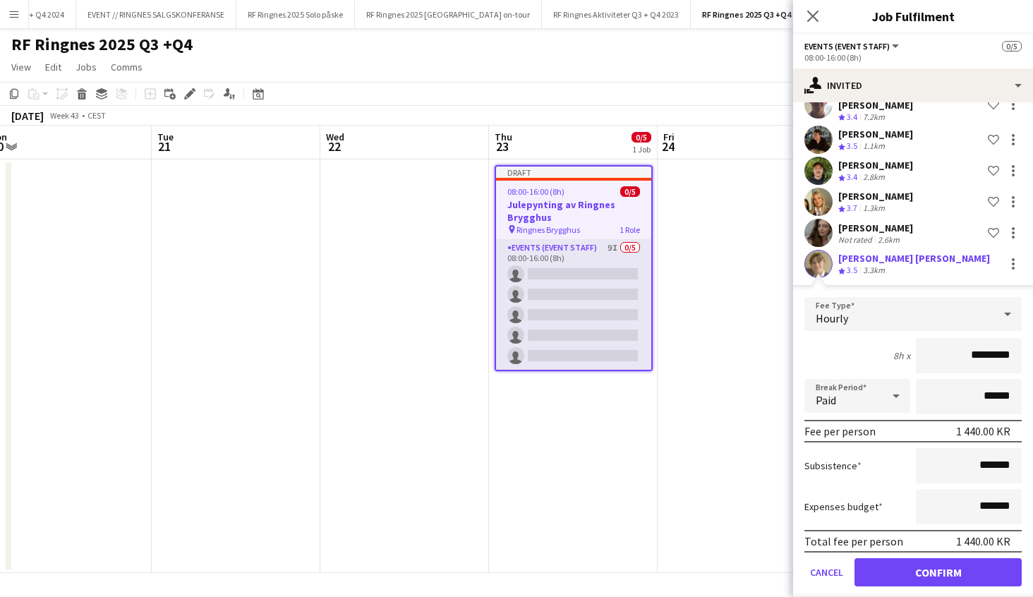
scroll to position [262, 0]
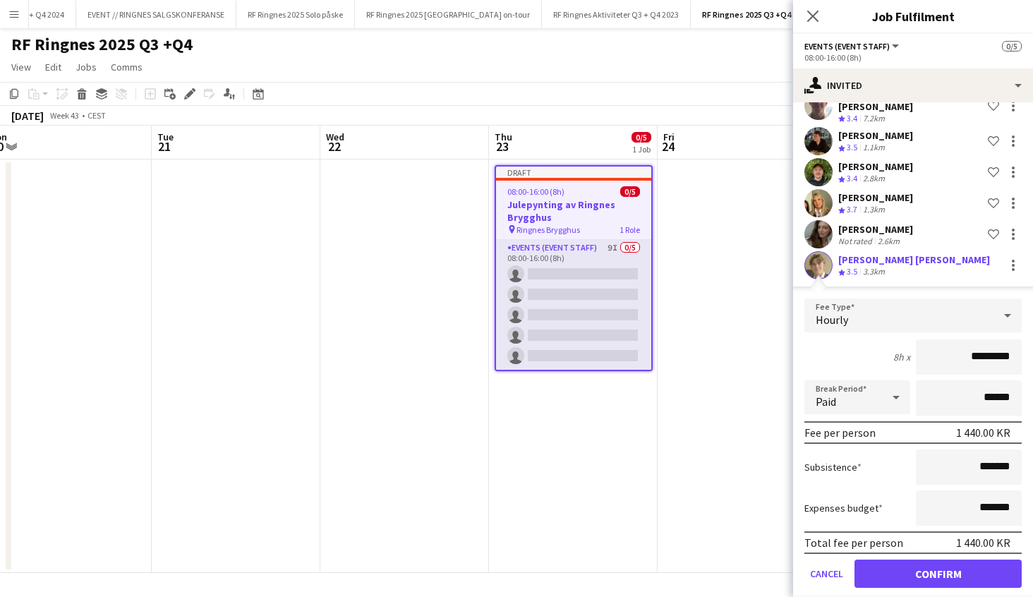
click at [950, 559] on button "Confirm" at bounding box center [937, 573] width 167 height 28
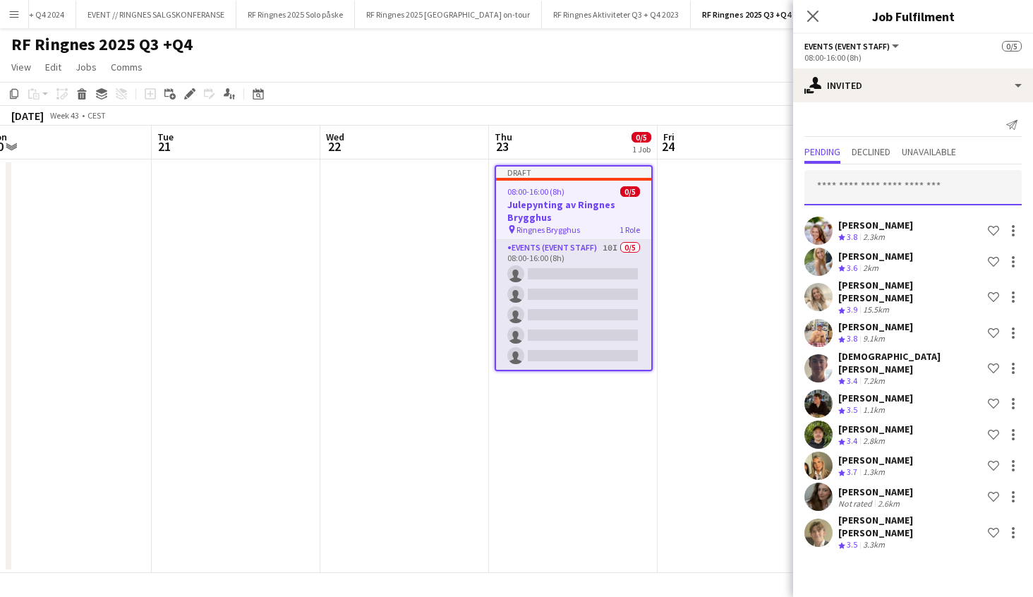
click at [874, 173] on input "text" at bounding box center [912, 187] width 217 height 35
click at [840, 185] on input "text" at bounding box center [912, 187] width 217 height 35
type input "*"
click at [864, 124] on div "Send notification" at bounding box center [912, 125] width 217 height 23
click at [759, 136] on app-board-header-date "Fri 24" at bounding box center [741, 143] width 169 height 34
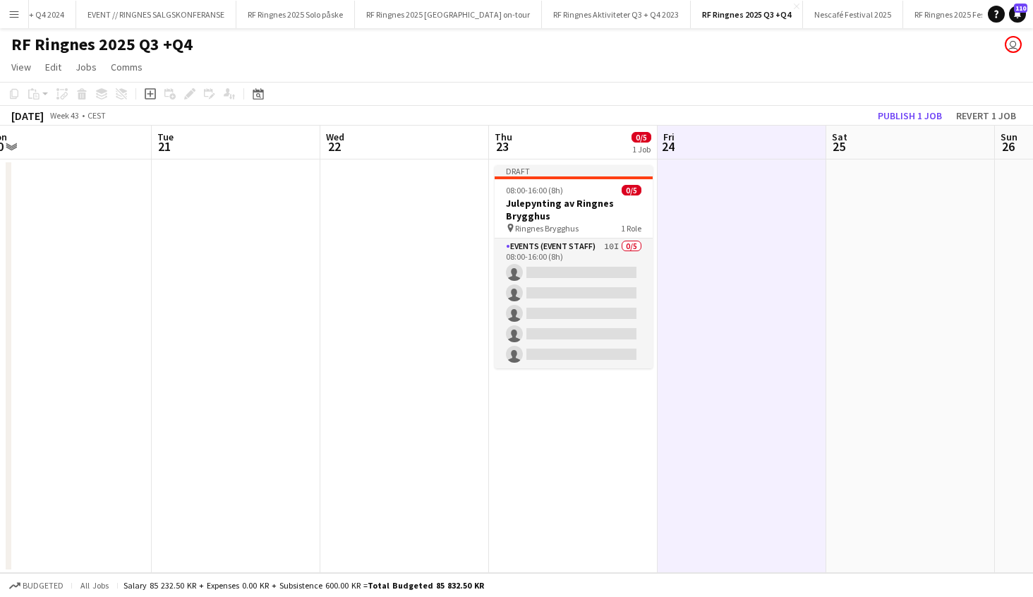
drag, startPoint x: 910, startPoint y: 115, endPoint x: 899, endPoint y: 140, distance: 27.1
click at [910, 116] on button "Publish 1 job" at bounding box center [909, 115] width 75 height 18
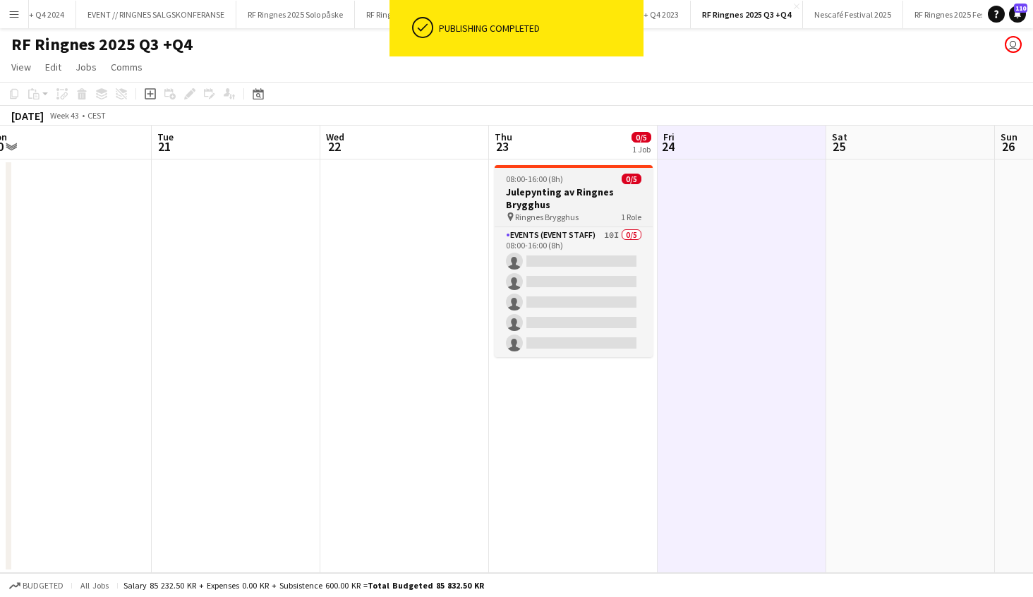
click at [606, 208] on h3 "Julepynting av Ringnes Brygghus" at bounding box center [573, 197] width 158 height 25
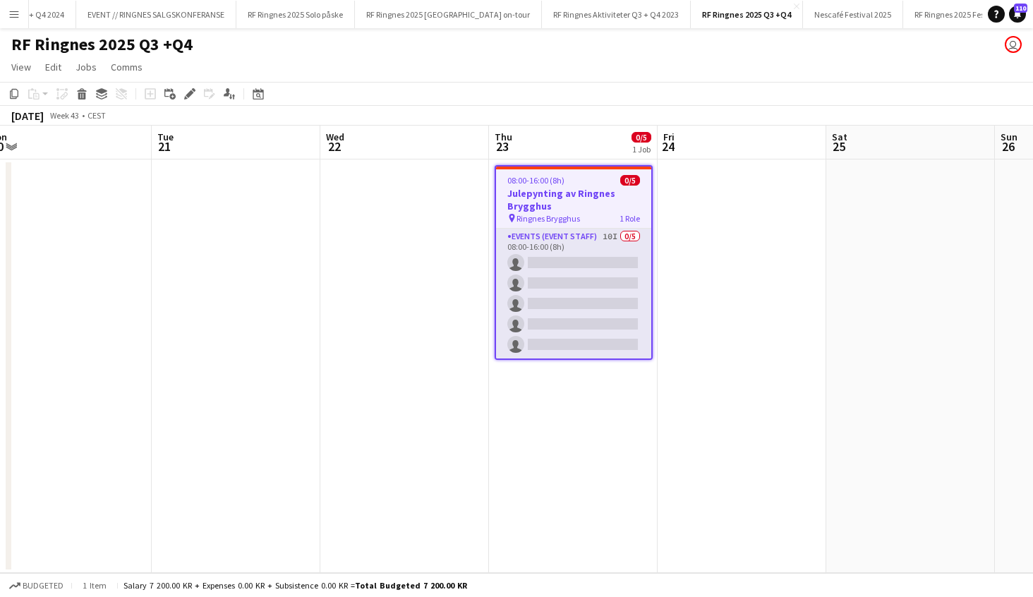
drag, startPoint x: 189, startPoint y: 94, endPoint x: 217, endPoint y: 100, distance: 28.2
click at [189, 94] on icon at bounding box center [189, 94] width 8 height 8
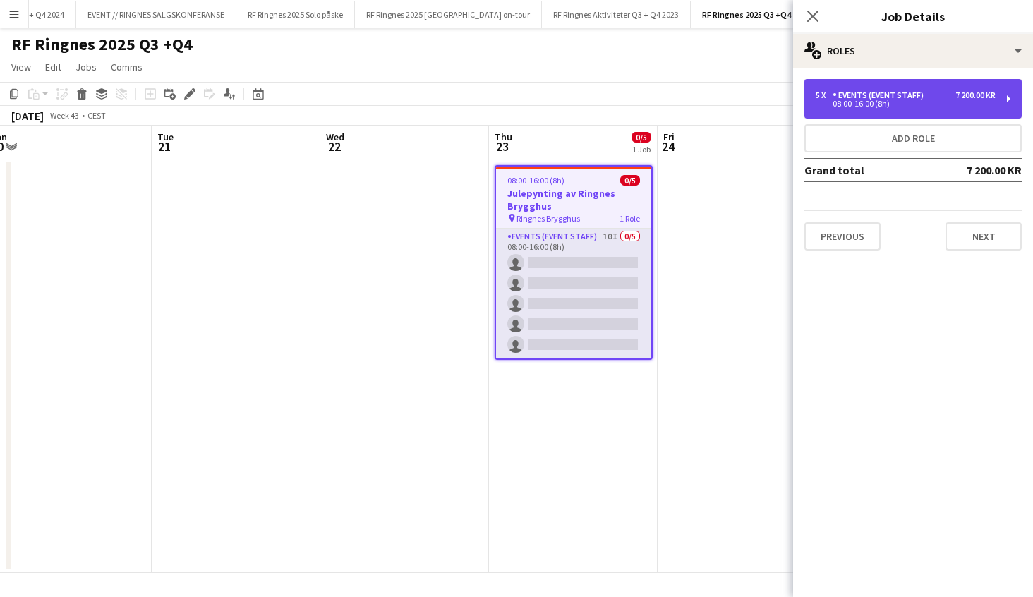
click at [902, 100] on div "08:00-16:00 (8h)" at bounding box center [905, 103] width 180 height 7
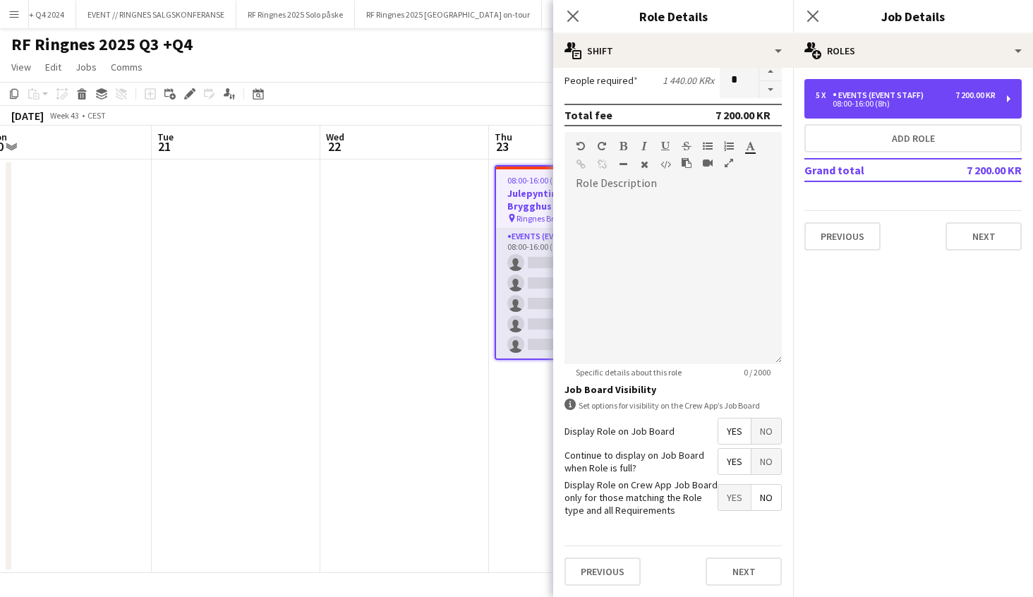
scroll to position [358, 0]
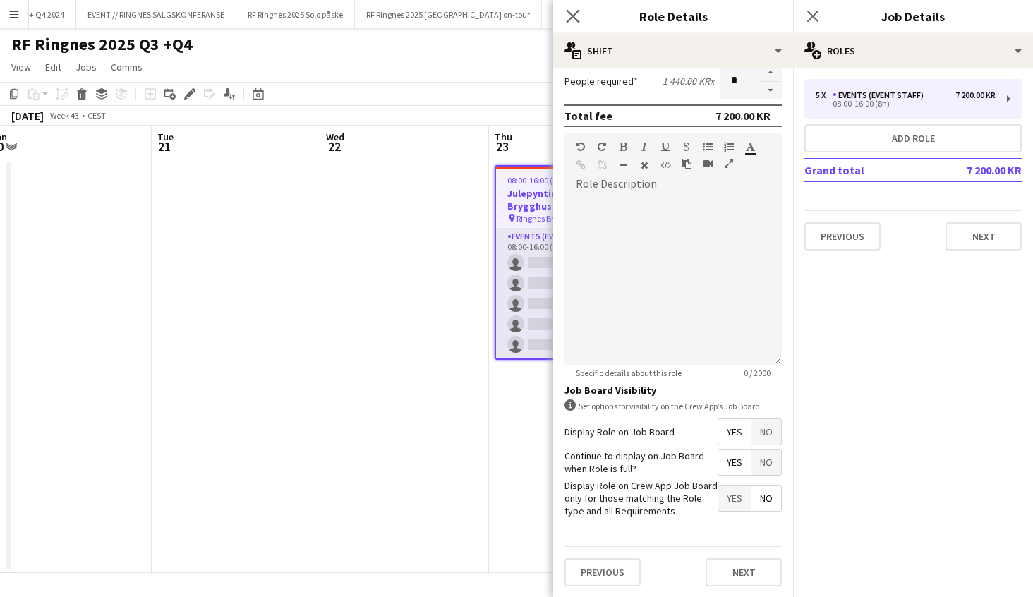
click at [582, 10] on app-icon "Close pop-in" at bounding box center [573, 16] width 20 height 20
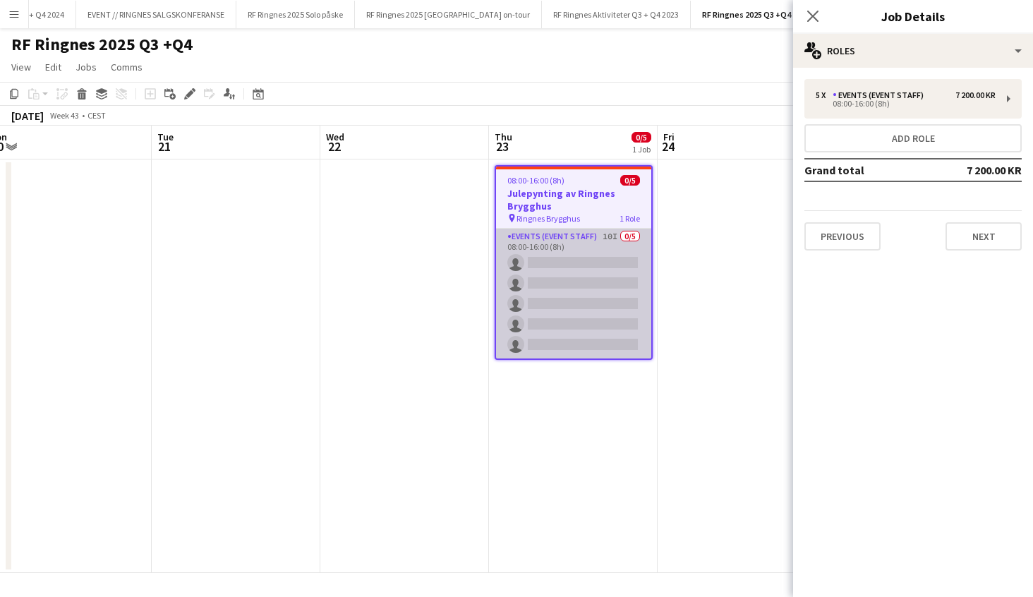
click at [573, 248] on app-card-role "Events (Event Staff) 10I 0/5 08:00-16:00 (8h) single-neutral-actions single-neu…" at bounding box center [573, 294] width 155 height 130
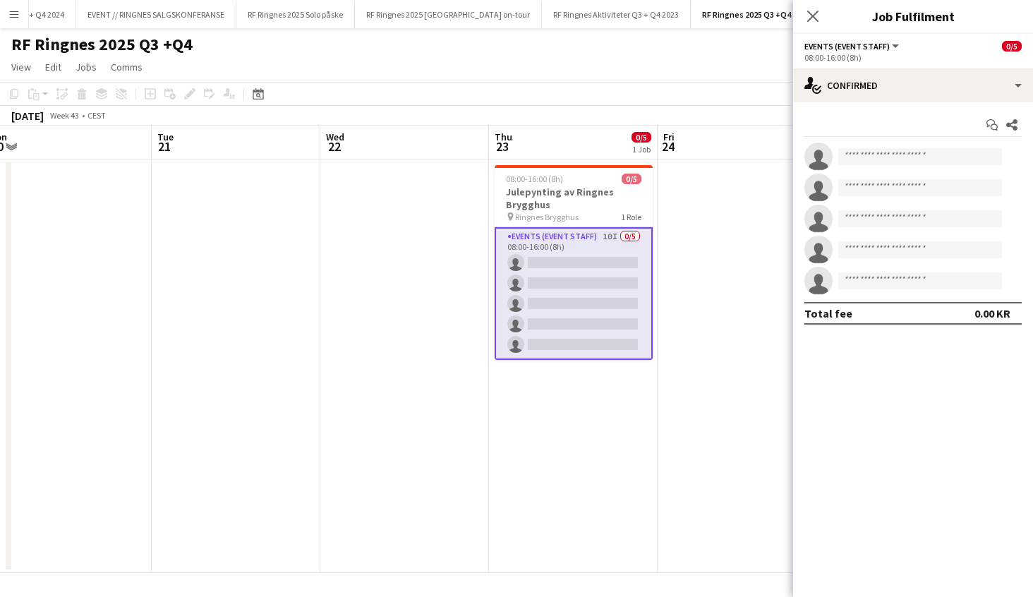
click at [882, 37] on app-options-switcher "Events (Event Staff) All roles Events (Event Staff) 0/5 08:00-16:00 (8h)" at bounding box center [913, 51] width 240 height 35
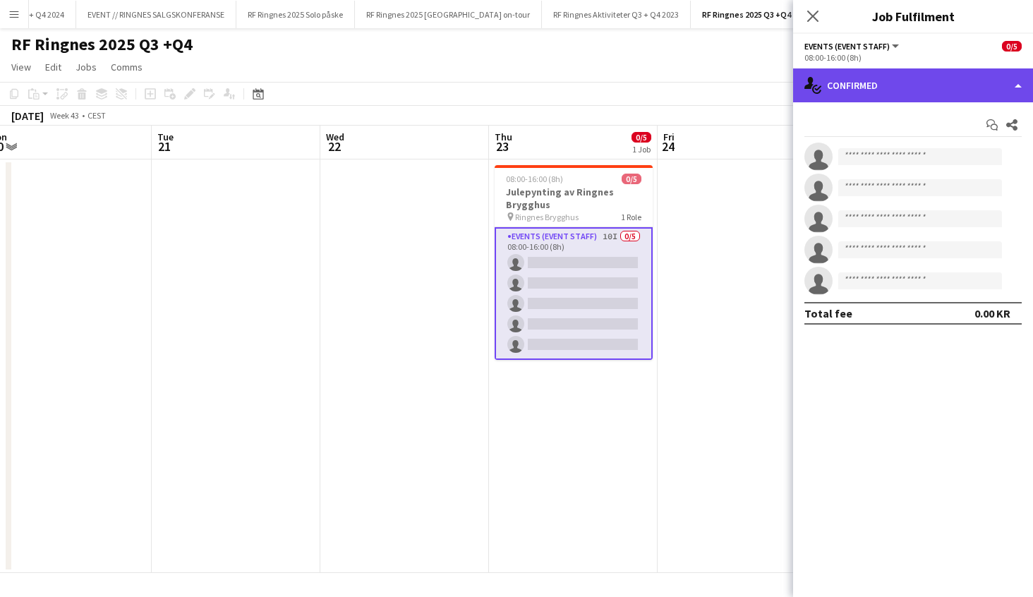
drag, startPoint x: 851, startPoint y: 72, endPoint x: 844, endPoint y: 76, distance: 8.2
click at [849, 73] on div "single-neutral-actions-check-2 Confirmed" at bounding box center [913, 85] width 240 height 34
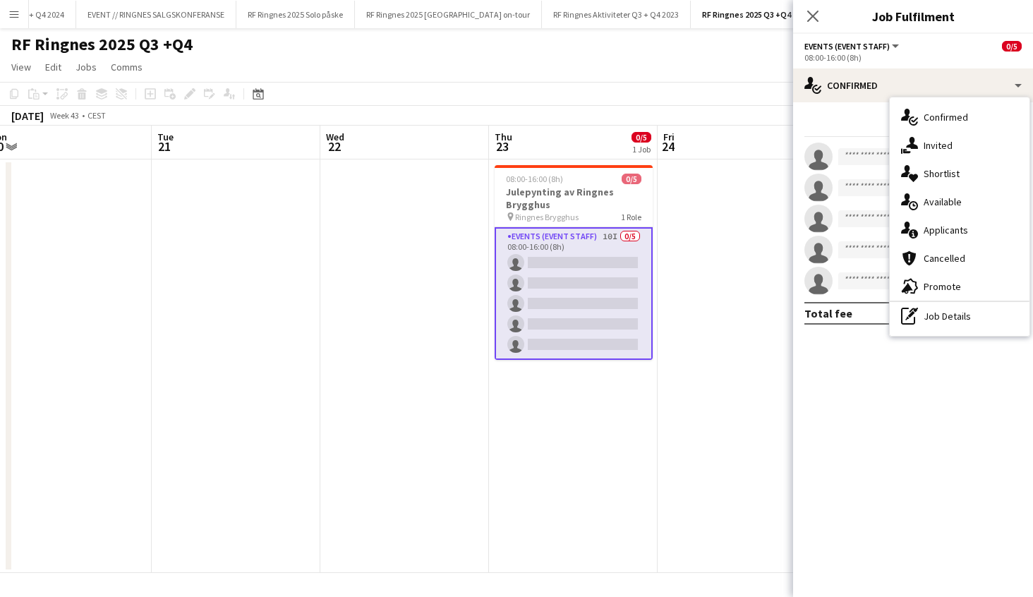
drag, startPoint x: 663, startPoint y: 99, endPoint x: 664, endPoint y: 114, distance: 15.5
click at [664, 99] on app-toolbar "Copy Paste Paste Command V Paste with crew Command Shift V Paste linked Job Del…" at bounding box center [516, 94] width 1033 height 24
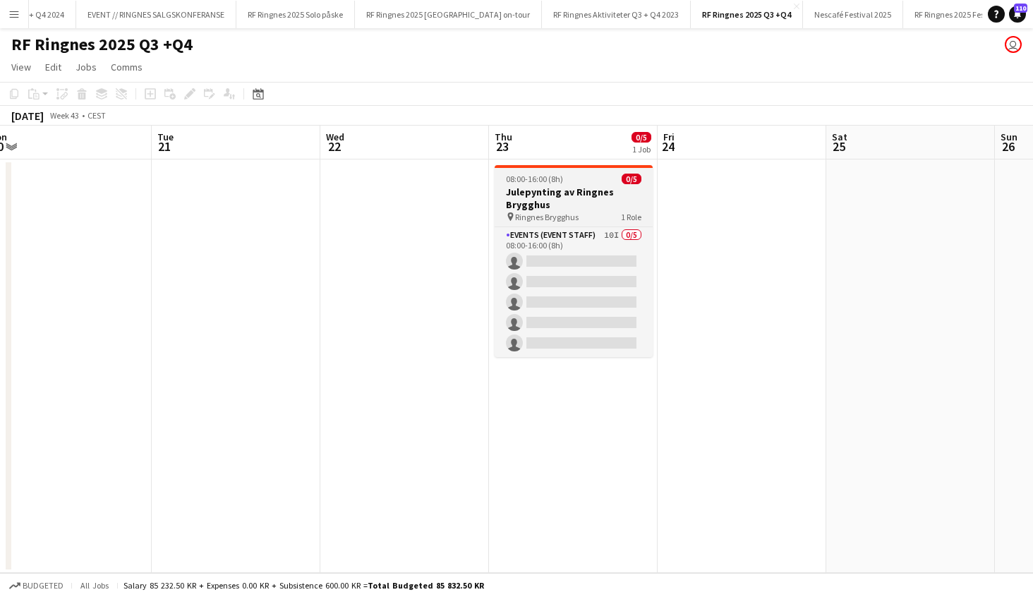
click at [582, 209] on h3 "Julepynting av Ringnes Brygghus" at bounding box center [573, 197] width 158 height 25
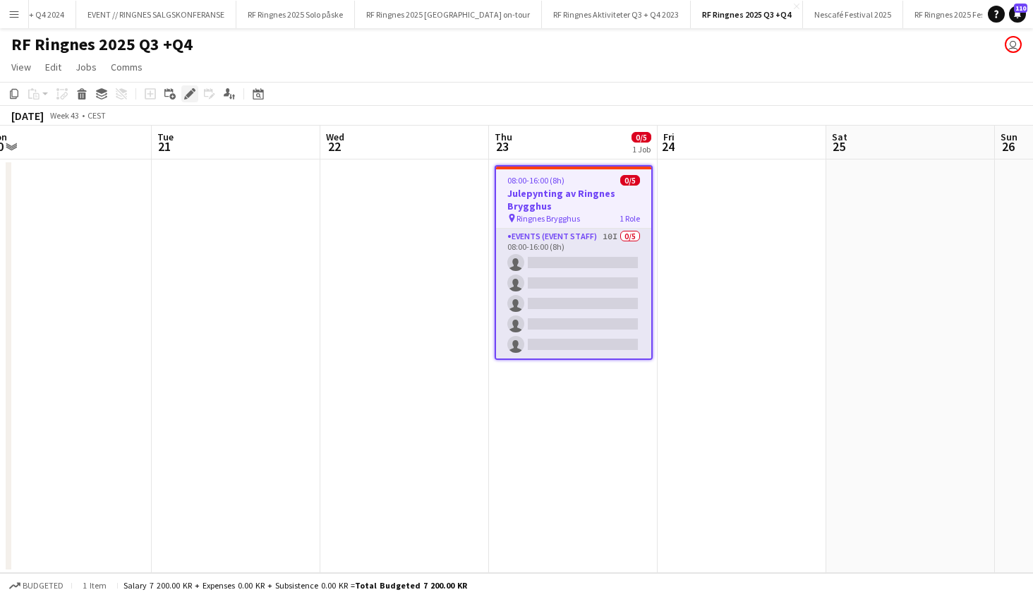
click at [186, 95] on icon "Edit" at bounding box center [189, 93] width 11 height 11
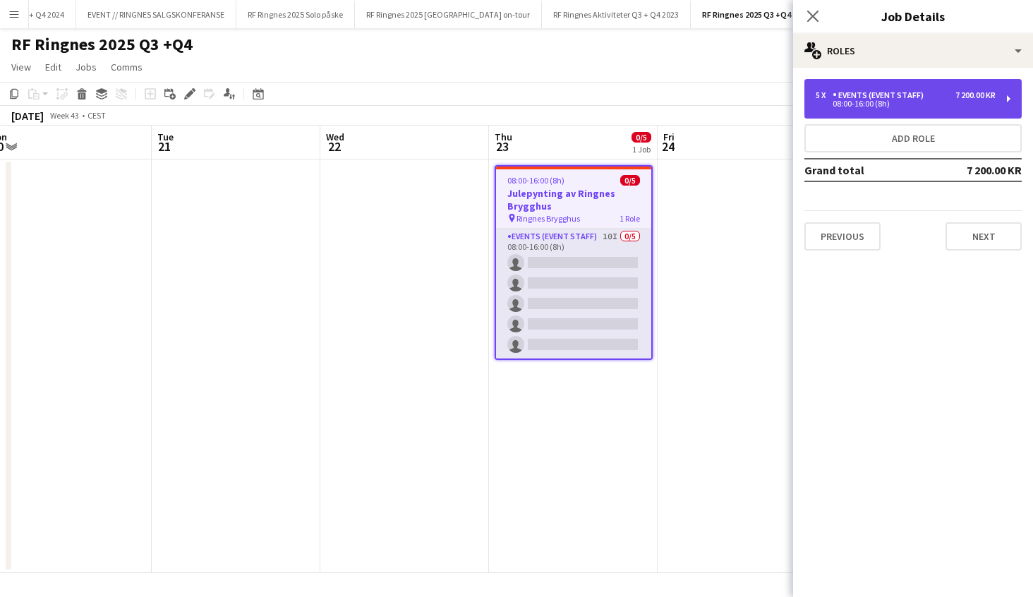
click at [889, 105] on div "08:00-16:00 (8h)" at bounding box center [905, 103] width 180 height 7
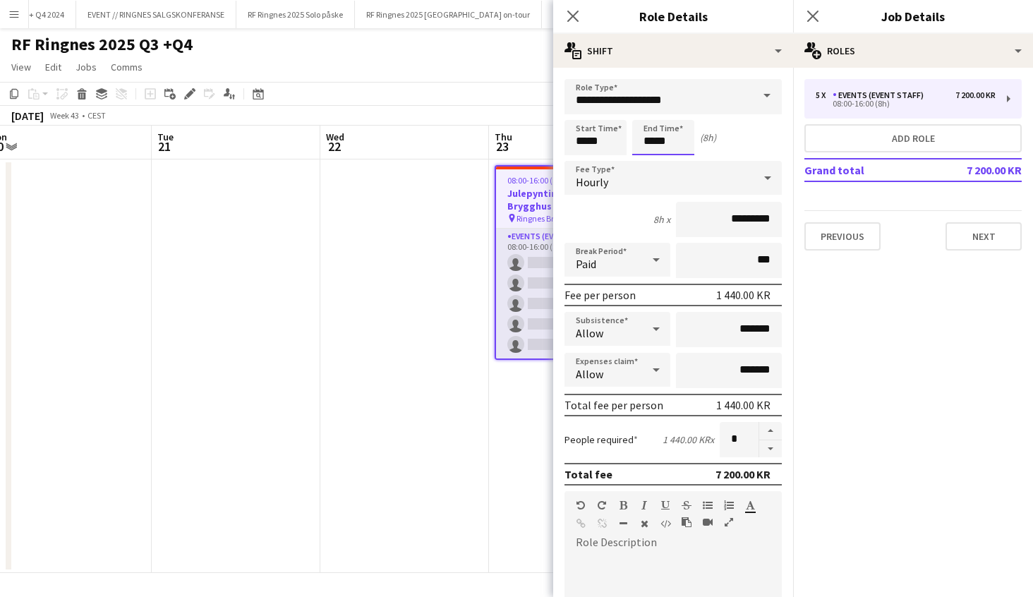
click at [690, 142] on input "*****" at bounding box center [663, 137] width 62 height 35
click at [650, 160] on div at bounding box center [649, 162] width 28 height 14
type input "*****"
click at [650, 160] on div at bounding box center [649, 162] width 28 height 14
click at [519, 61] on app-page-menu "View Day view expanded Day view collapsed Month view Date picker Jump to today …" at bounding box center [516, 68] width 1033 height 27
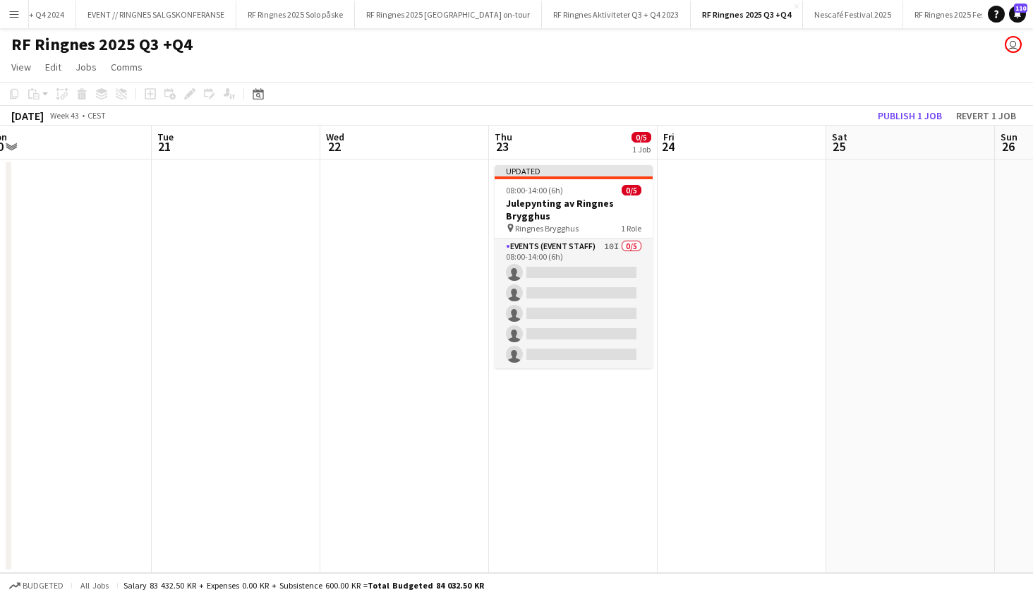
click at [916, 113] on button "Publish 1 job" at bounding box center [909, 115] width 75 height 18
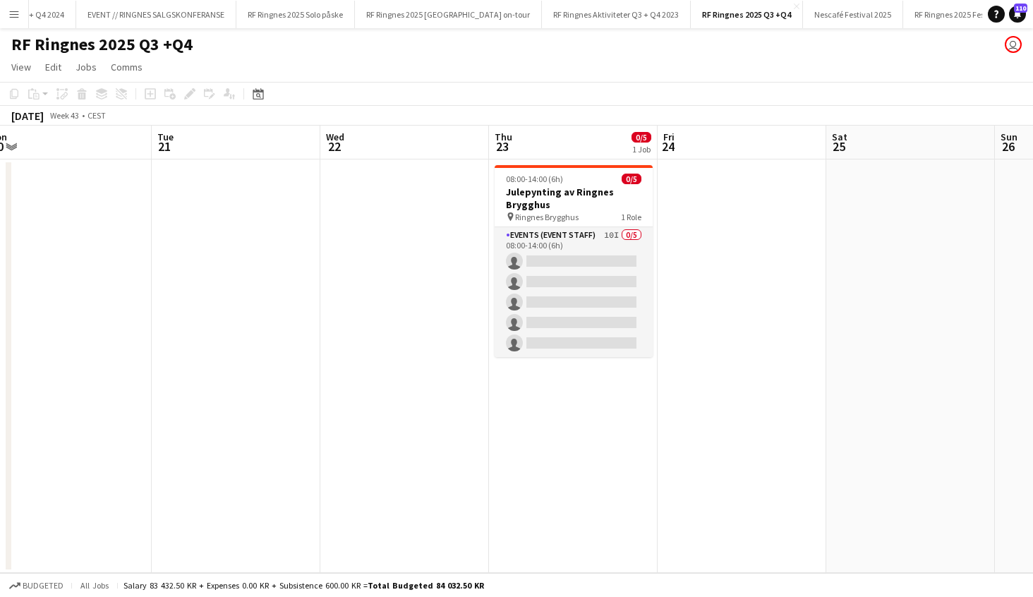
click at [761, 328] on app-date-cell at bounding box center [741, 365] width 169 height 413
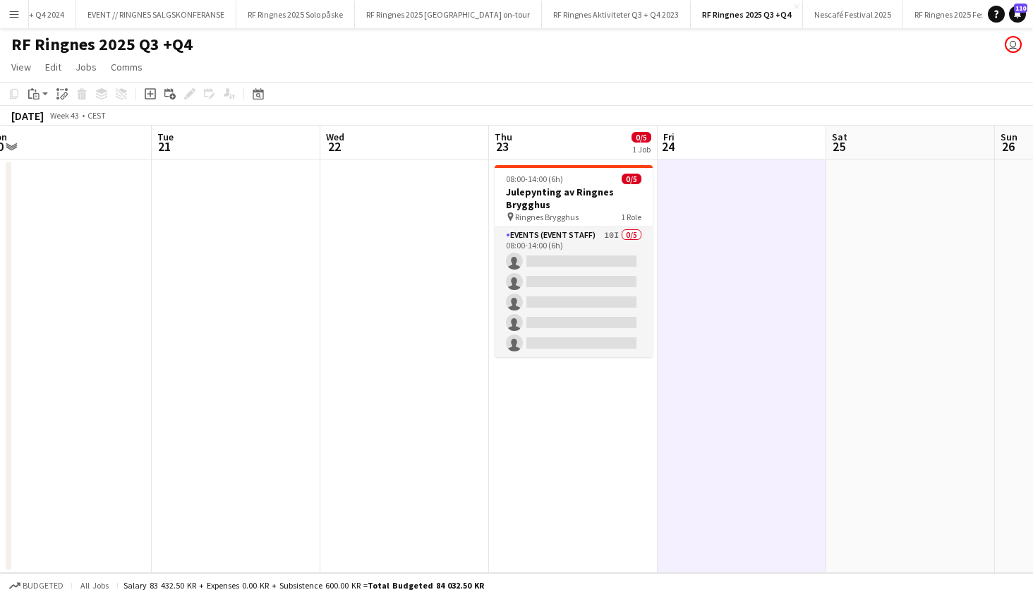
click at [949, 301] on app-date-cell at bounding box center [910, 365] width 169 height 413
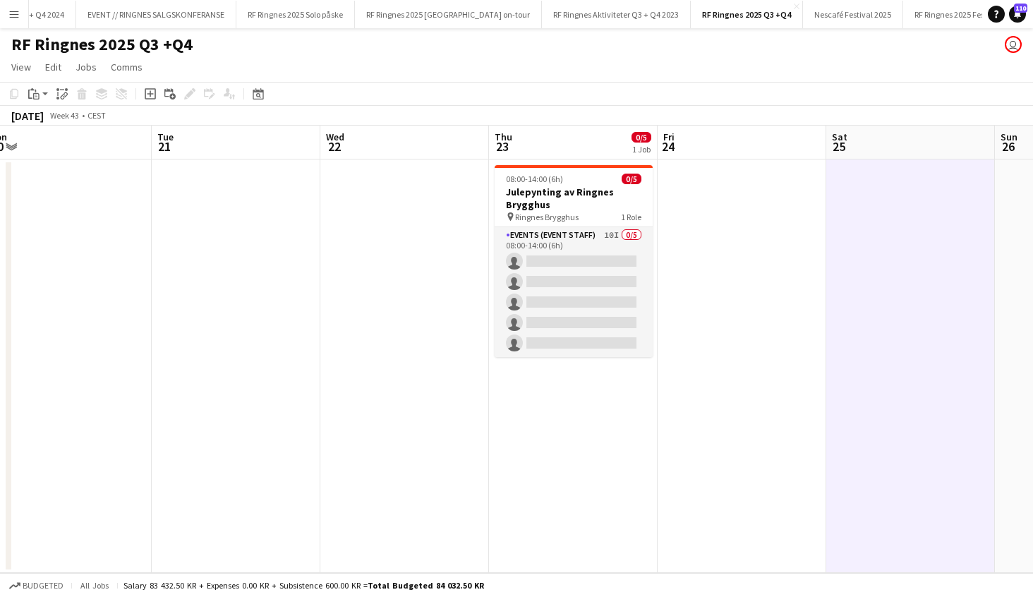
scroll to position [0, 702]
